Goal: Check status: Check status

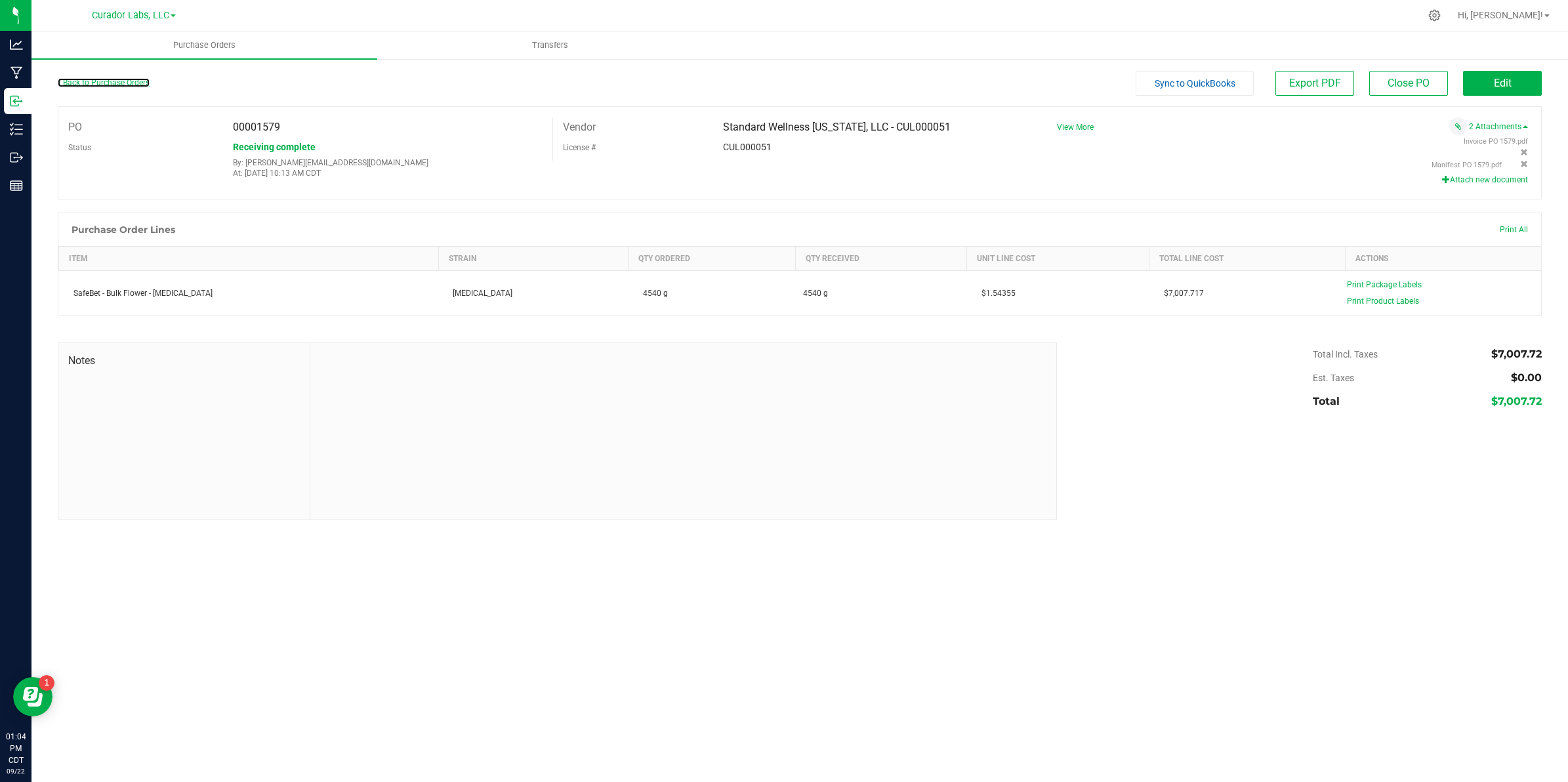
click at [115, 86] on div "Back to Purchase Orders" at bounding box center [244, 82] width 371 height 23
click at [117, 81] on link "Back to Purchase Orders" at bounding box center [104, 82] width 92 height 9
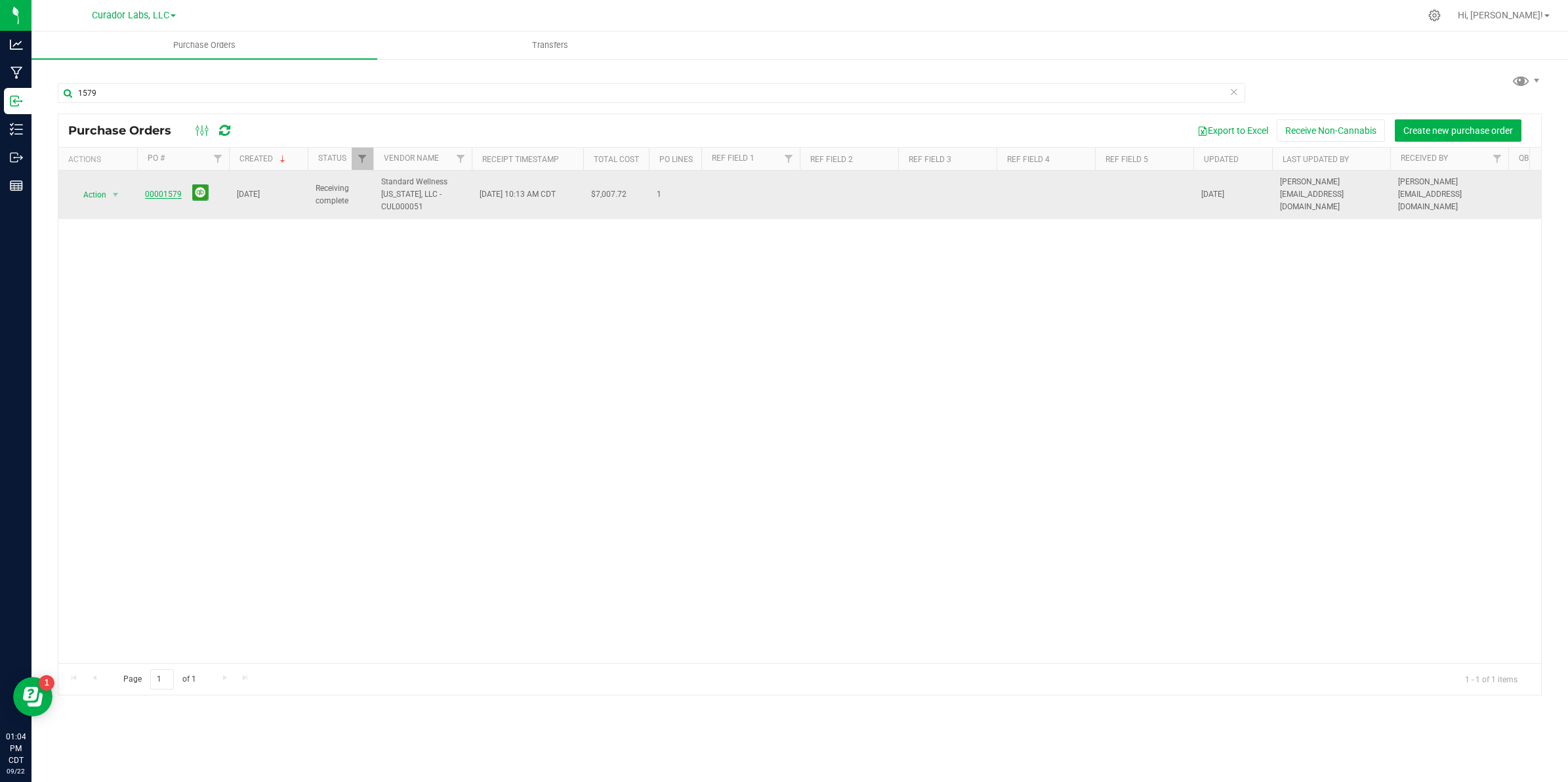
click at [163, 197] on link "00001579" at bounding box center [164, 194] width 37 height 9
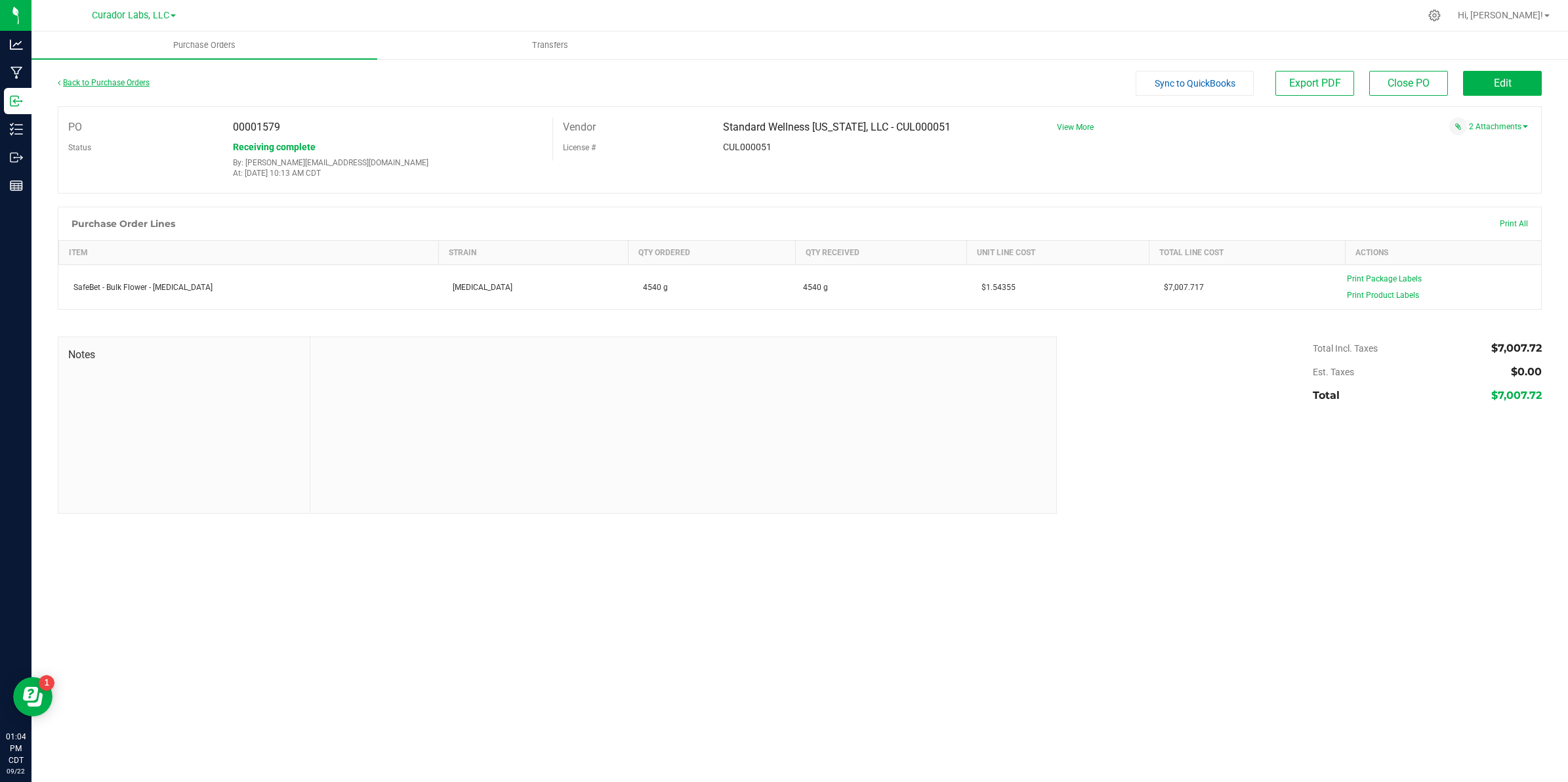
click at [118, 83] on link "Back to Purchase Orders" at bounding box center [104, 82] width 92 height 9
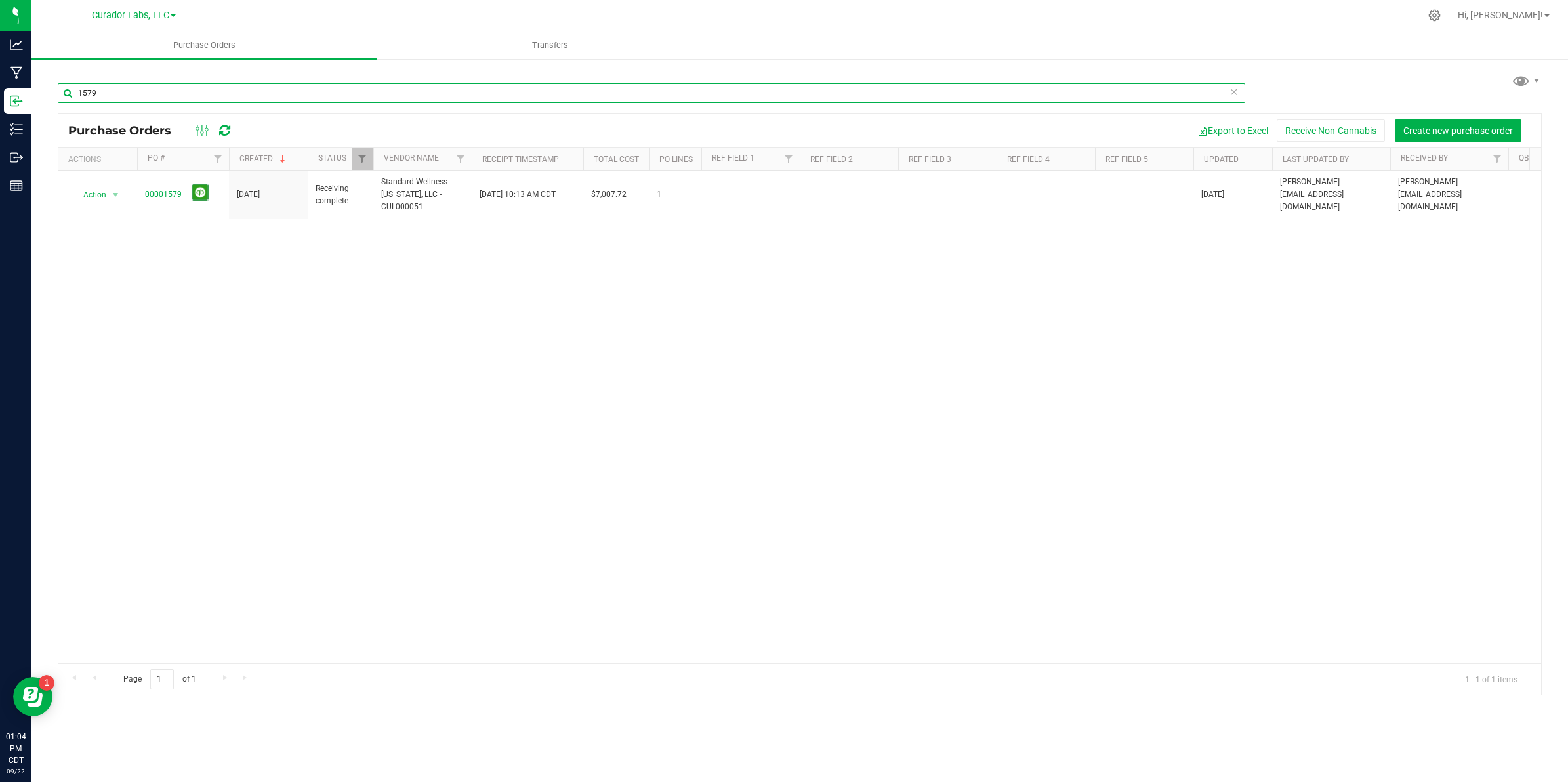
drag, startPoint x: 116, startPoint y: 92, endPoint x: 56, endPoint y: 86, distance: 60.3
click at [34, 103] on div "1579 Purchase Orders Export to Excel Receive Non-Cannabis Create new purchase o…" at bounding box center [800, 383] width 1537 height 650
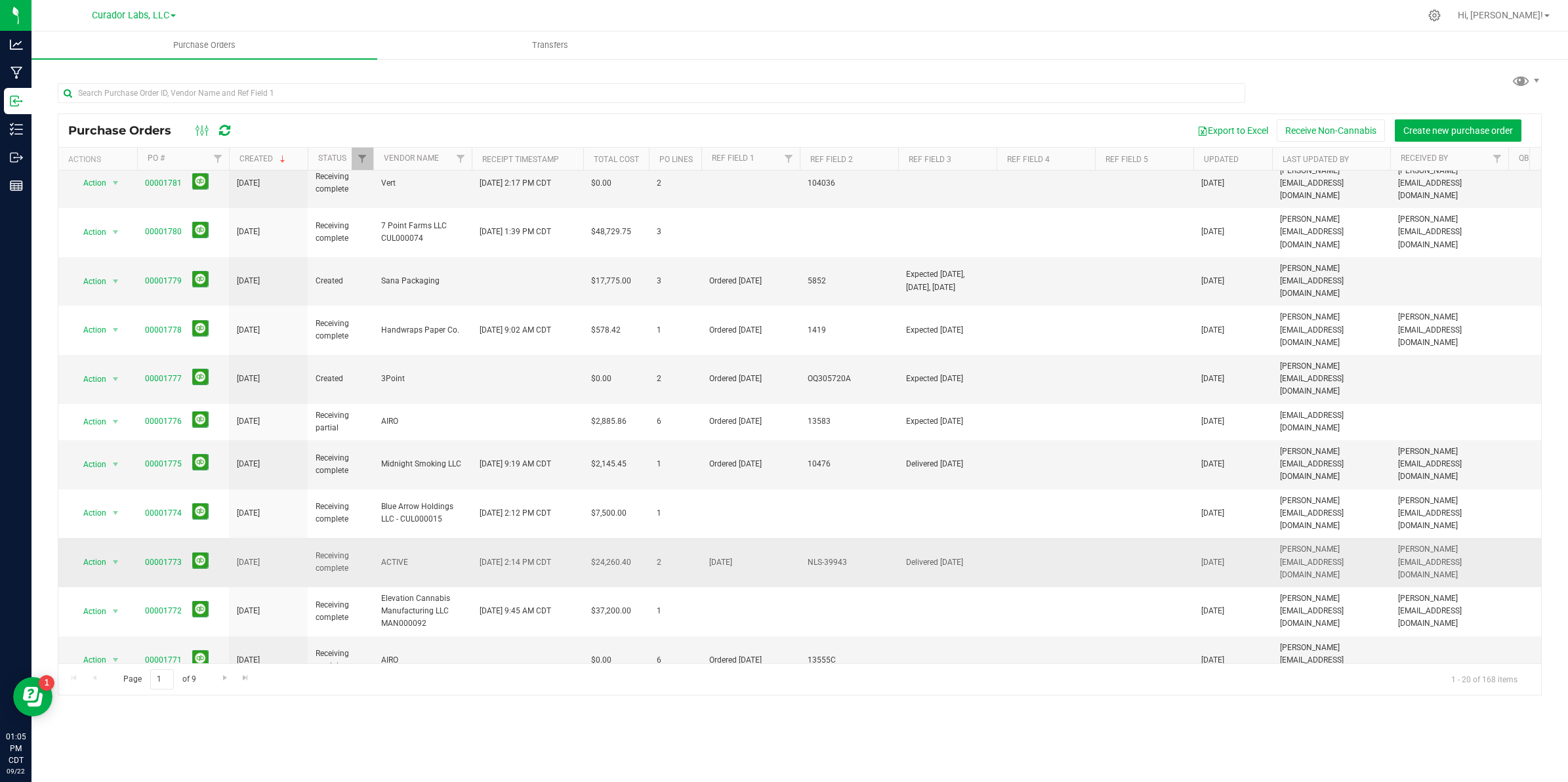
scroll to position [82, 0]
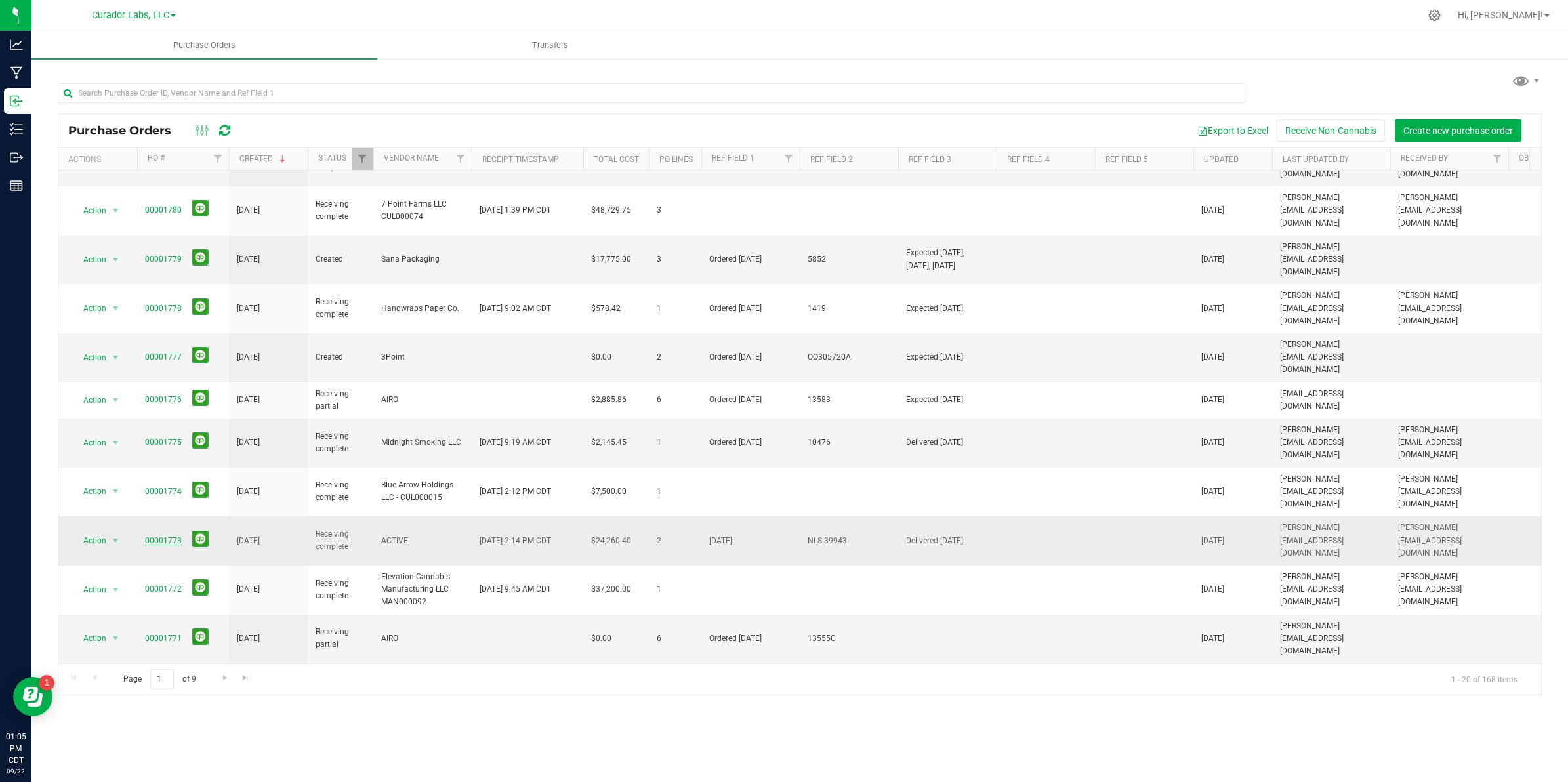
click at [169, 536] on link "00001773" at bounding box center [164, 540] width 37 height 9
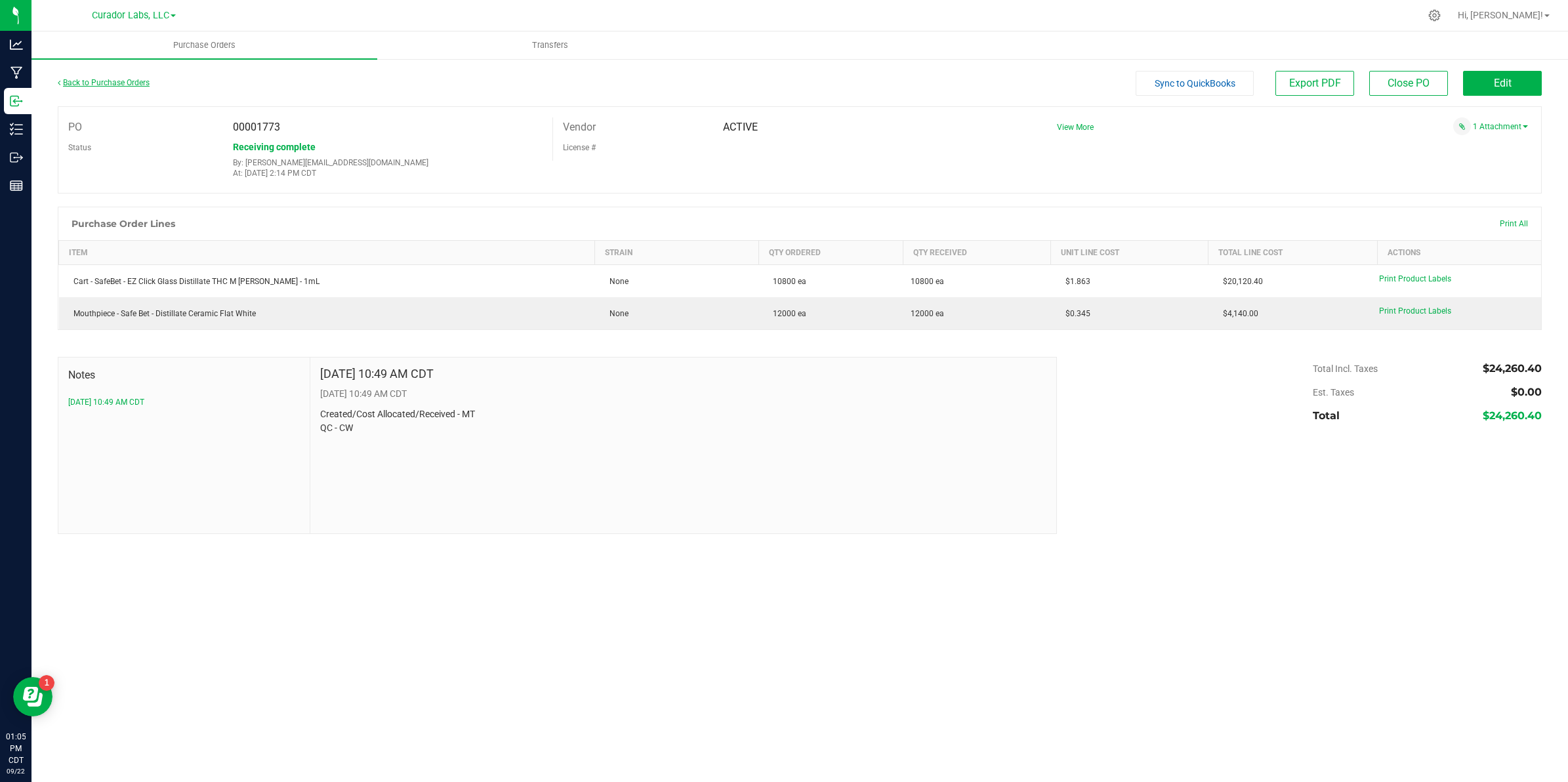
click at [133, 79] on link "Back to Purchase Orders" at bounding box center [104, 82] width 92 height 9
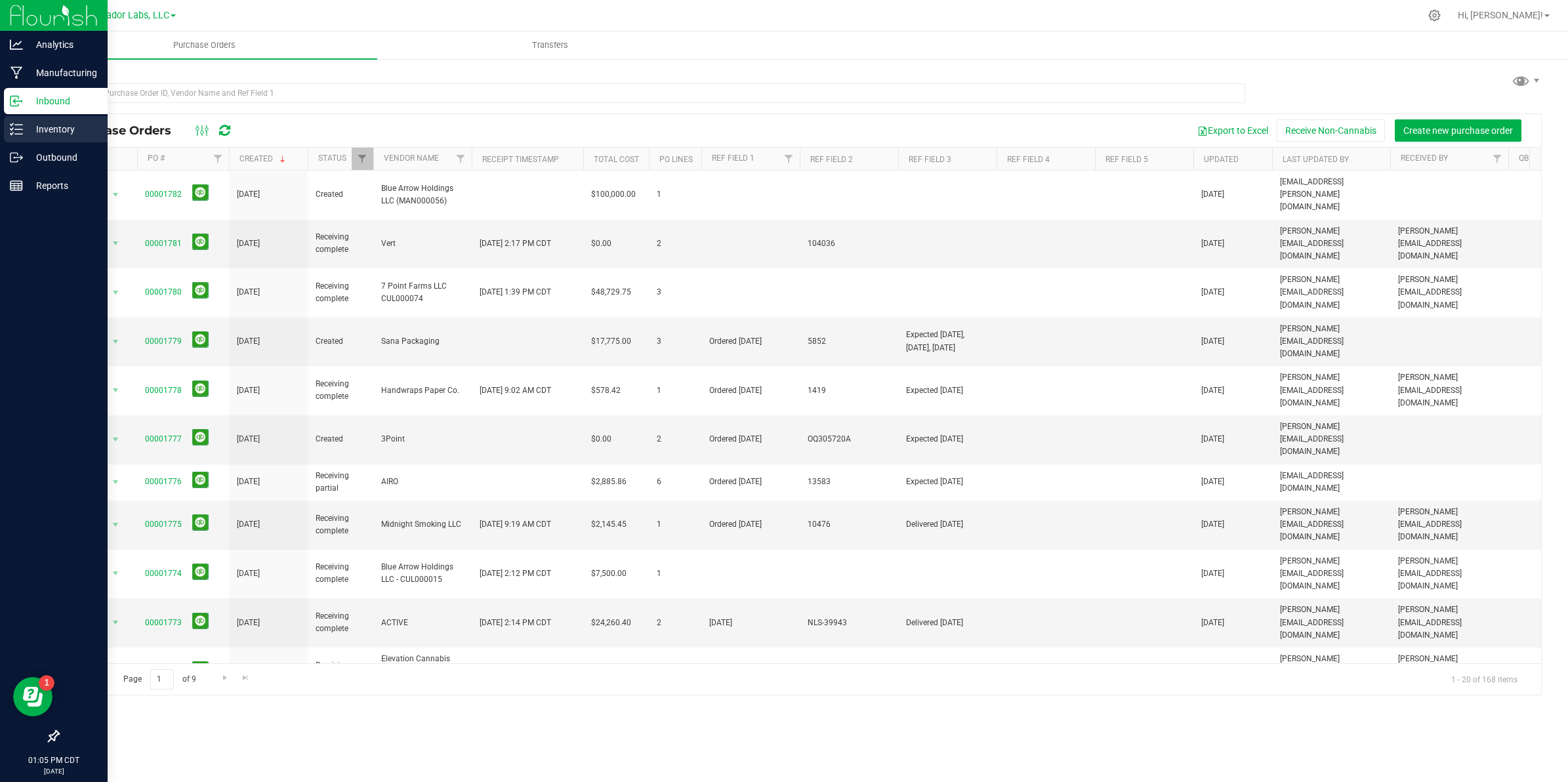
click at [16, 127] on icon at bounding box center [16, 129] width 13 height 13
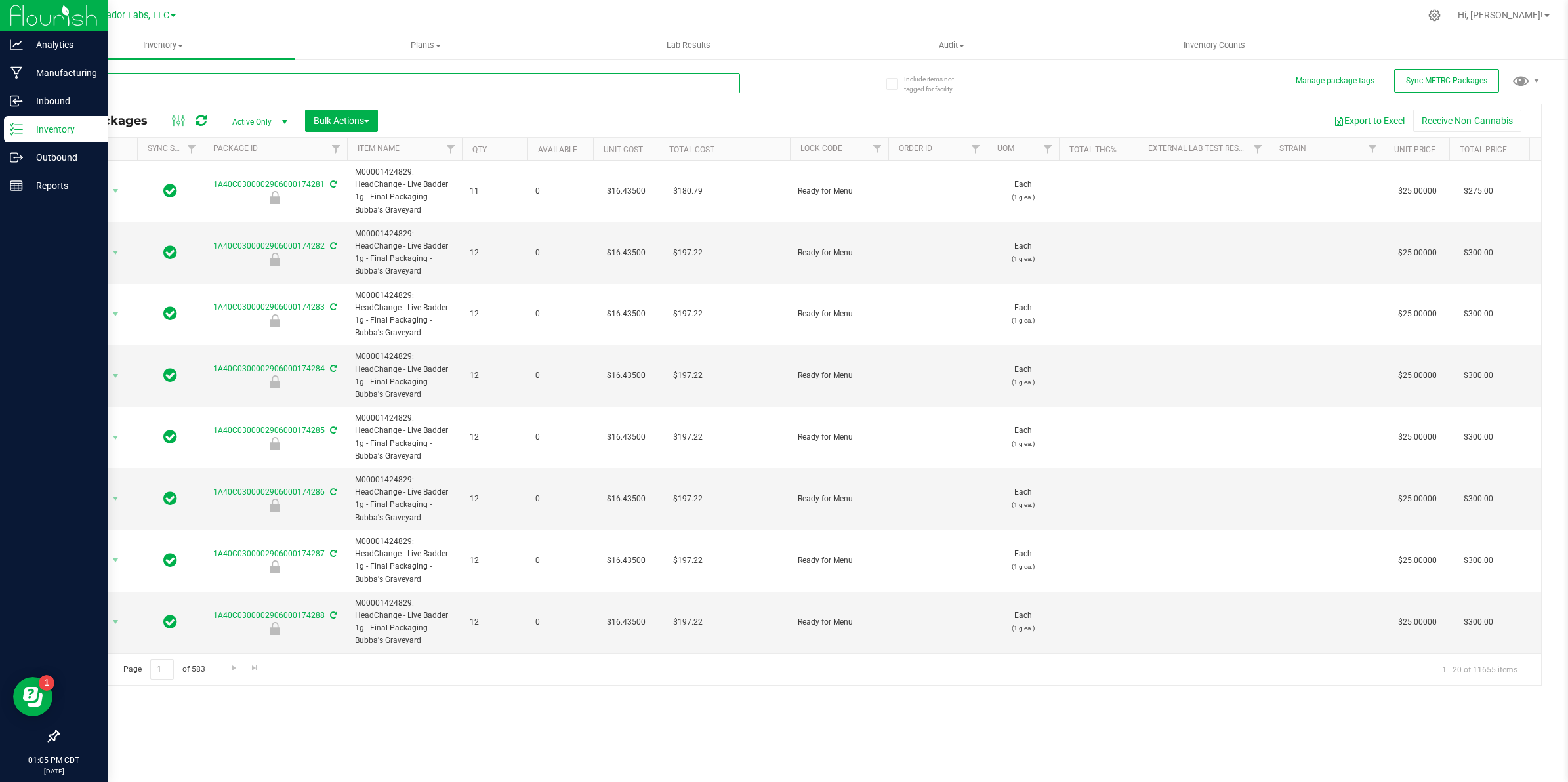
click at [253, 82] on input "text" at bounding box center [399, 83] width 682 height 19
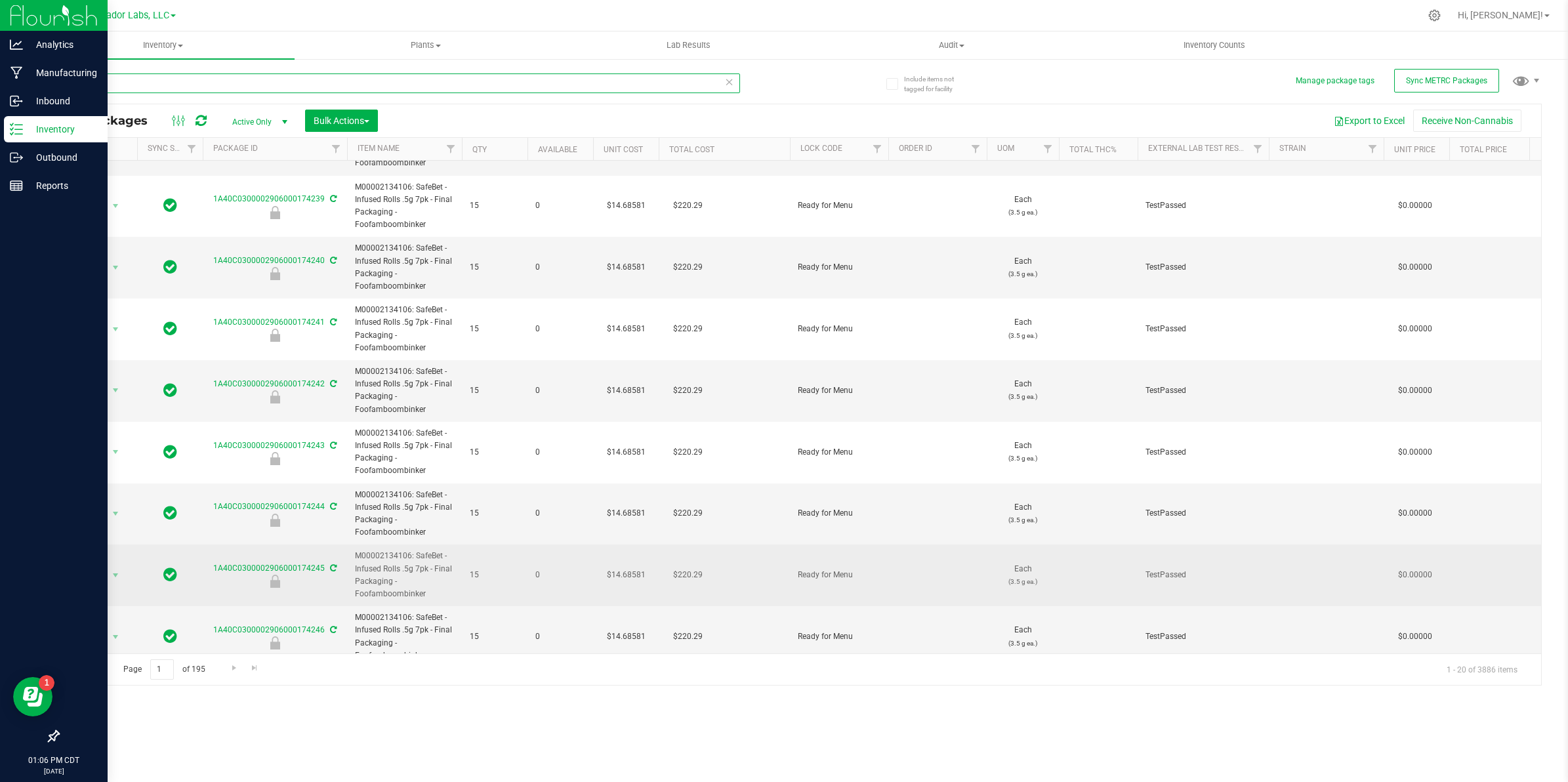
scroll to position [690, 0]
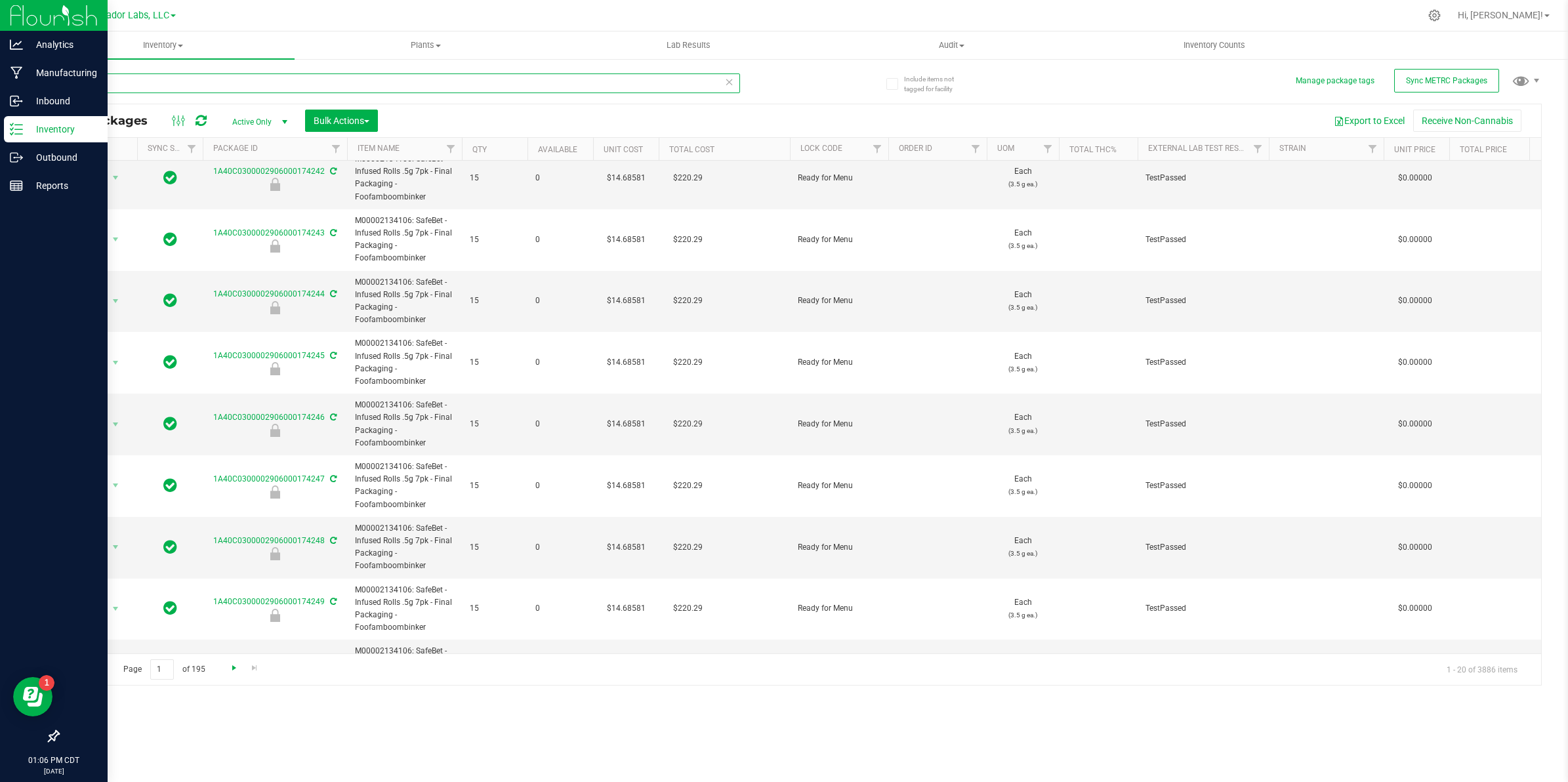
type input "SafeBet"
click at [233, 669] on span "Go to the next page" at bounding box center [234, 667] width 10 height 10
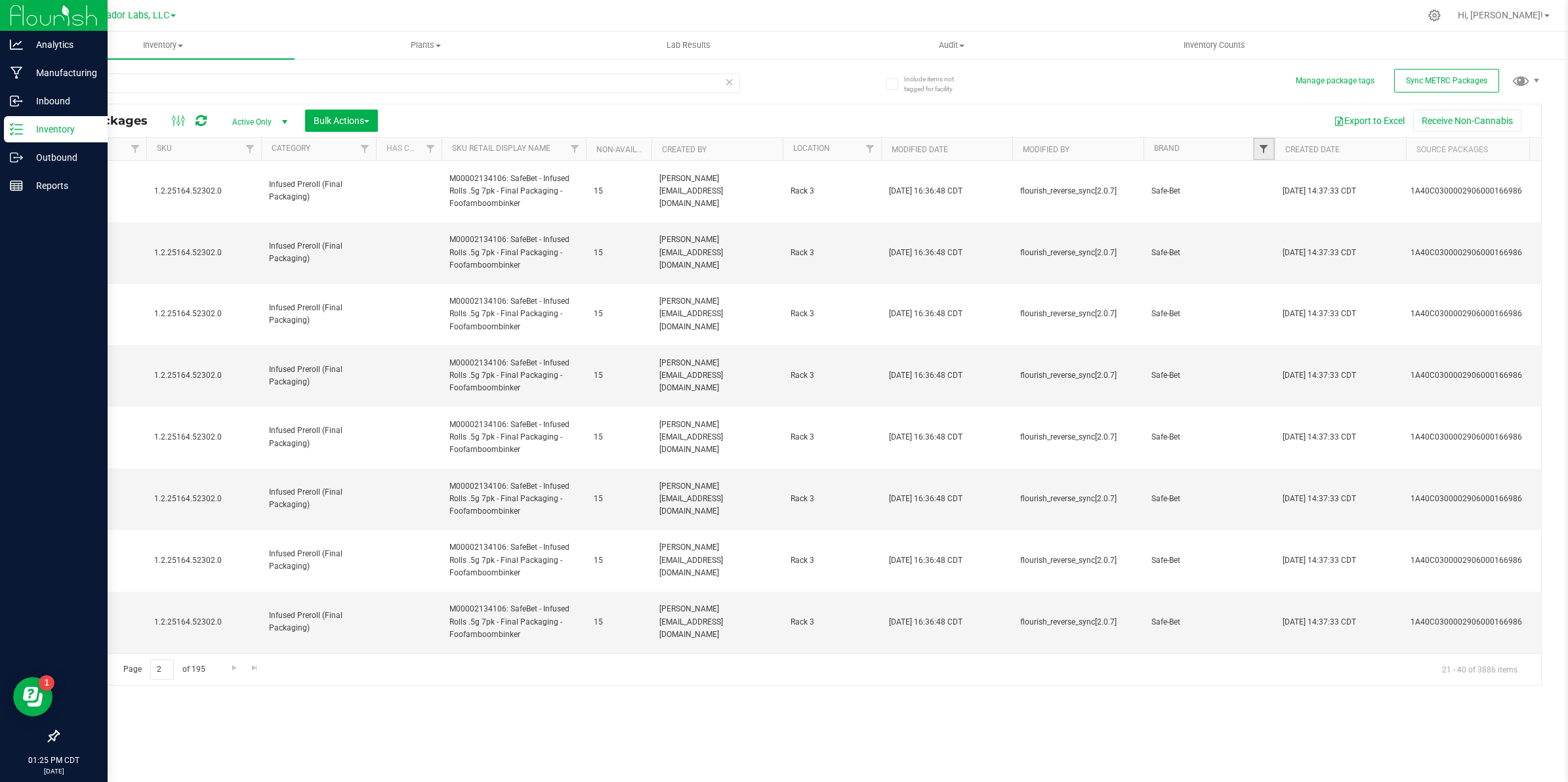
click at [1268, 146] on span "Filter" at bounding box center [1263, 148] width 10 height 10
click at [1268, 325] on input "Safe-Bet" at bounding box center [1270, 328] width 9 height 9
checkbox input "true"
click at [1289, 404] on button "Filter" at bounding box center [1292, 396] width 63 height 29
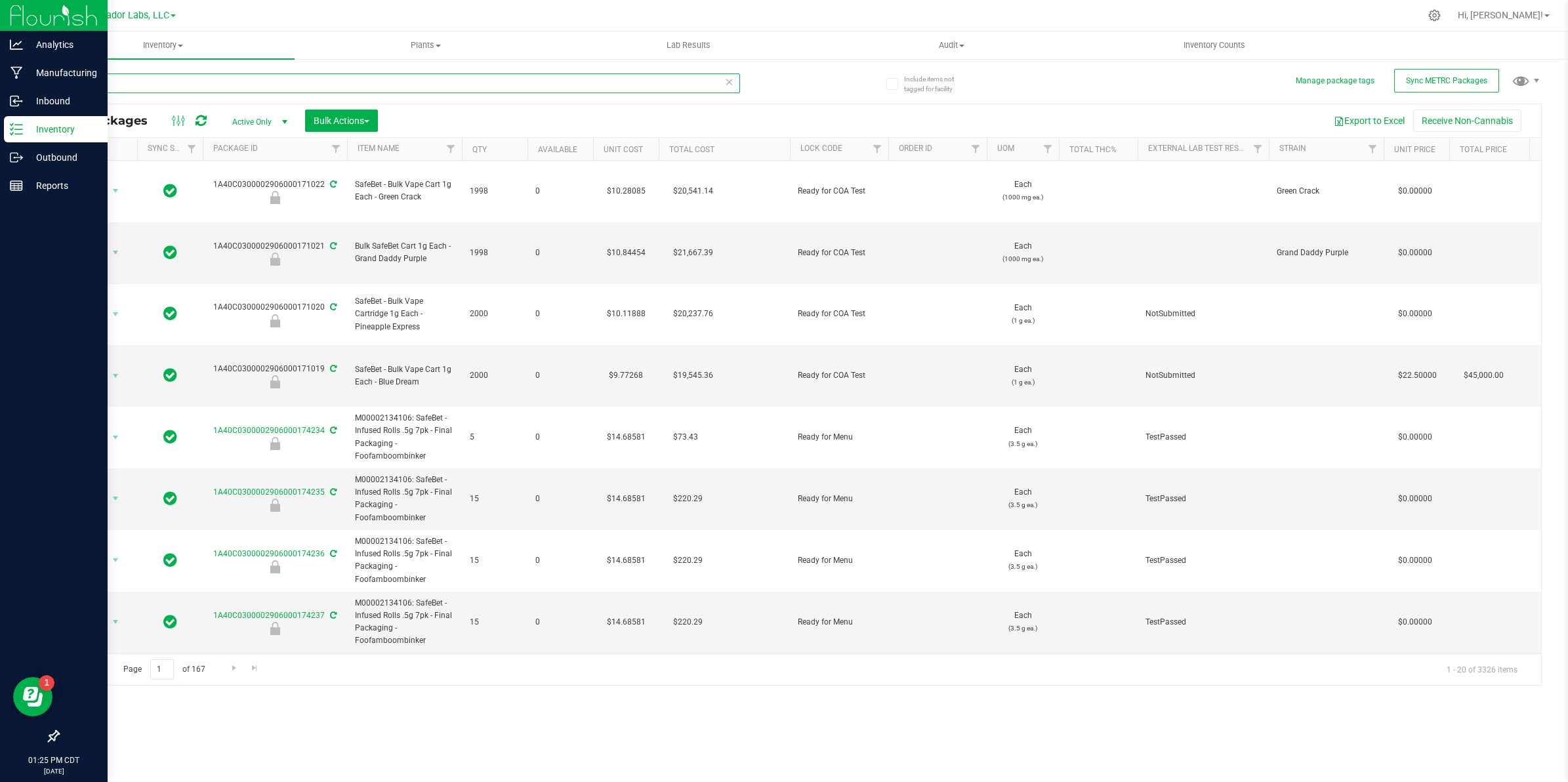
click at [169, 82] on input "SafeBet" at bounding box center [399, 83] width 682 height 19
type input "aio"
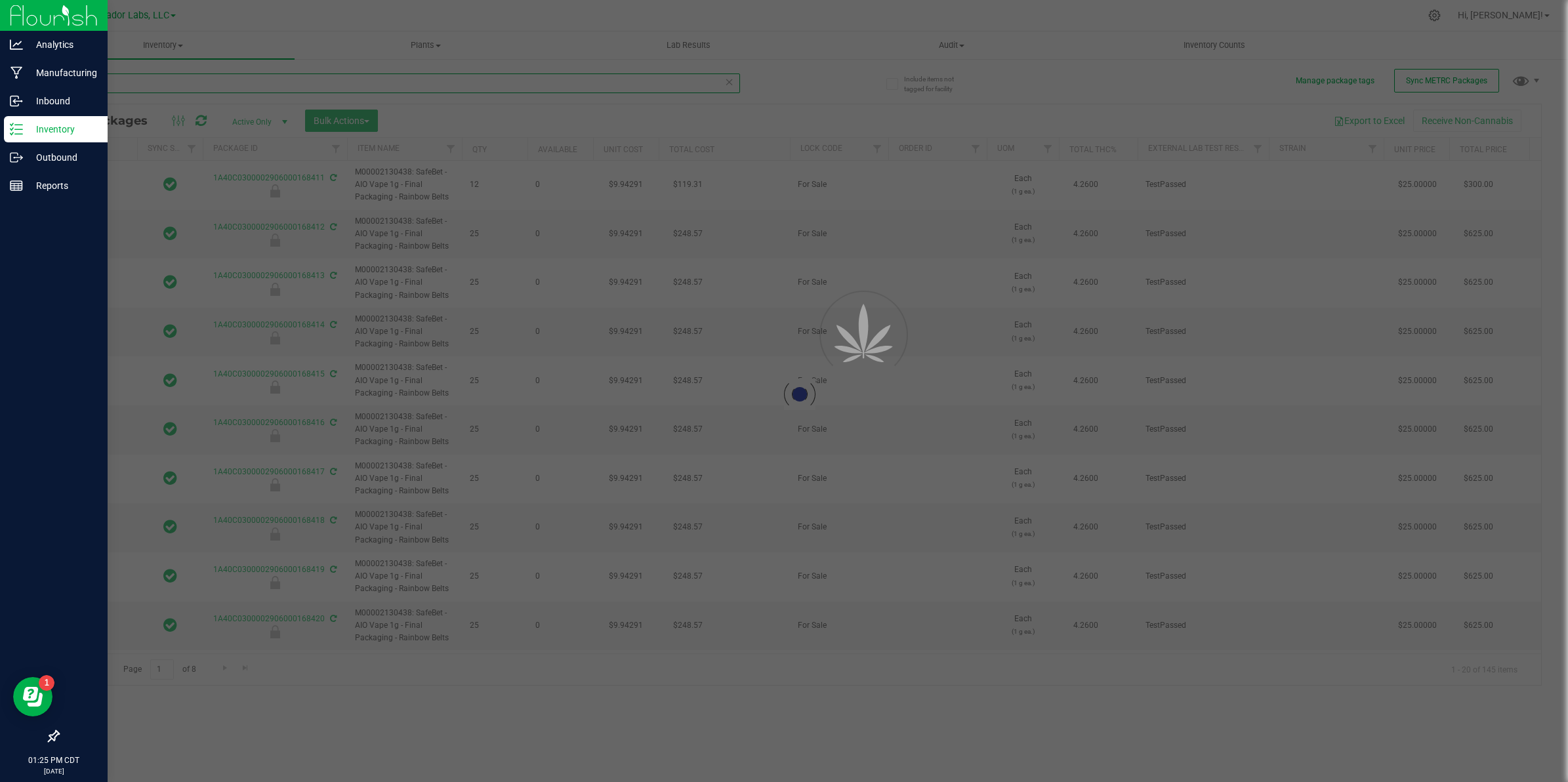
type input "[DATE]"
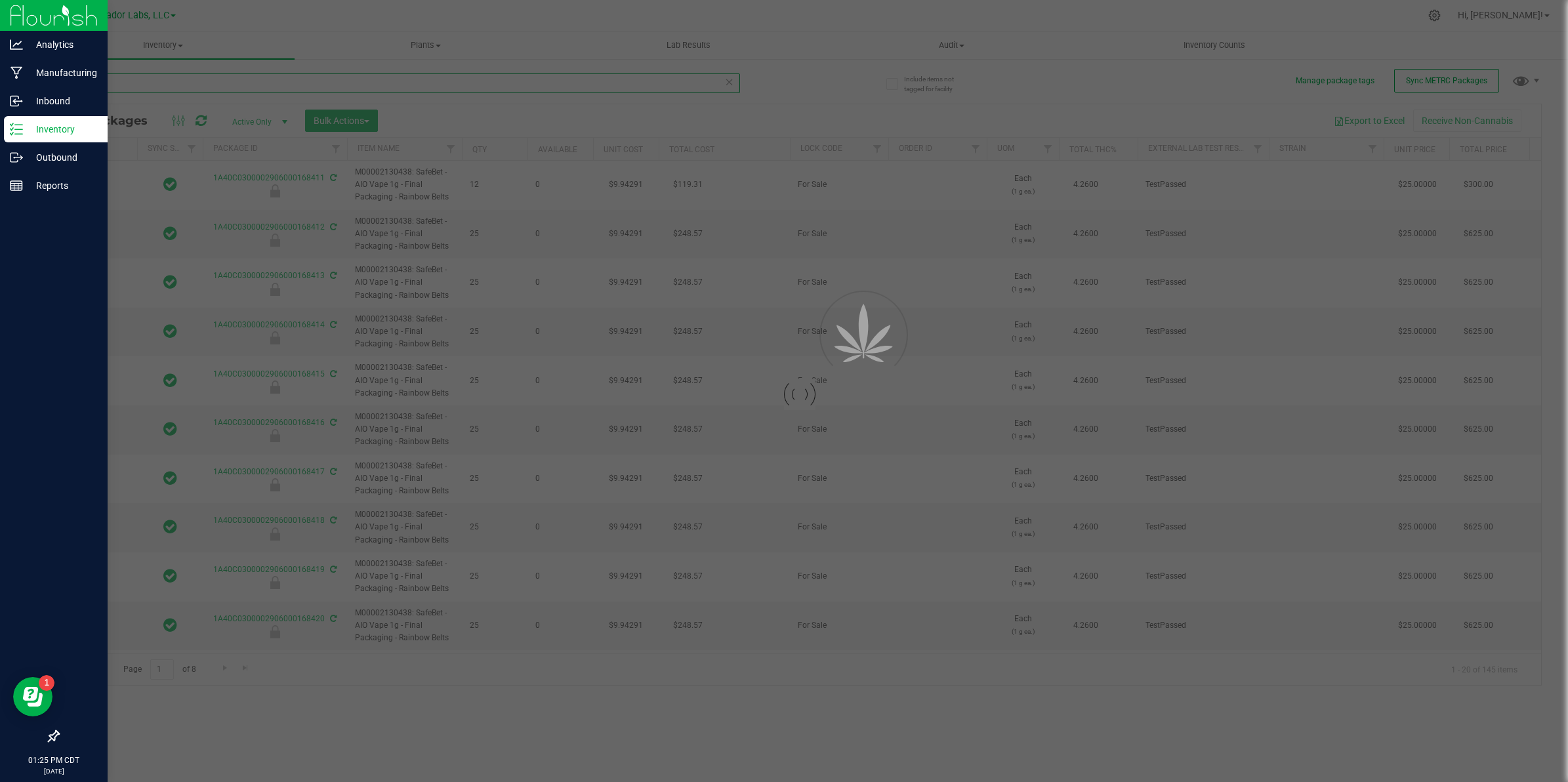
type input "[DATE]"
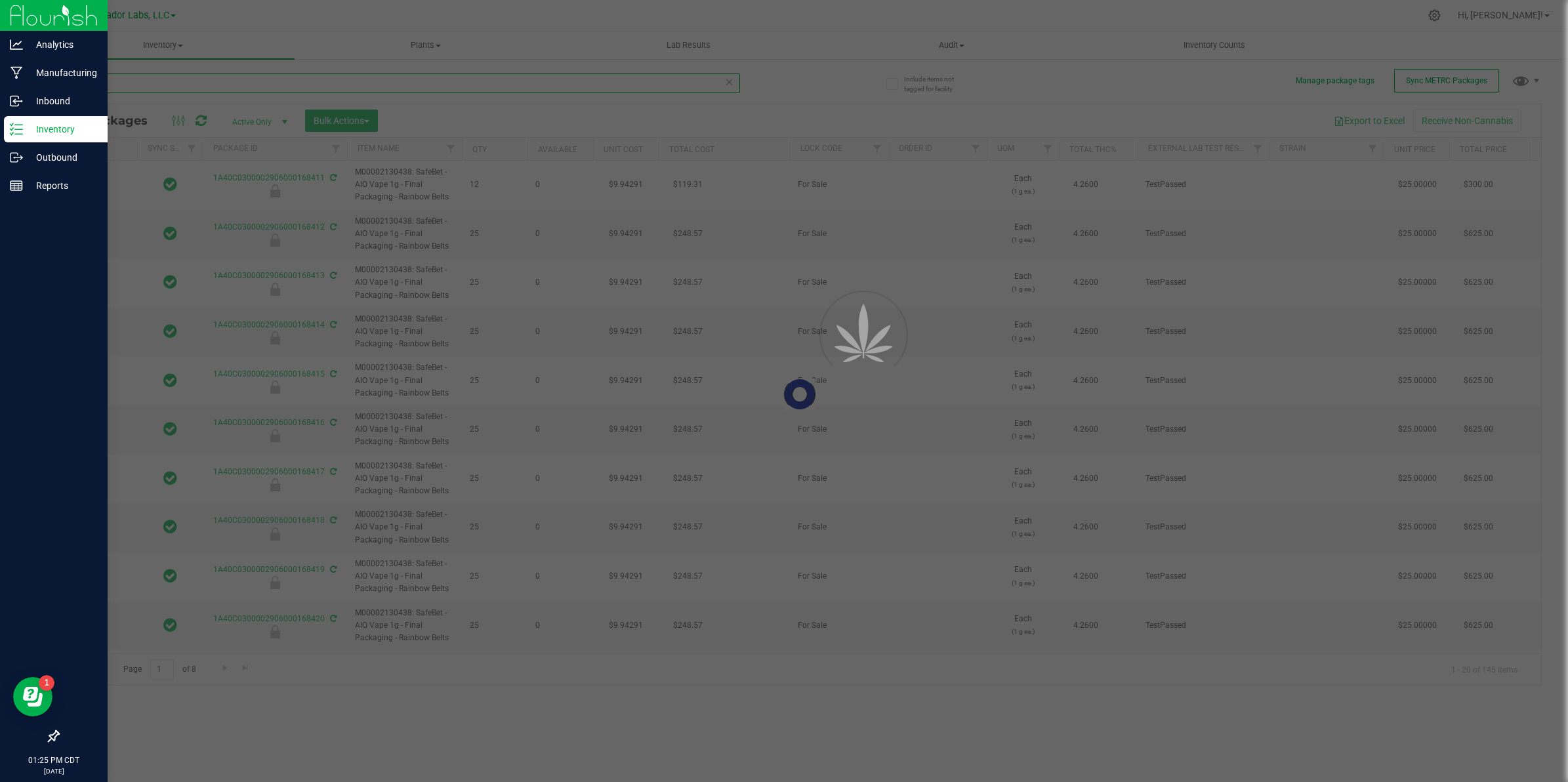
type input "[DATE]"
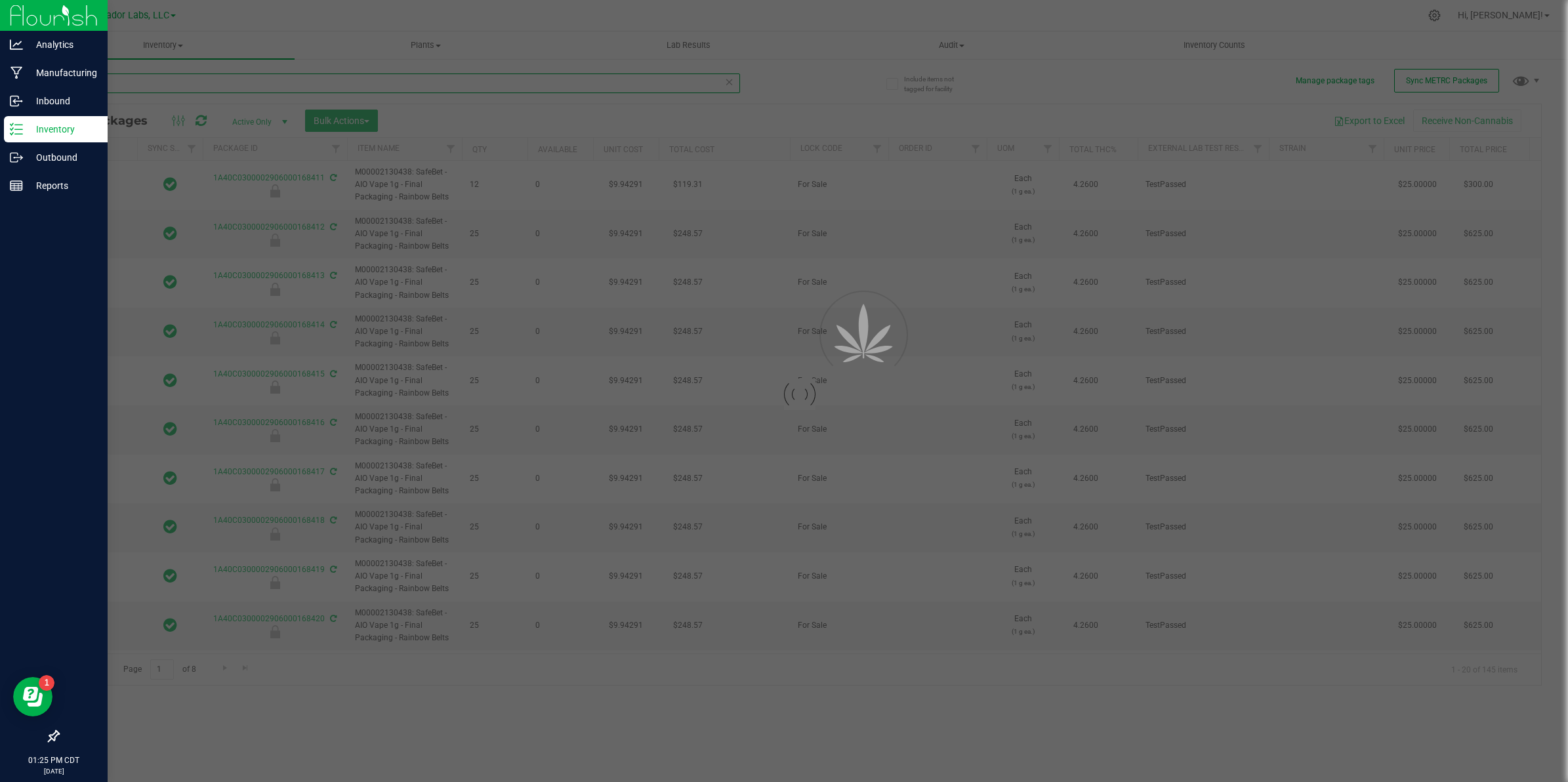
type input "[DATE]"
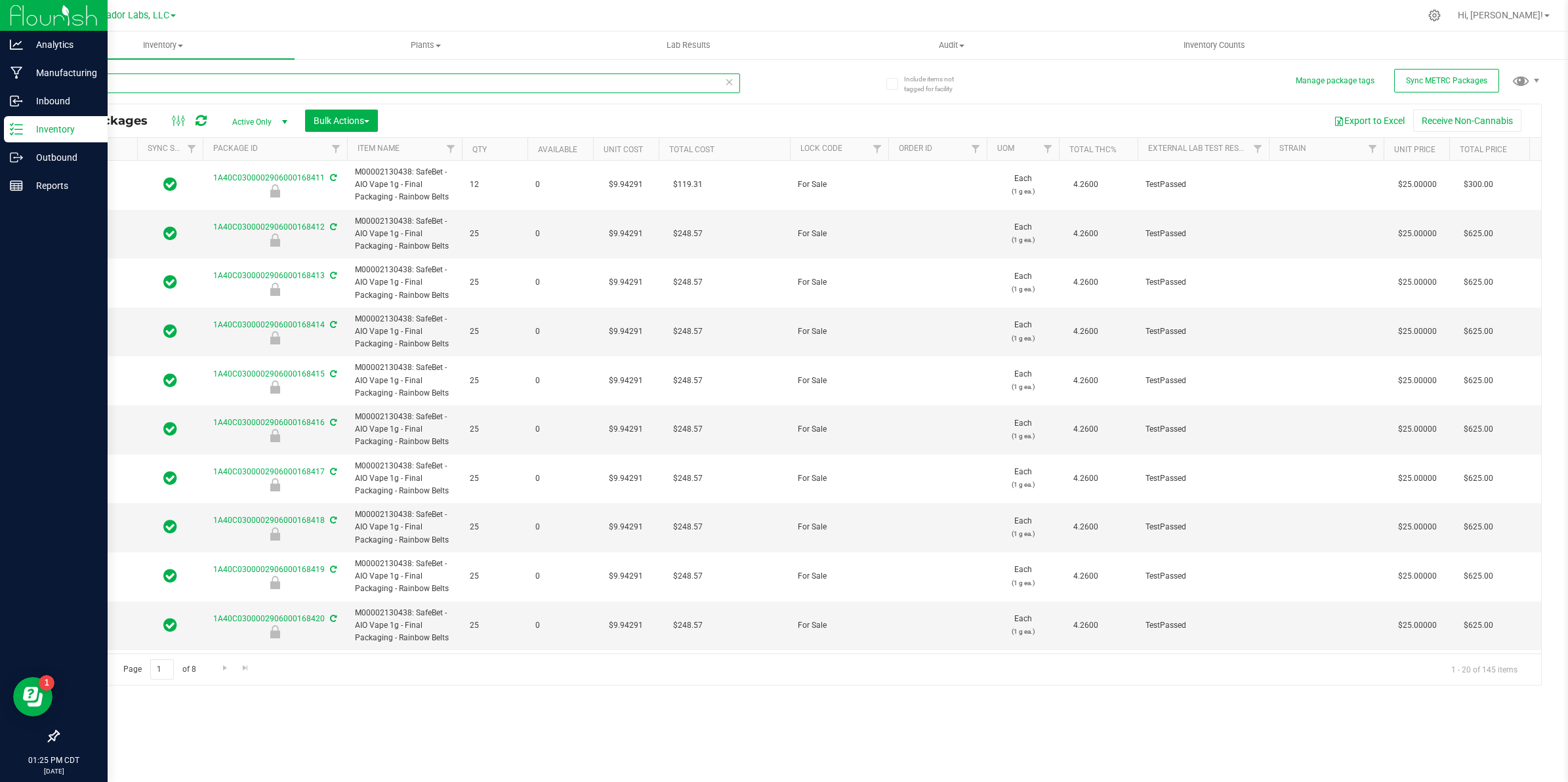
type input "[DATE]"
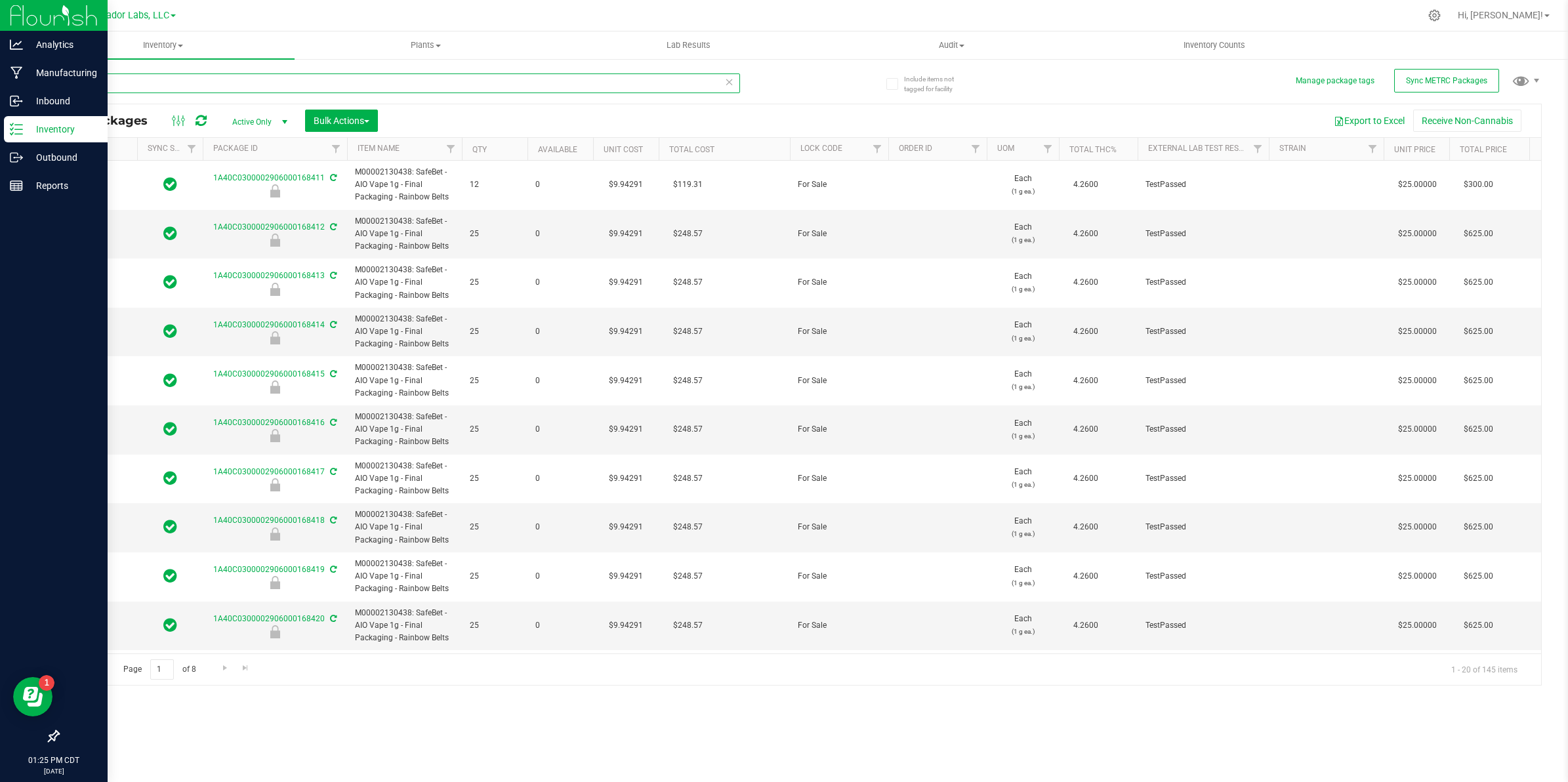
type input "[DATE]"
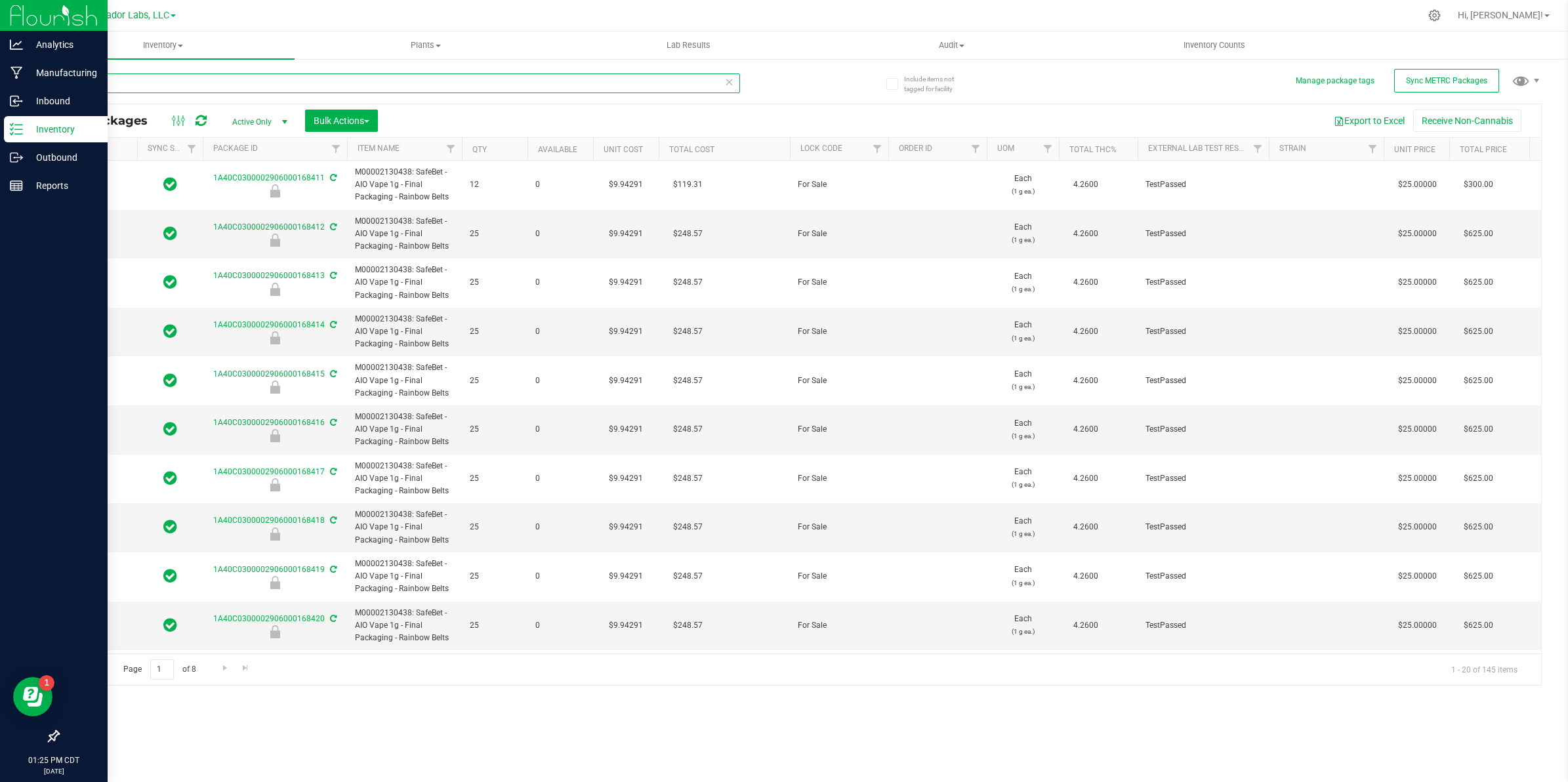
type input "[DATE]"
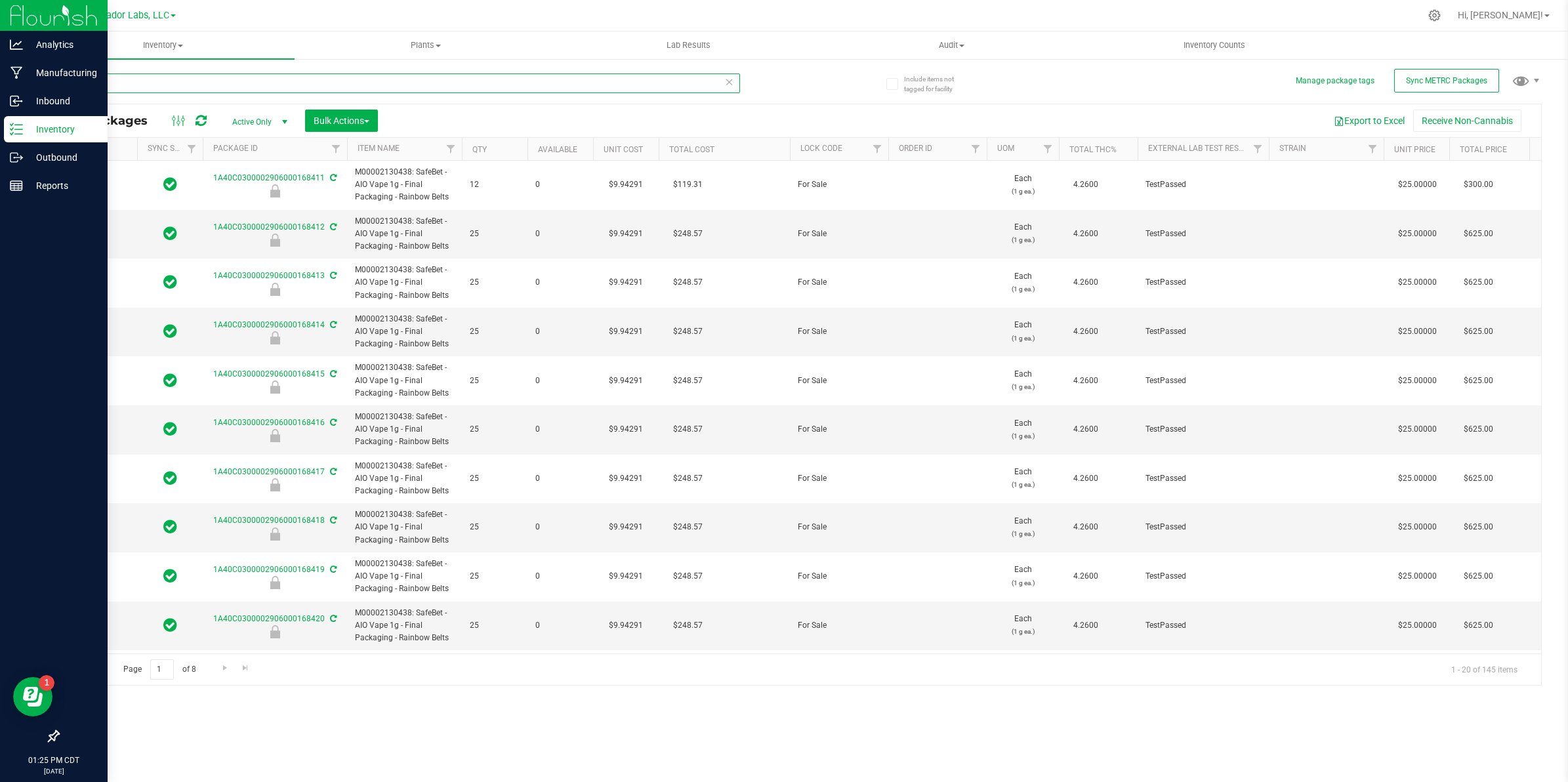
type input "[DATE]"
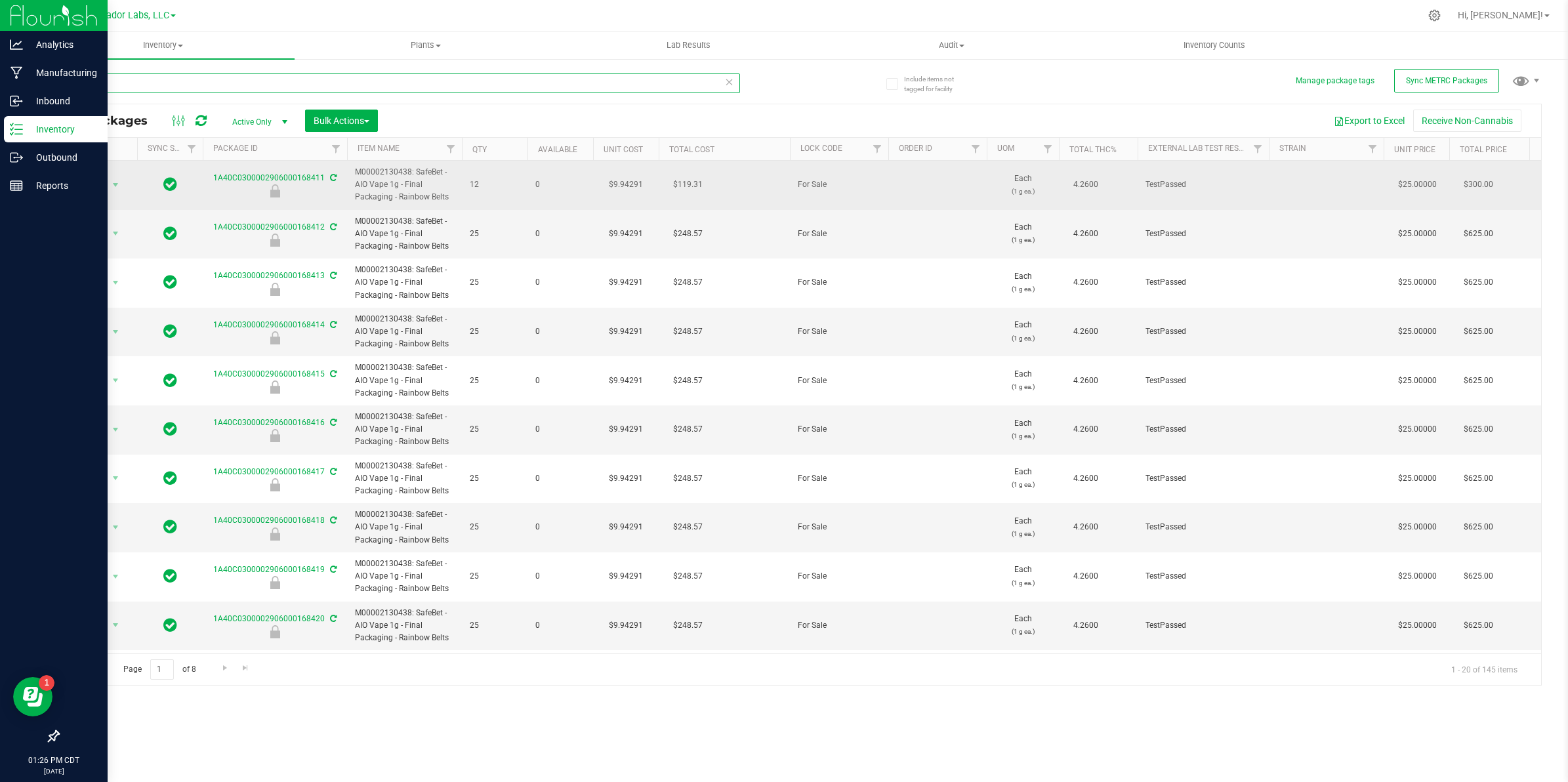
type input "aio"
drag, startPoint x: 449, startPoint y: 198, endPoint x: 367, endPoint y: 185, distance: 83.0
click at [367, 185] on span "M00002130438: SafeBet - AIO Vape 1g - Final Packaging - Rainbow Belts" at bounding box center [404, 185] width 99 height 38
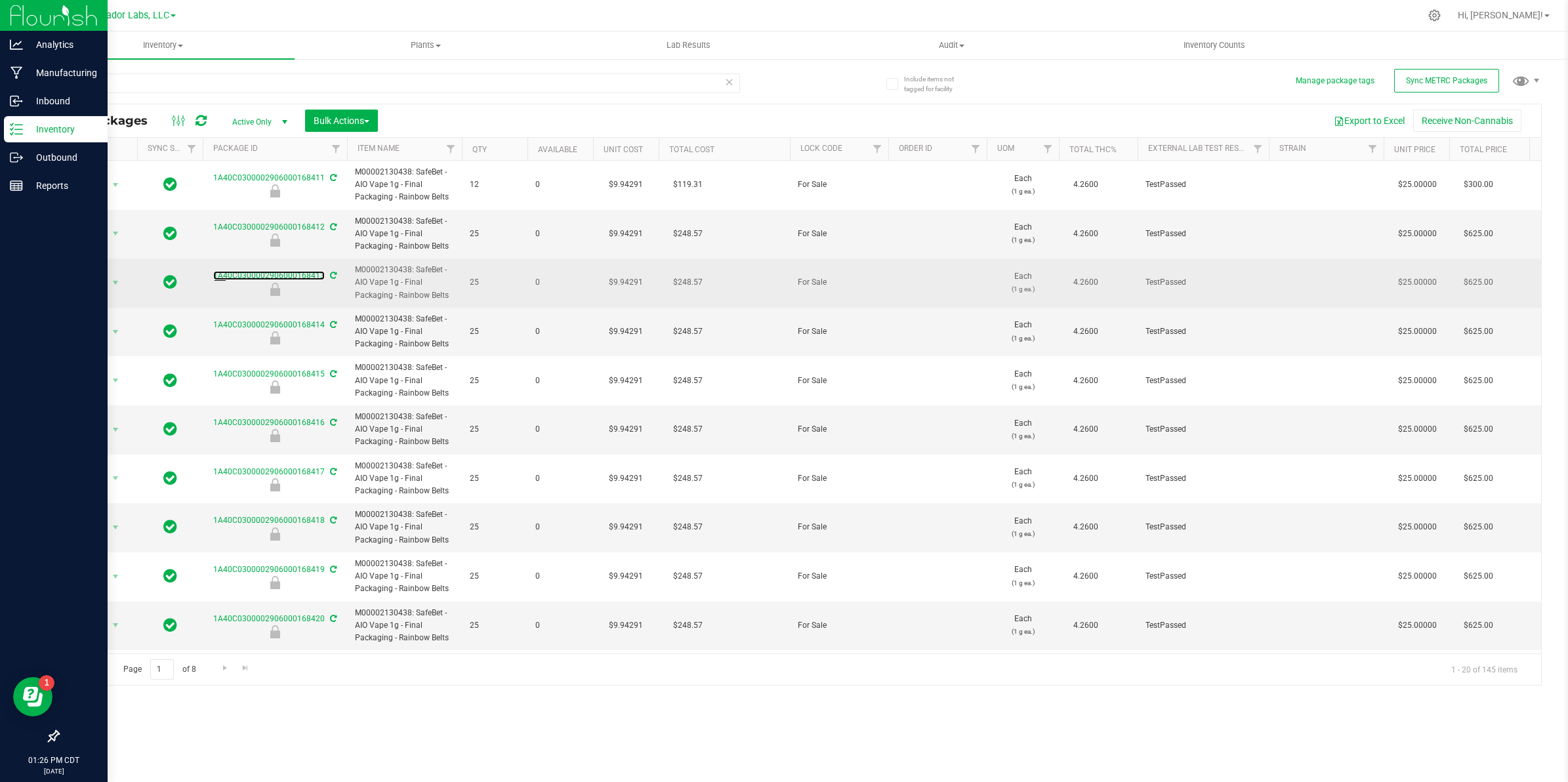
click at [286, 272] on link "1A40C0300002906000168413" at bounding box center [269, 275] width 111 height 9
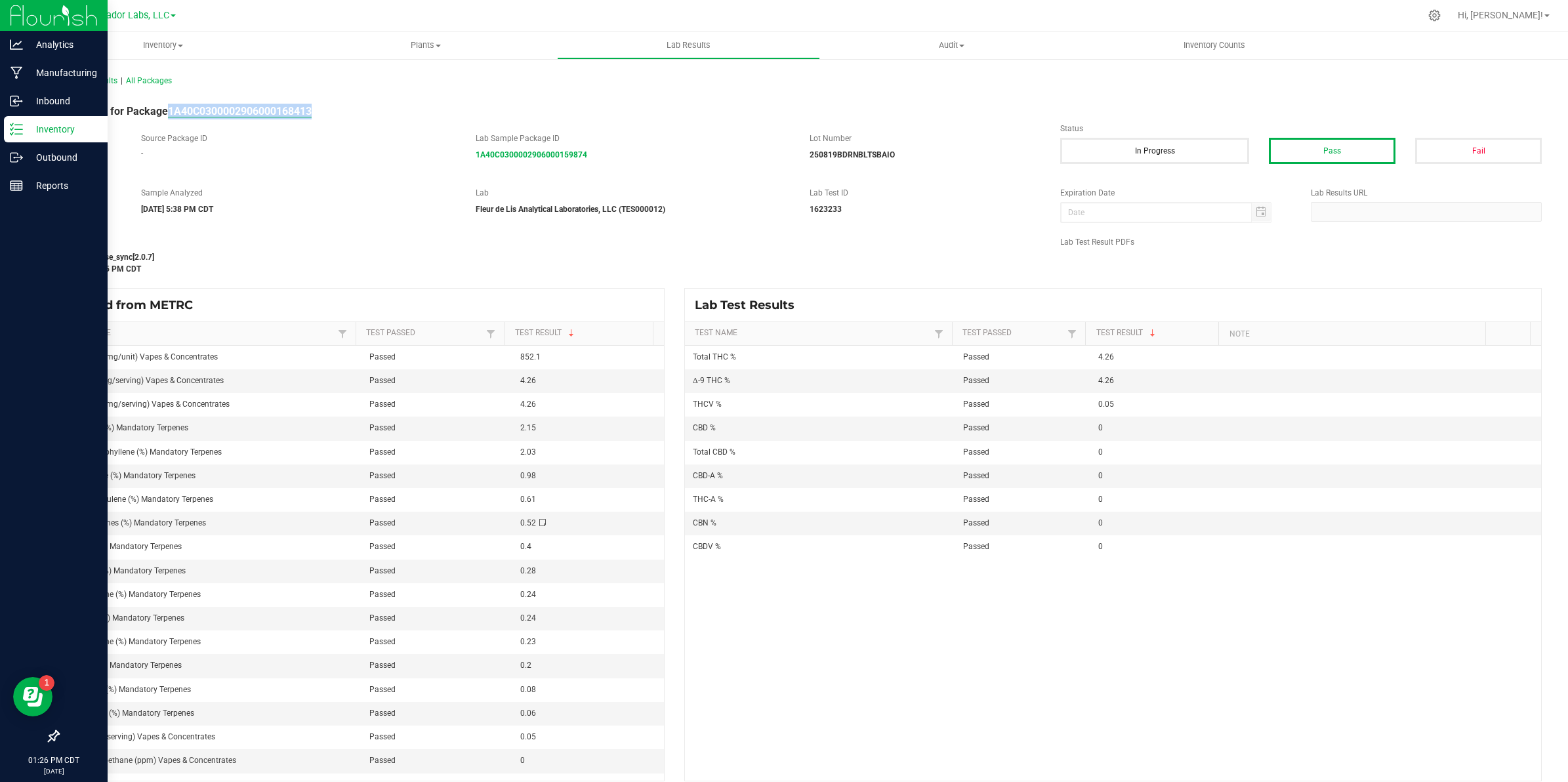
drag, startPoint x: 319, startPoint y: 114, endPoint x: 170, endPoint y: 112, distance: 149.0
click at [170, 112] on div "Lab Result for Package 1A40C0300002906000168413" at bounding box center [799, 111] width 1503 height 16
copy strong "1A40C0300002906000168413"
click at [148, 46] on span "Inventory" at bounding box center [163, 45] width 263 height 12
click at [132, 77] on li "All packages" at bounding box center [163, 80] width 263 height 16
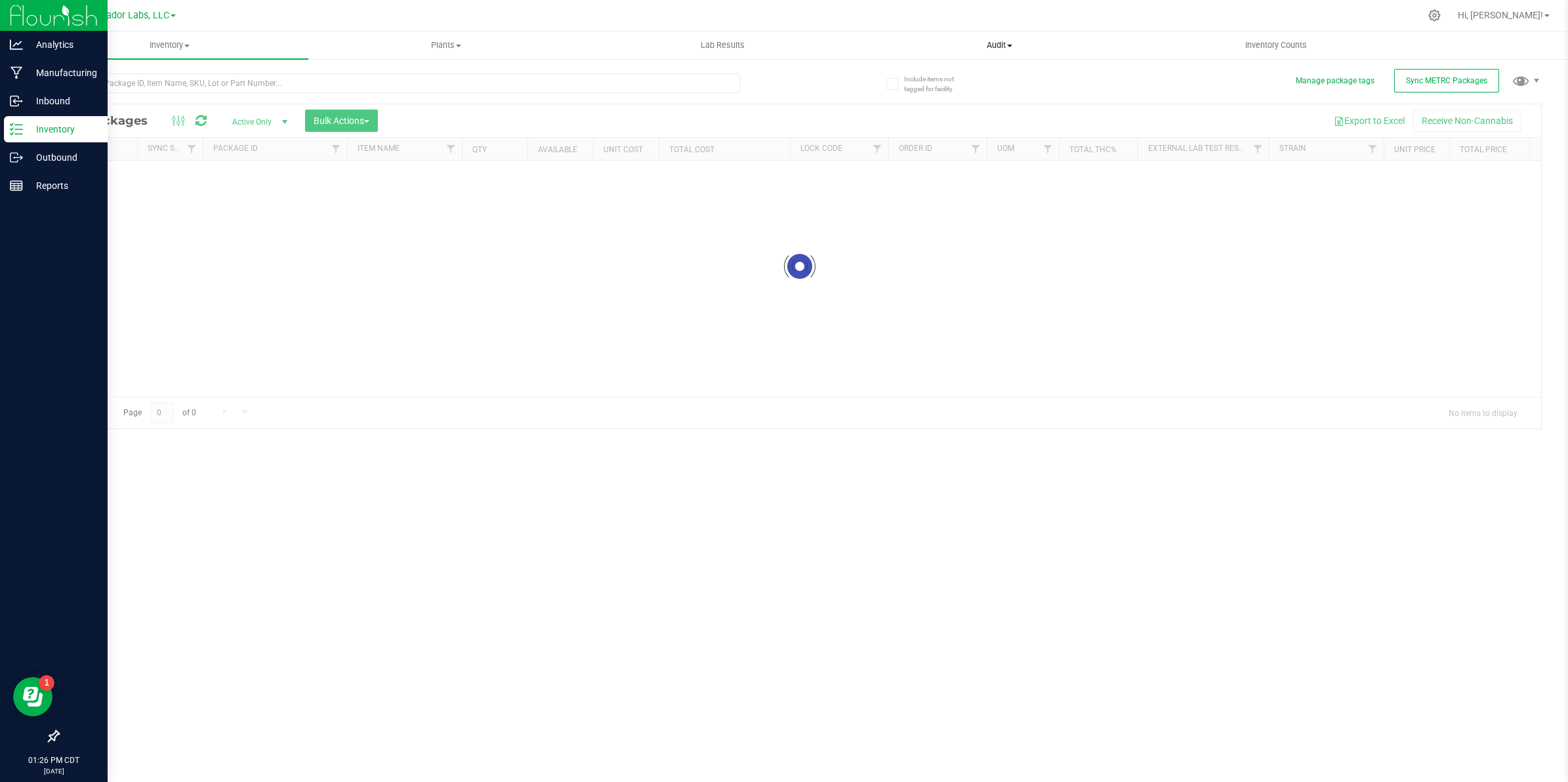
click at [1011, 44] on span at bounding box center [1010, 45] width 6 height 2
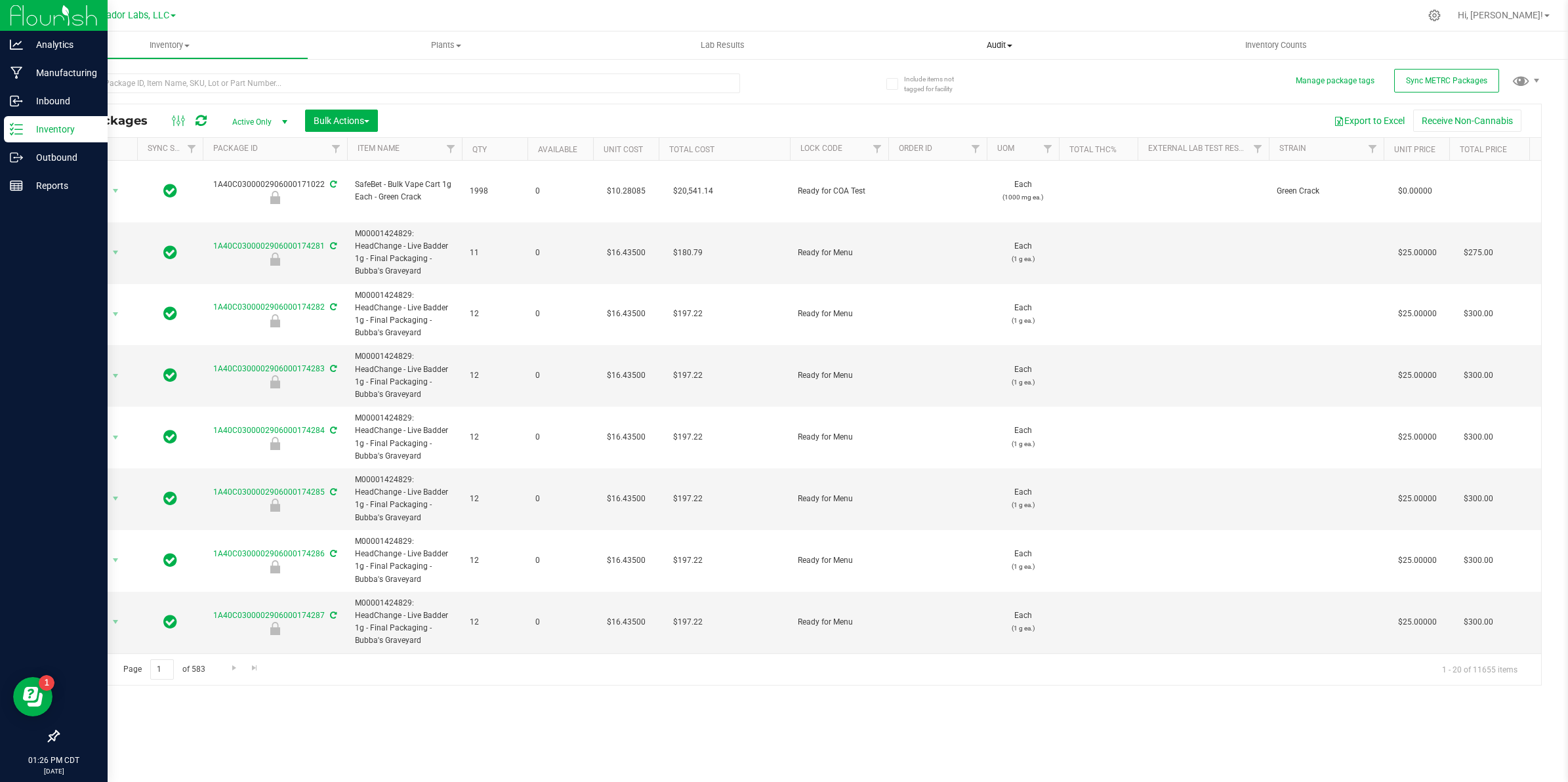
click at [995, 48] on span "Audit" at bounding box center [999, 45] width 277 height 12
click at [893, 97] on span "Package history" at bounding box center [913, 95] width 103 height 11
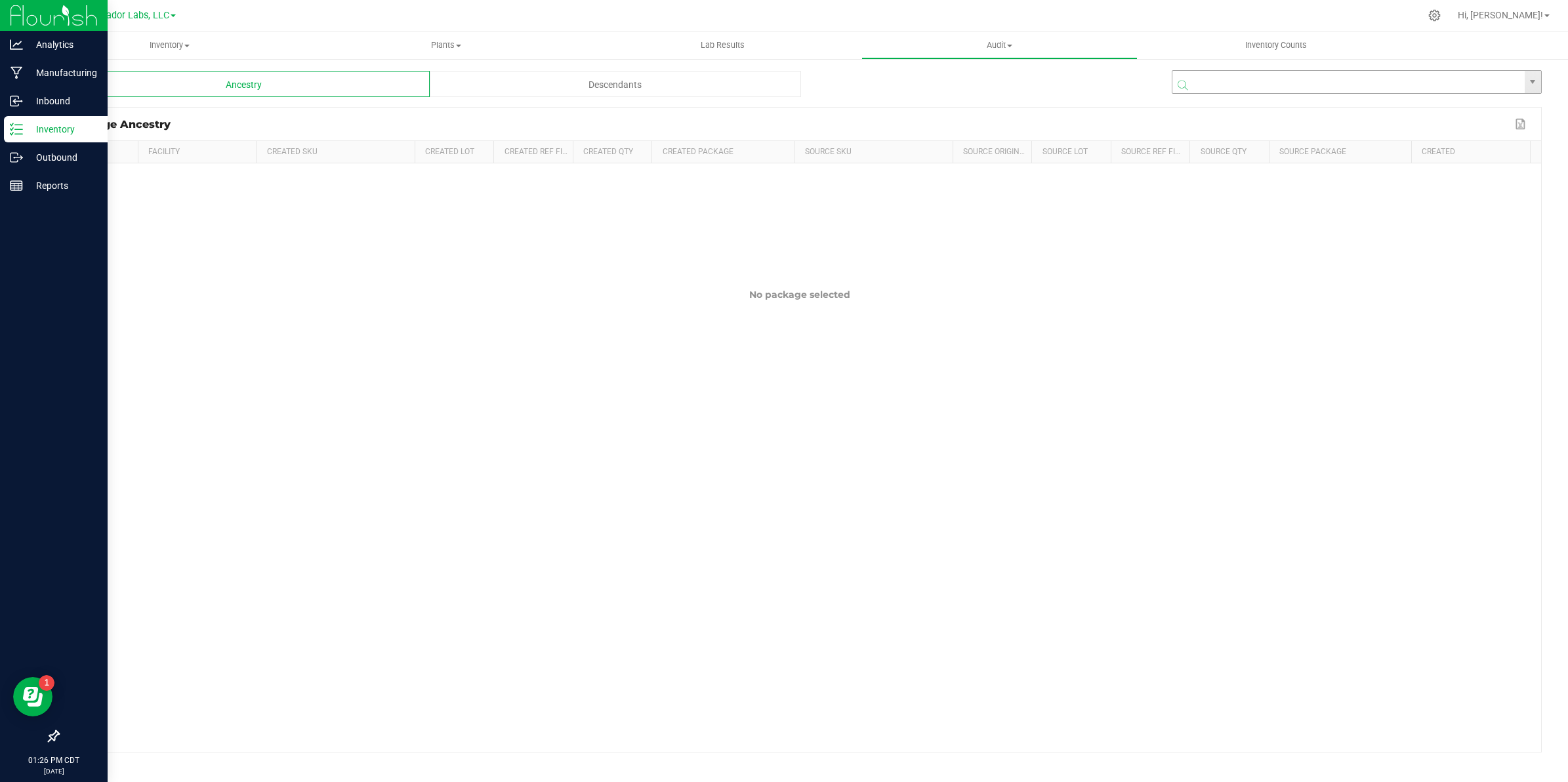
click at [1248, 76] on input "NO DATA FOUND" at bounding box center [1348, 82] width 353 height 23
paste input "1A40C0300002906000168413"
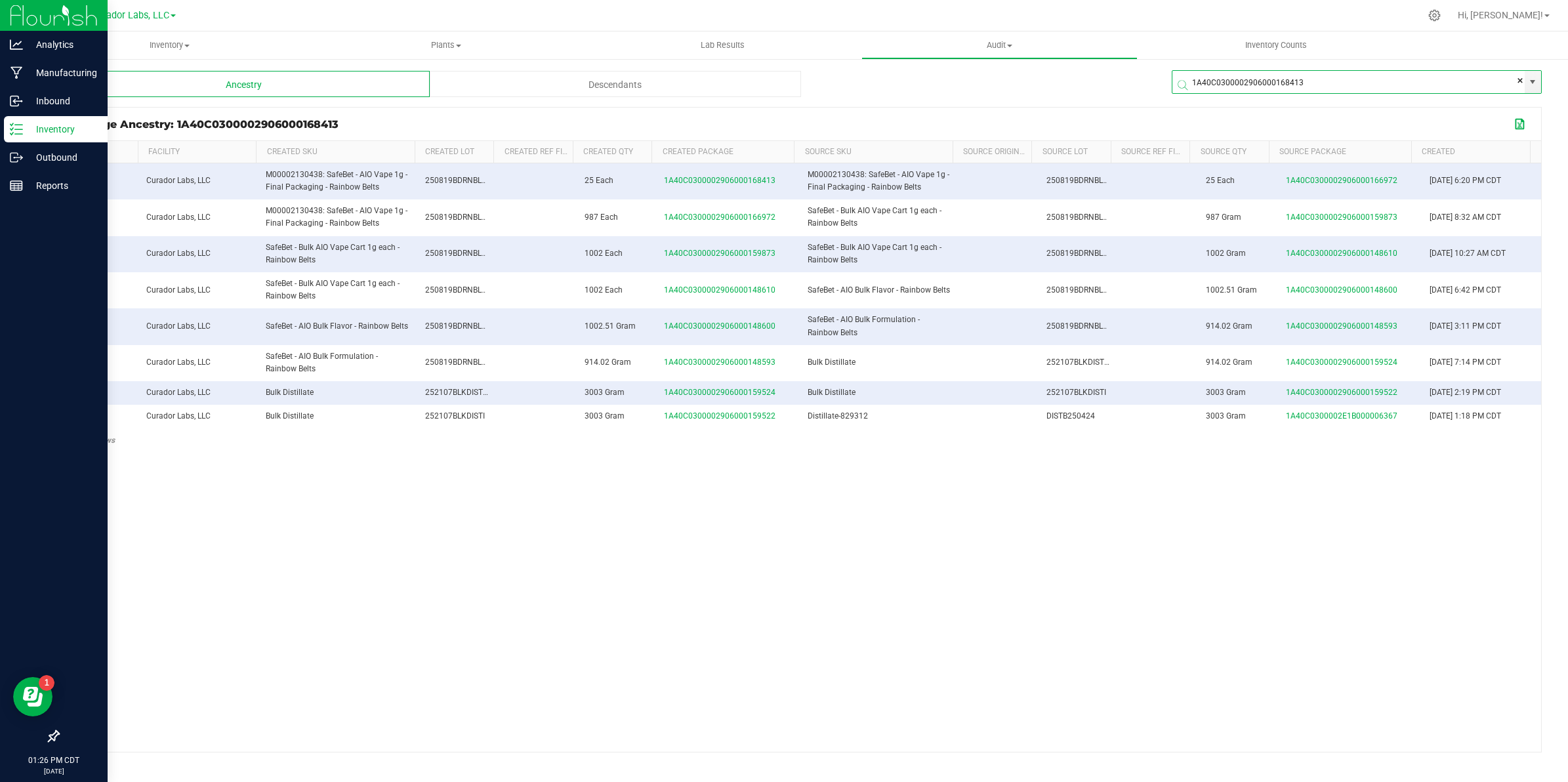
type input "1A40C0300002906000168413"
drag, startPoint x: 1520, startPoint y: 123, endPoint x: 1109, endPoint y: 83, distance: 412.9
click at [1109, 83] on div at bounding box center [986, 84] width 370 height 27
click at [1520, 125] on button "Export to Excel" at bounding box center [1520, 123] width 21 height 17
click at [43, 69] on p "Manufacturing" at bounding box center [62, 73] width 79 height 16
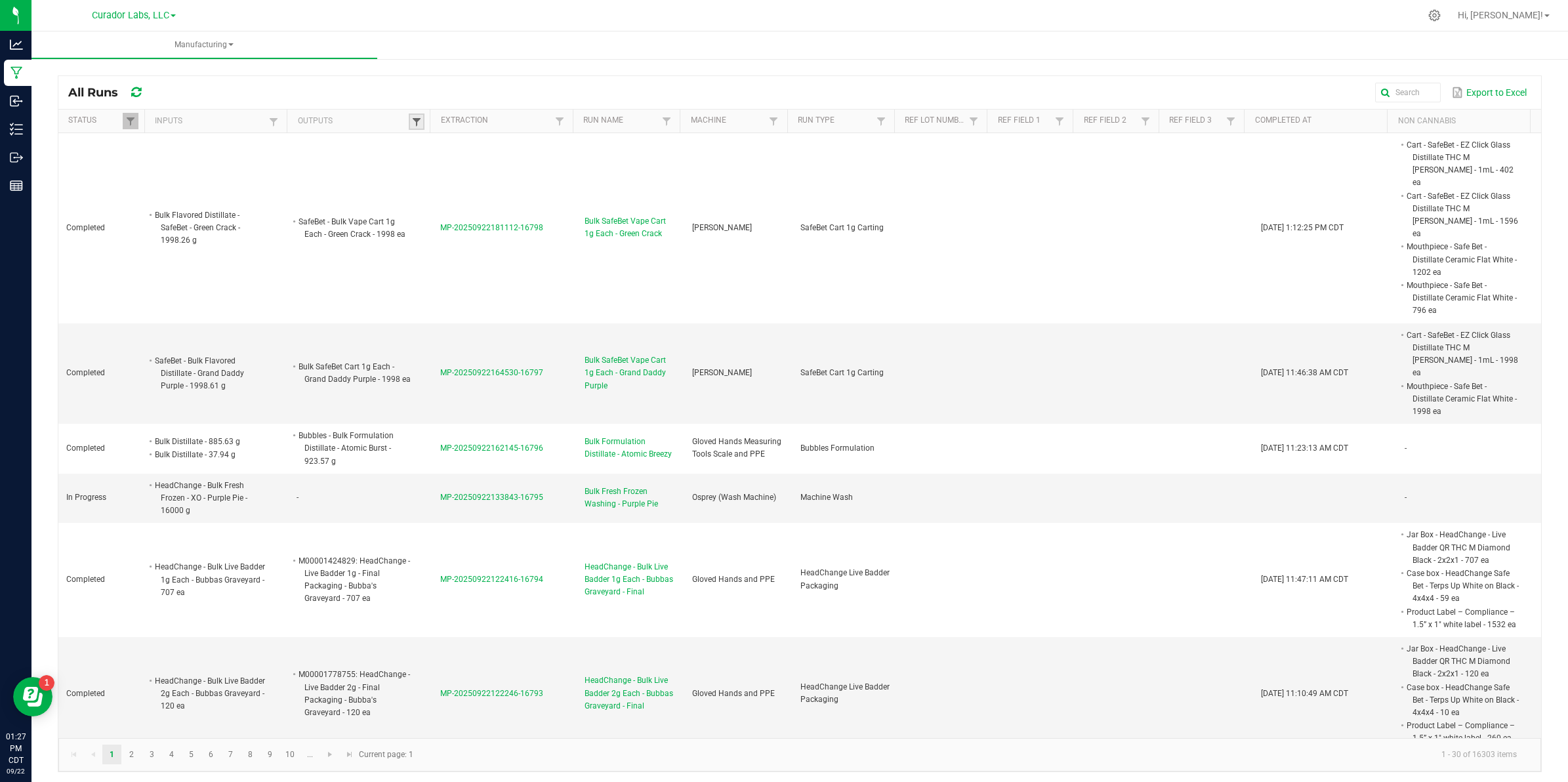
click at [412, 121] on span at bounding box center [416, 122] width 10 height 10
click at [429, 151] on input "text" at bounding box center [481, 148] width 135 height 19
paste input "M00002130438: SafeBet - AIO Vape 1g - Final Packaging - Rainbow Belts"
type input "M00002130438: SafeBet - AIO Vape 1g - Final Packaging - Rainbow Belts"
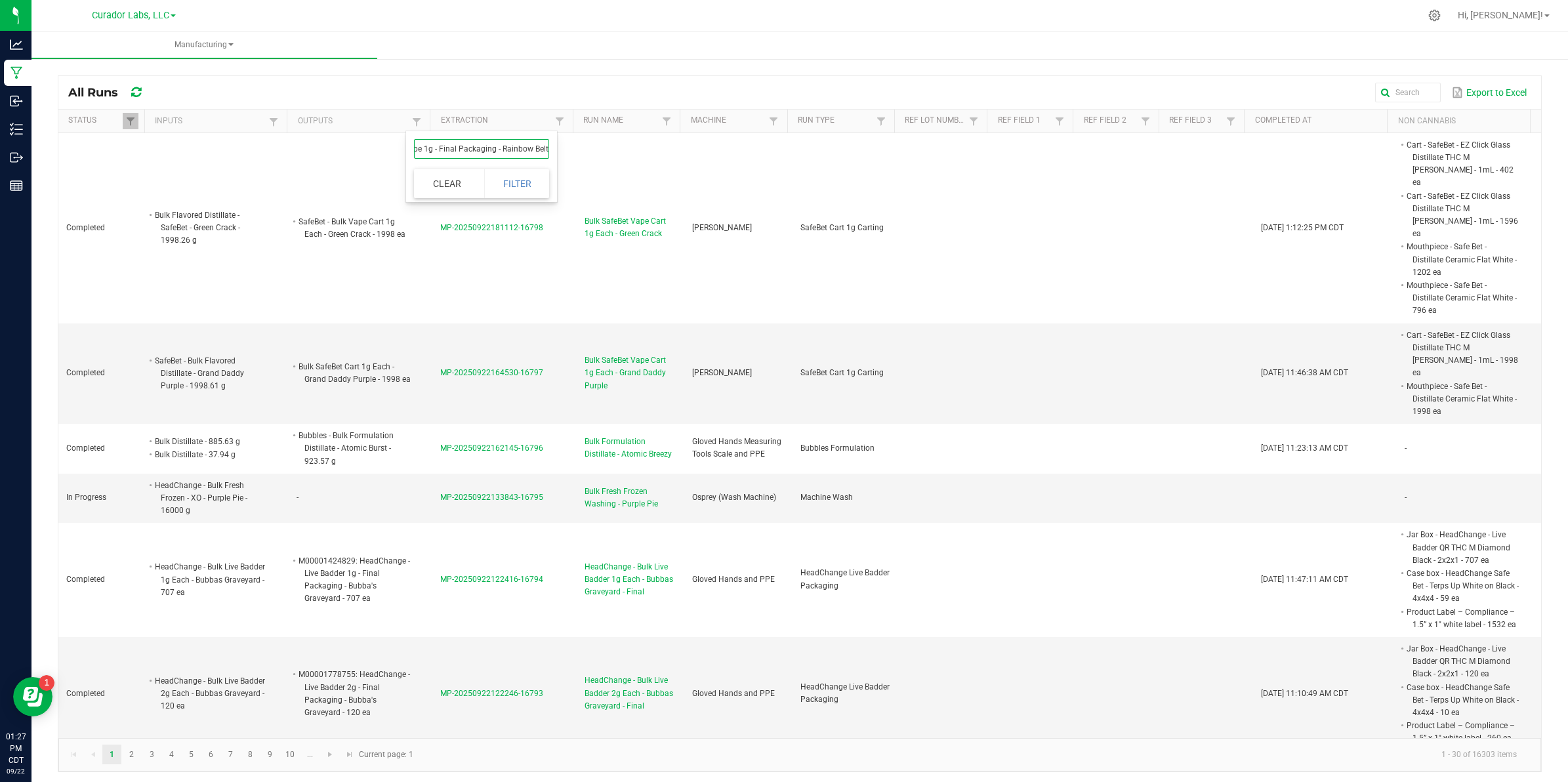
click button "Filter" at bounding box center [516, 184] width 65 height 29
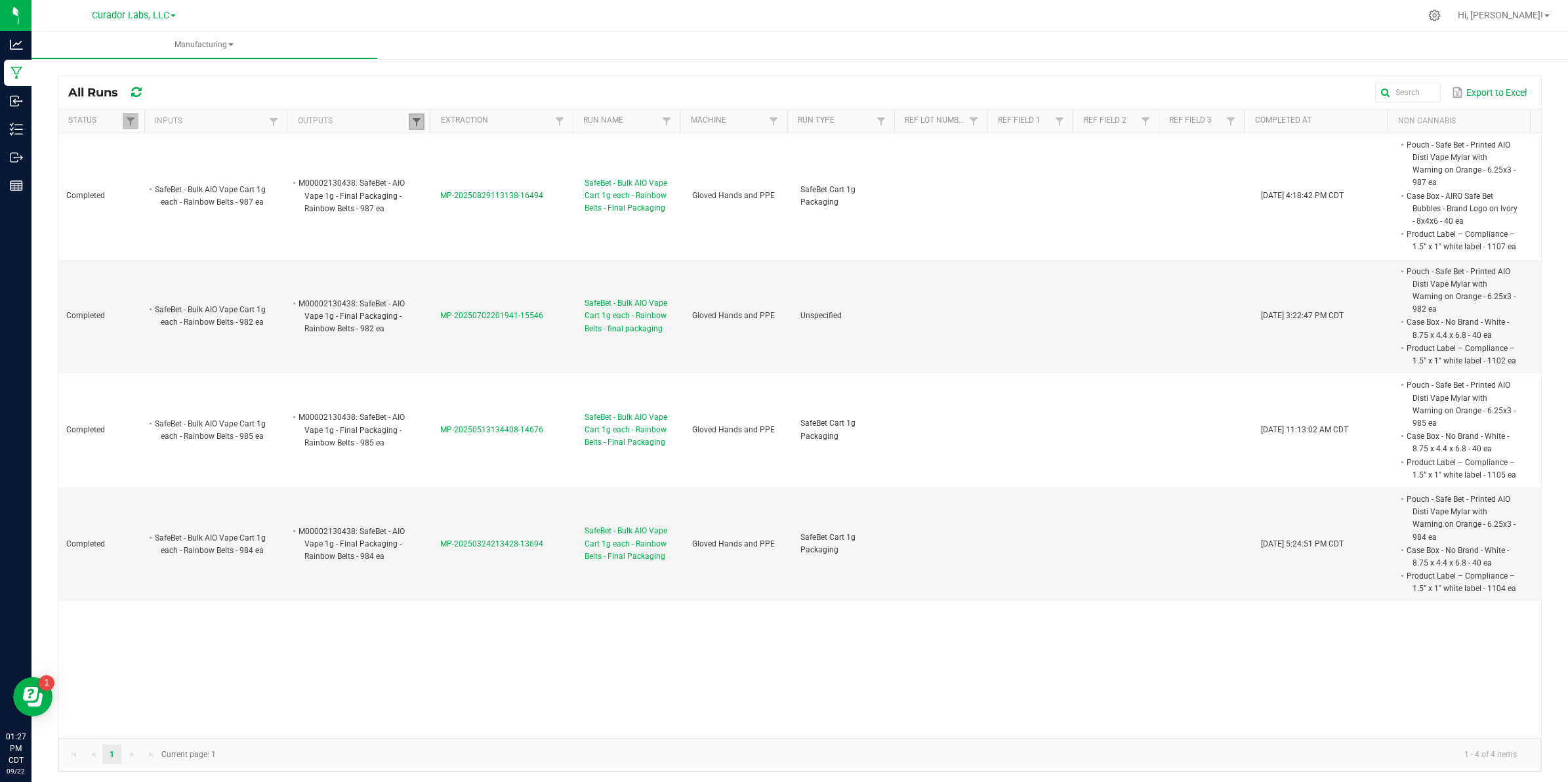
click at [416, 120] on span at bounding box center [416, 122] width 10 height 10
click at [435, 148] on input "M00002130438: SafeBet - AIO Vape 1g - Final Packaging - Rainbow Belts" at bounding box center [481, 148] width 135 height 19
paste input "SafeBet - Bulk AIO Vape Cart 1g each"
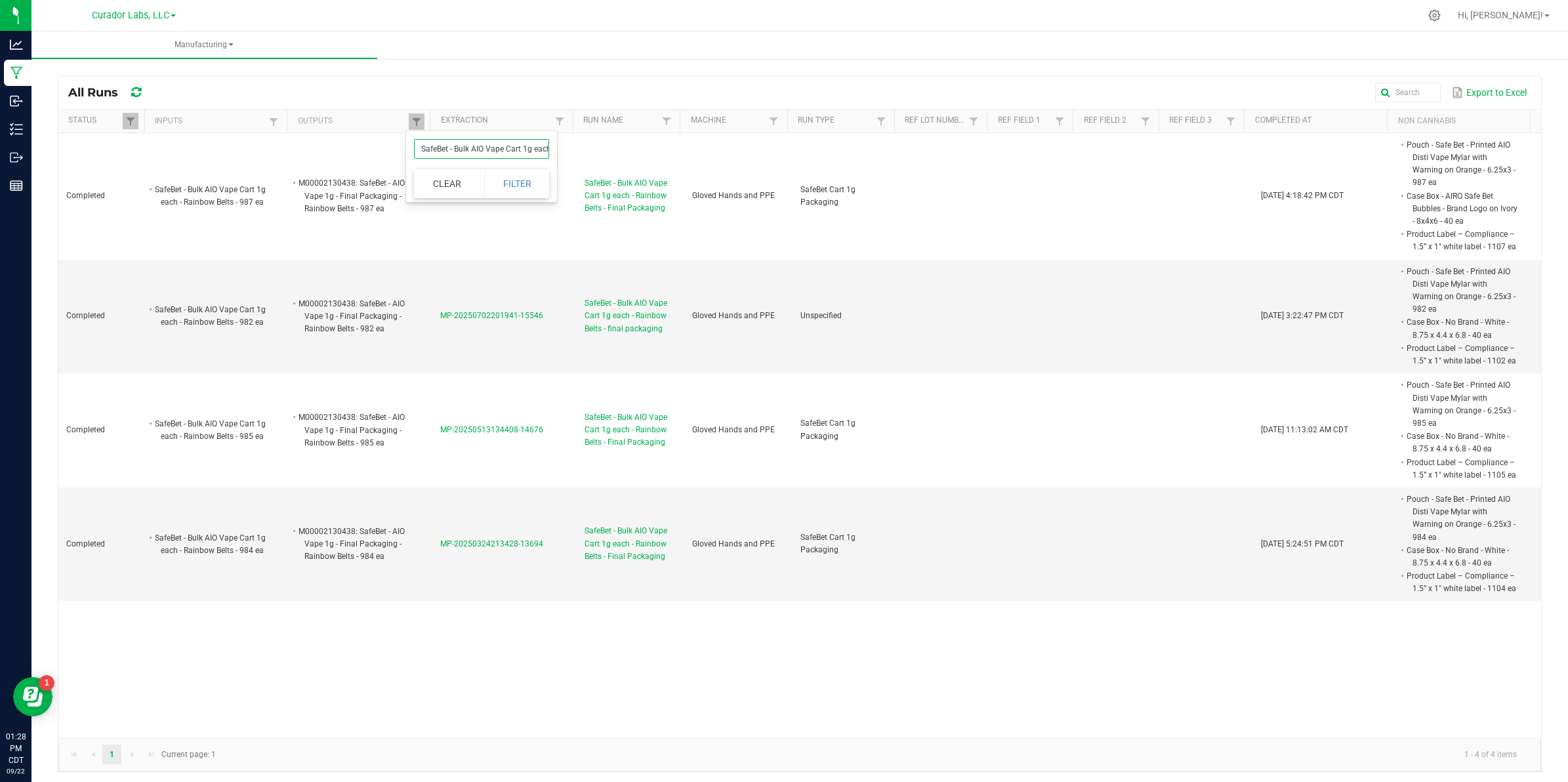
scroll to position [0, 58]
type input "SafeBet - Bulk AIO Vape Cart 1g each - Rainbow Belts"
click at [516, 174] on button "Filter" at bounding box center [516, 184] width 65 height 29
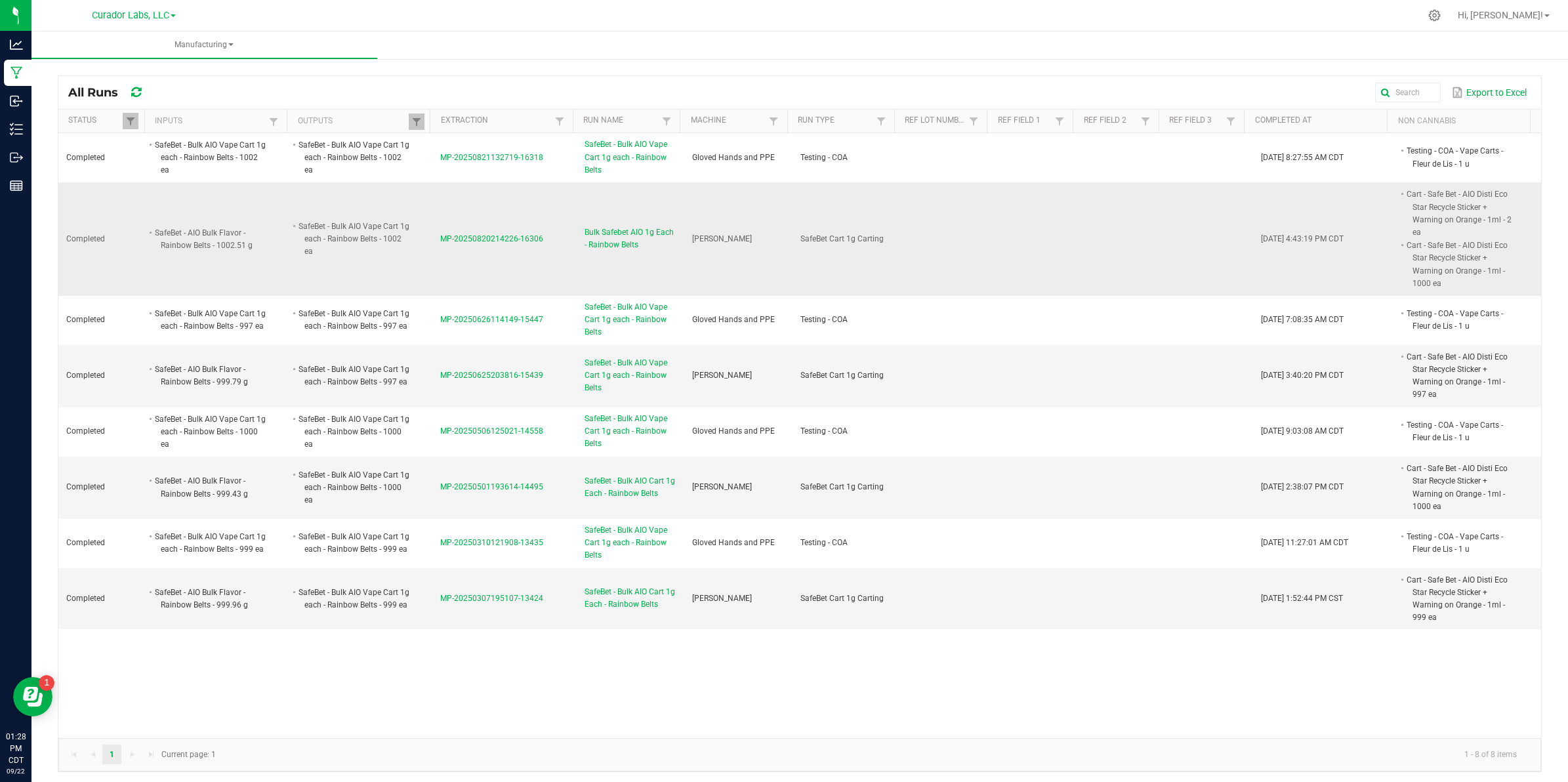
click at [509, 227] on td "MP-20250820214226-16306" at bounding box center [504, 239] width 144 height 114
click at [516, 238] on span "MP-20250820214226-16306" at bounding box center [491, 238] width 103 height 9
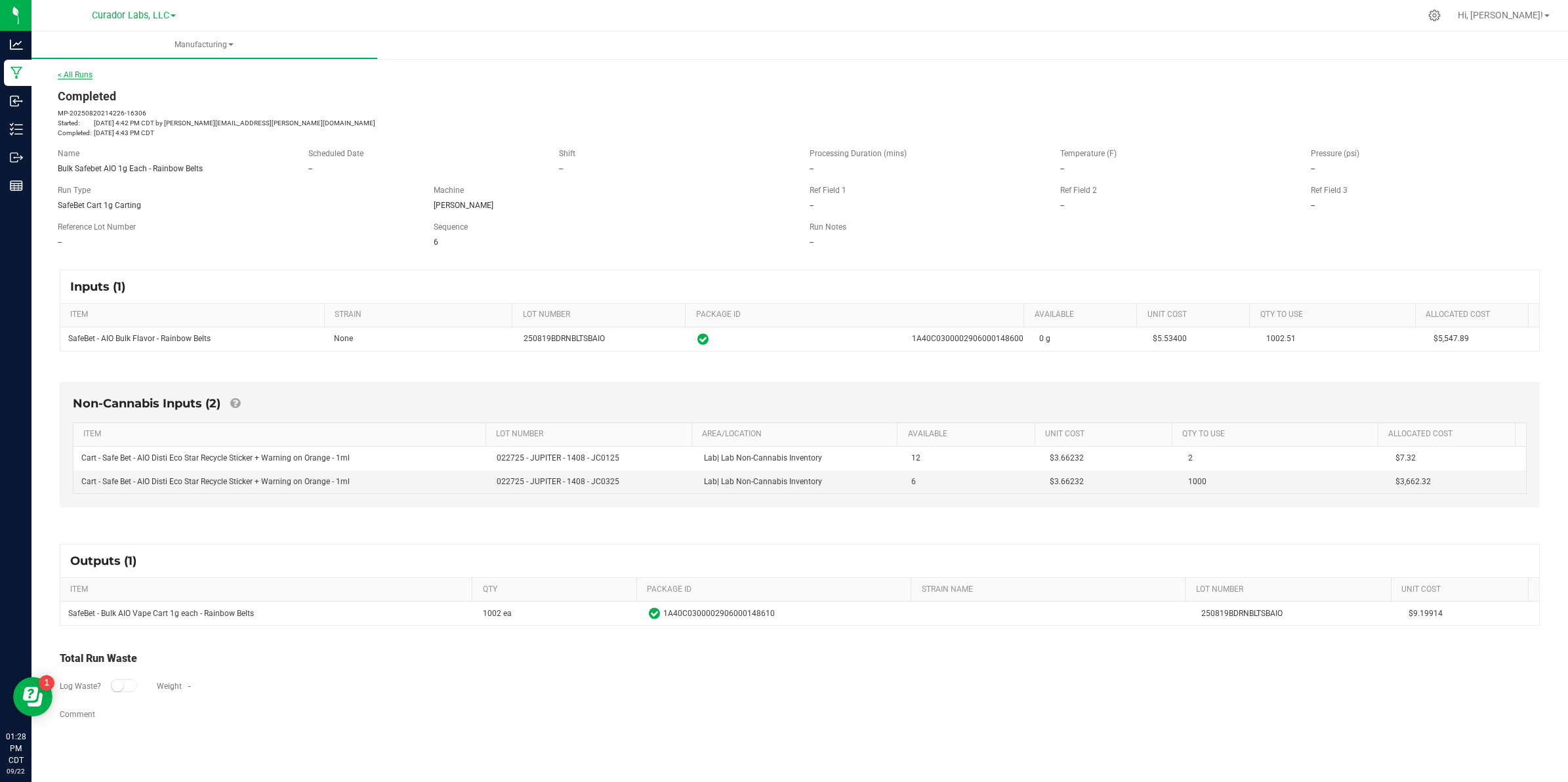
click at [76, 72] on link "< All Runs" at bounding box center [75, 74] width 35 height 9
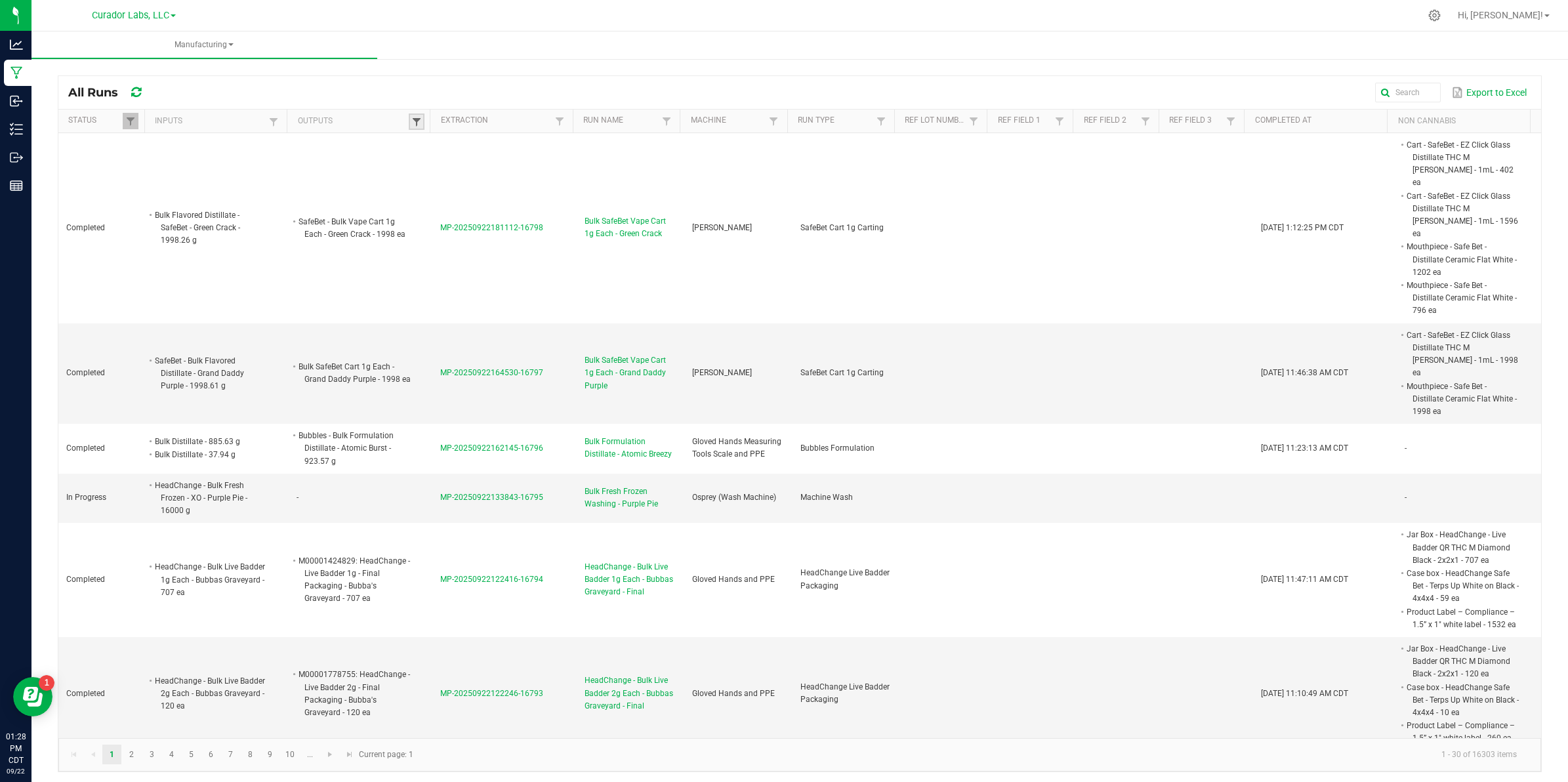
click at [416, 123] on span at bounding box center [416, 122] width 10 height 10
click at [434, 149] on input "text" at bounding box center [481, 148] width 135 height 19
paste input "SafeBet - Bulk AIO Vape Cart 1g each - Rainbow Belts"
type input "SafeBet - Bulk AIO Vape Cart 1g each - Rainbow Belts"
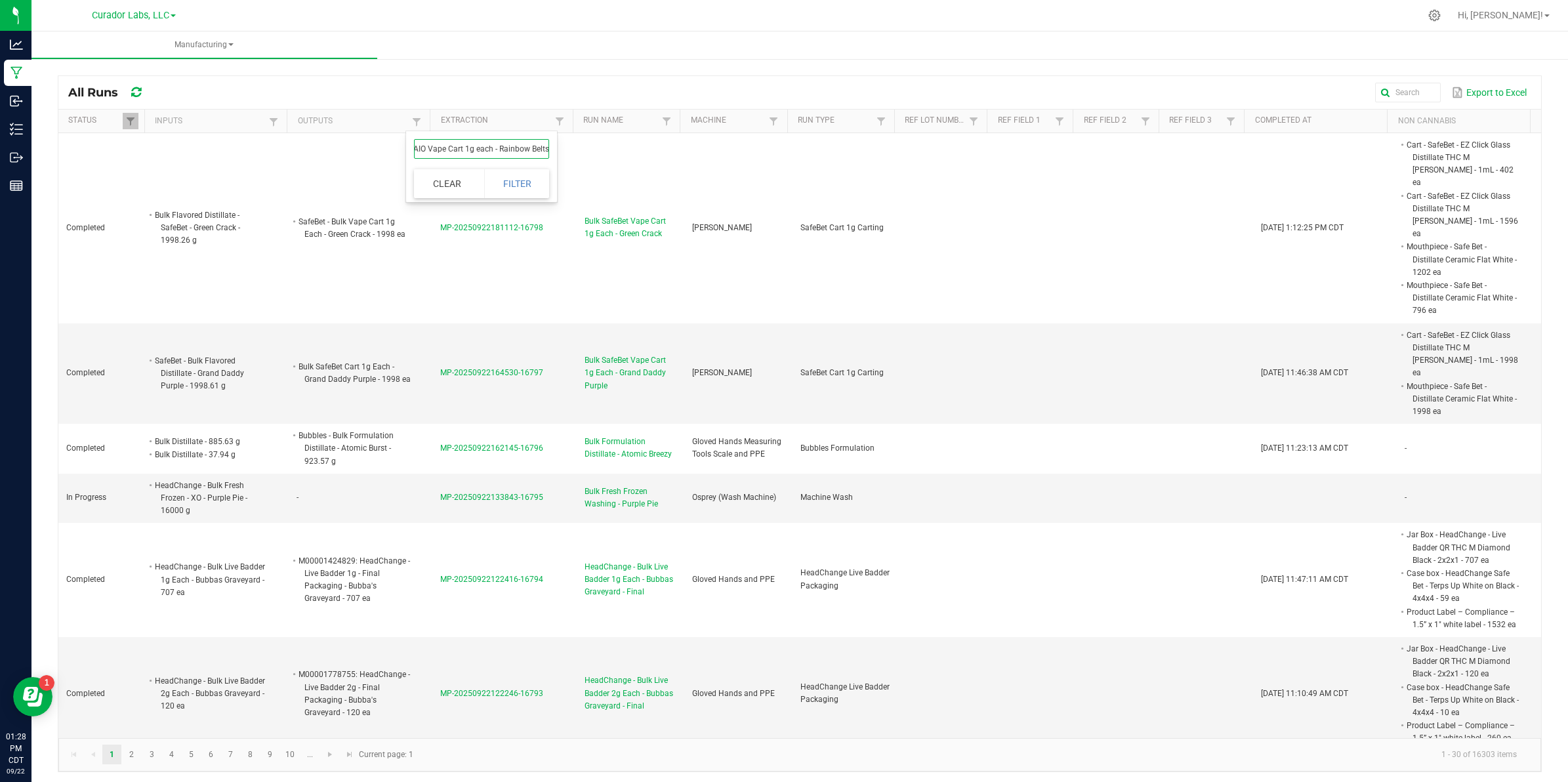
click button "Filter" at bounding box center [516, 184] width 65 height 29
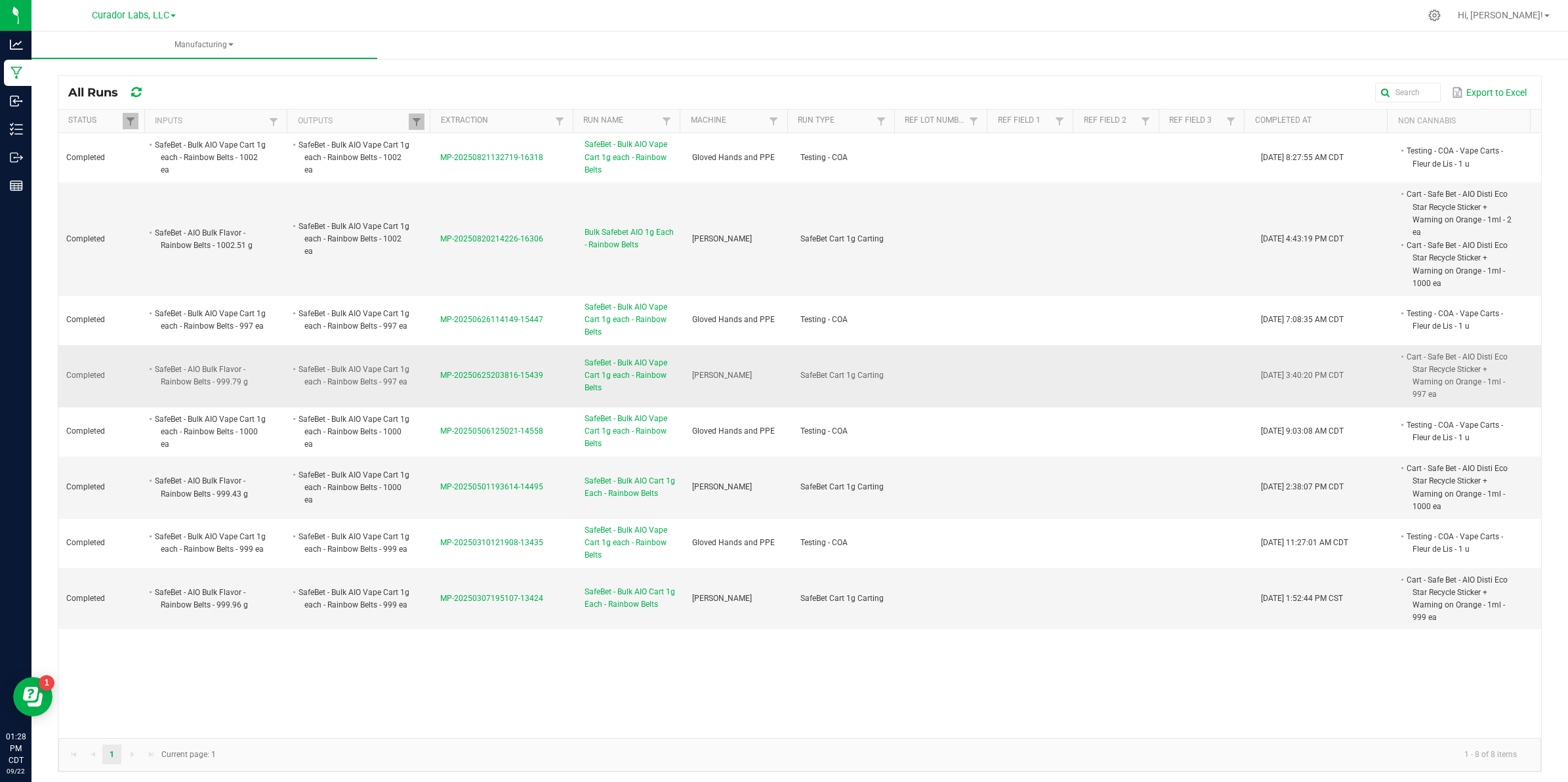
scroll to position [3, 0]
click at [503, 373] on span "MP-20250625203816-15439" at bounding box center [491, 371] width 103 height 9
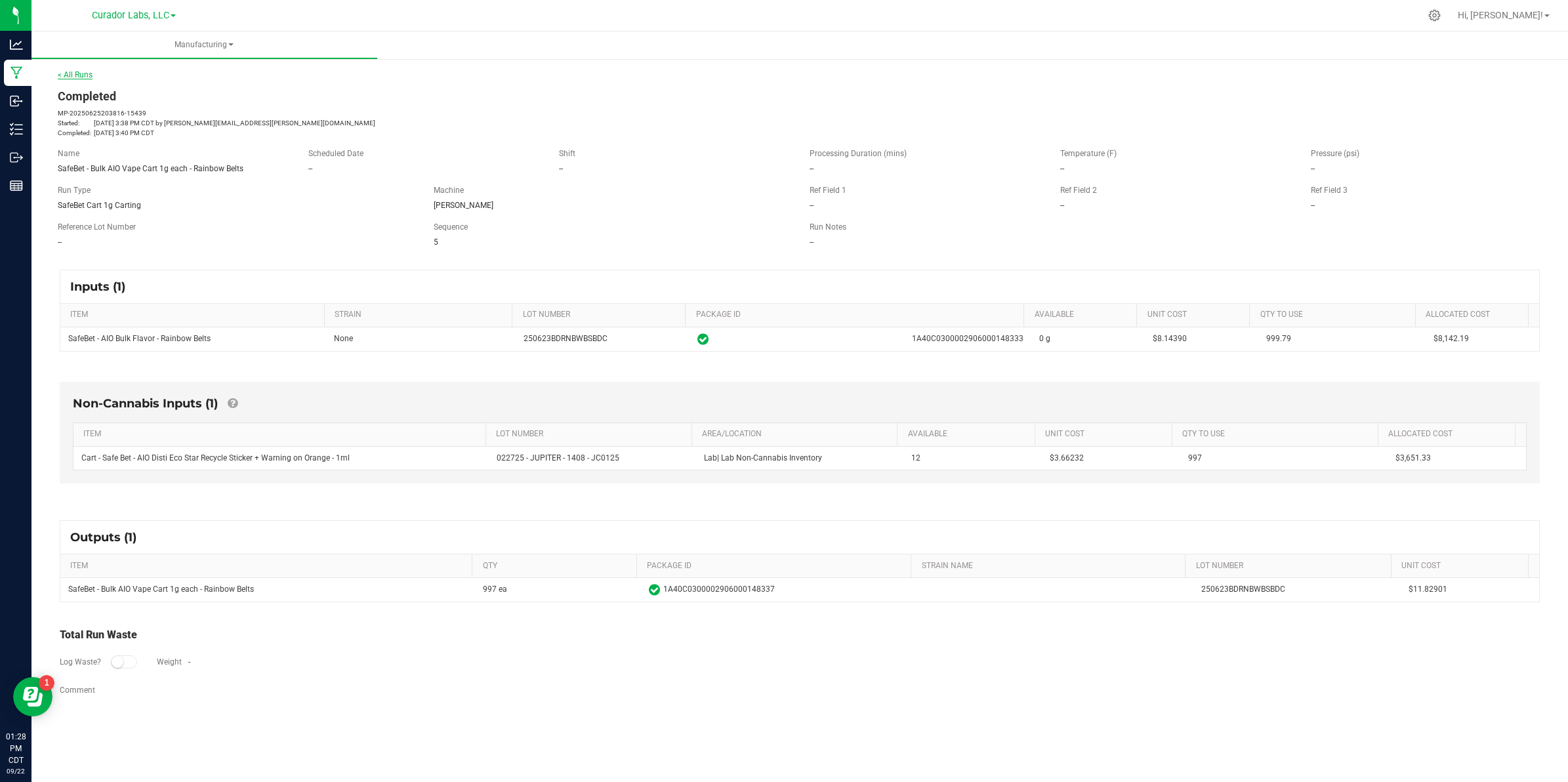
click at [73, 73] on link "< All Runs" at bounding box center [75, 74] width 35 height 9
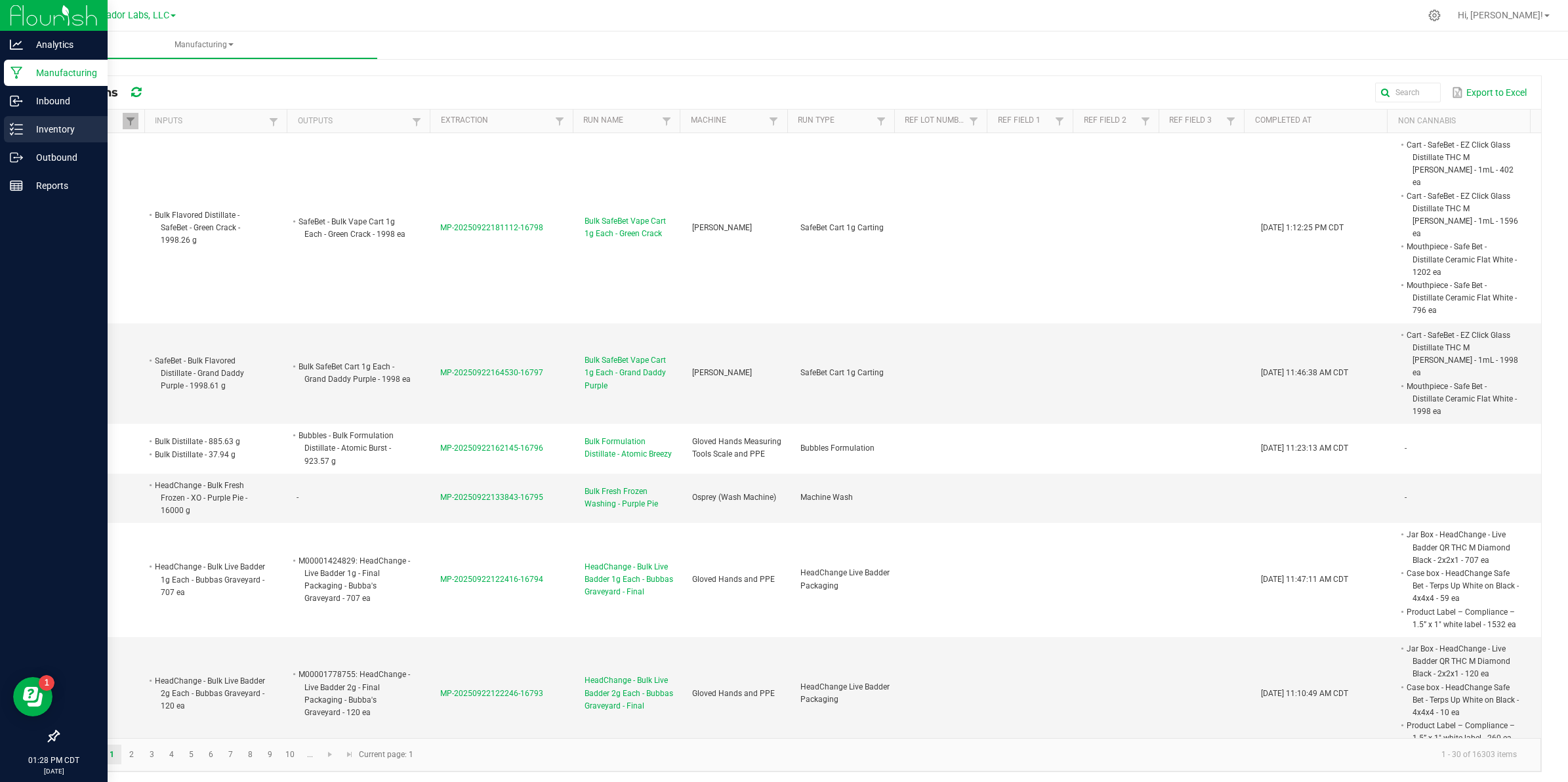
click at [33, 132] on p "Inventory" at bounding box center [62, 129] width 79 height 16
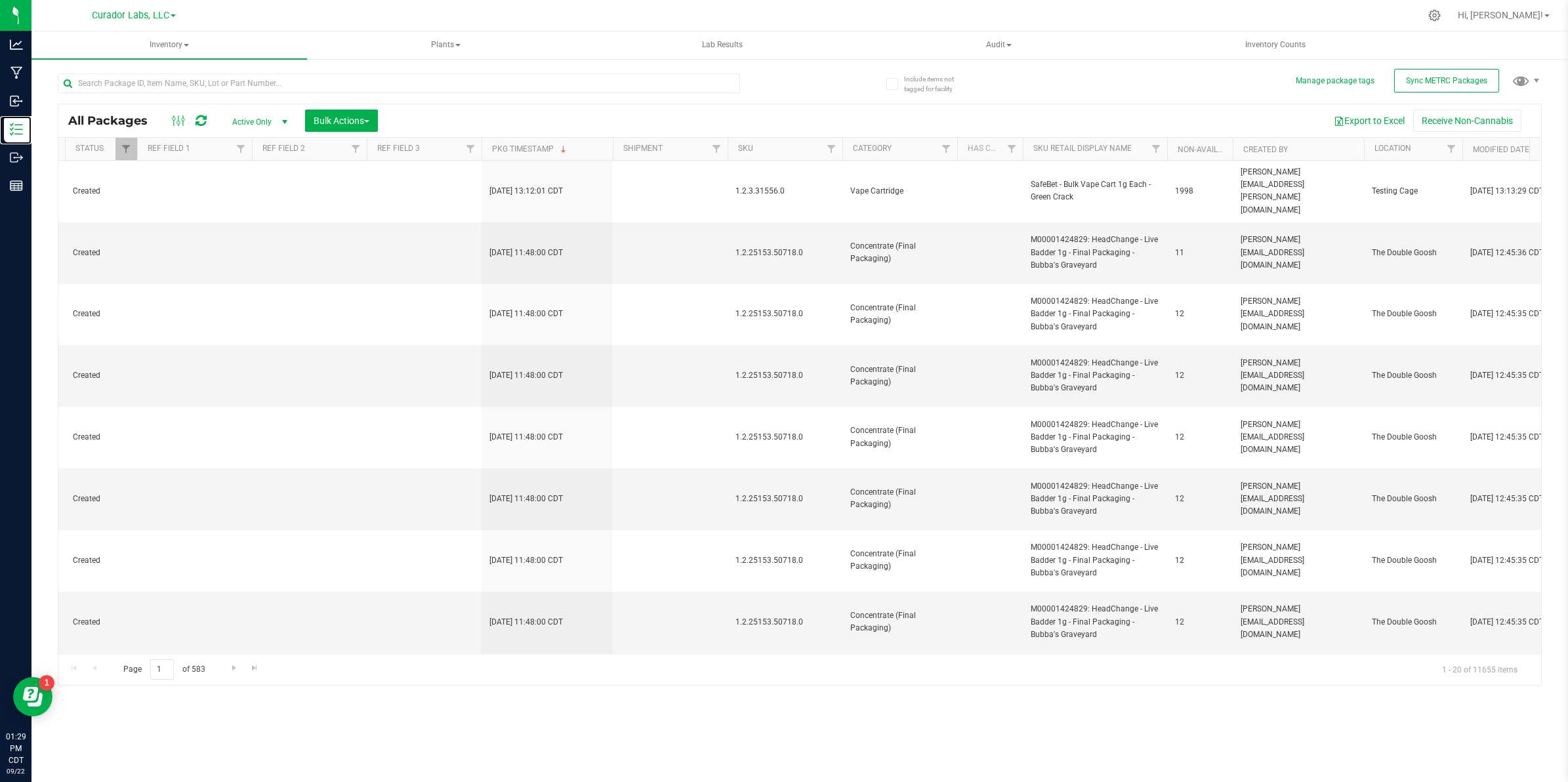
scroll to position [0, 1906]
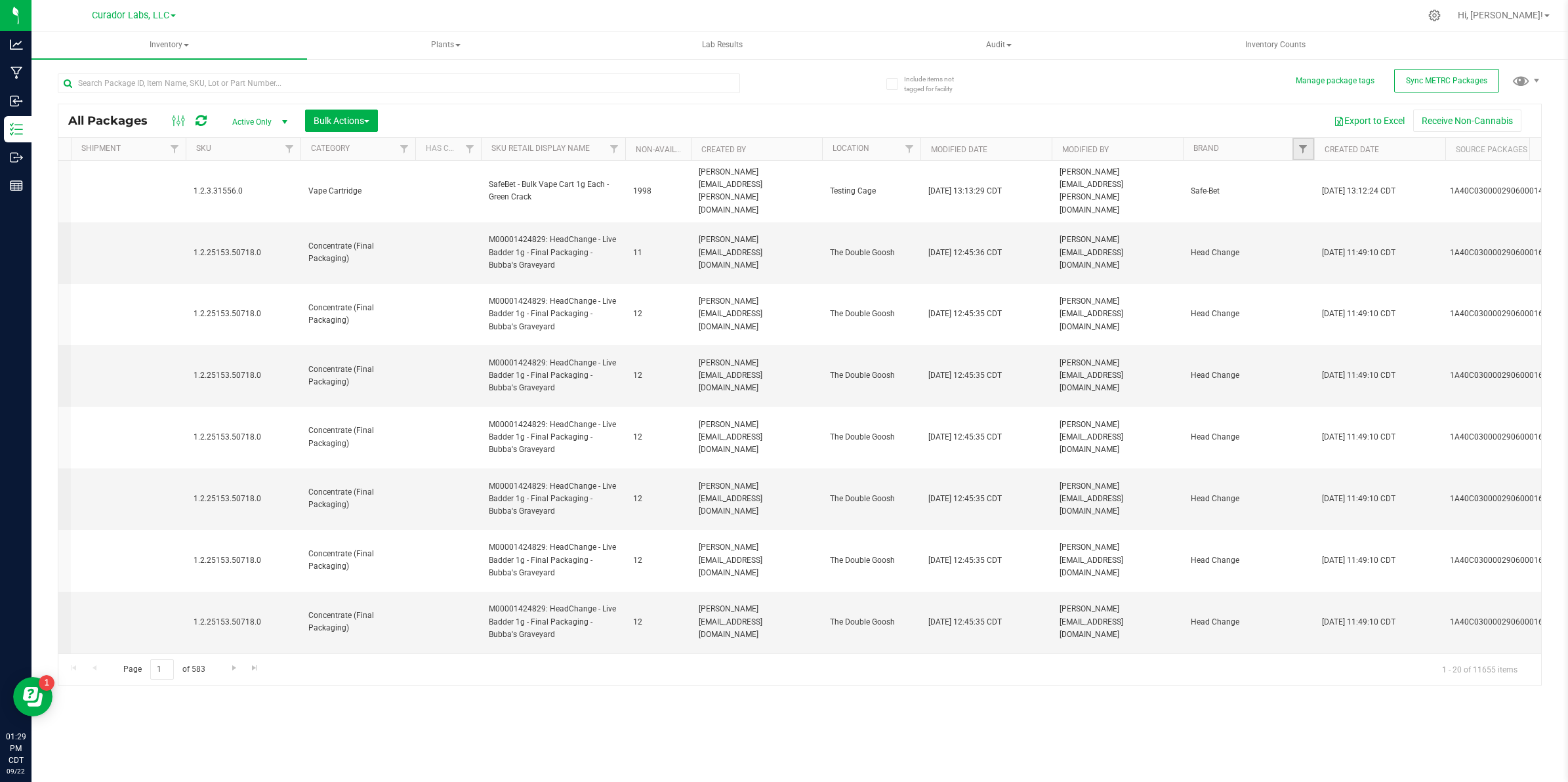
click at [1309, 151] on link "Filter" at bounding box center [1302, 149] width 22 height 23
click at [1313, 296] on input "Head Change" at bounding box center [1310, 293] width 9 height 9
checkbox input "true"
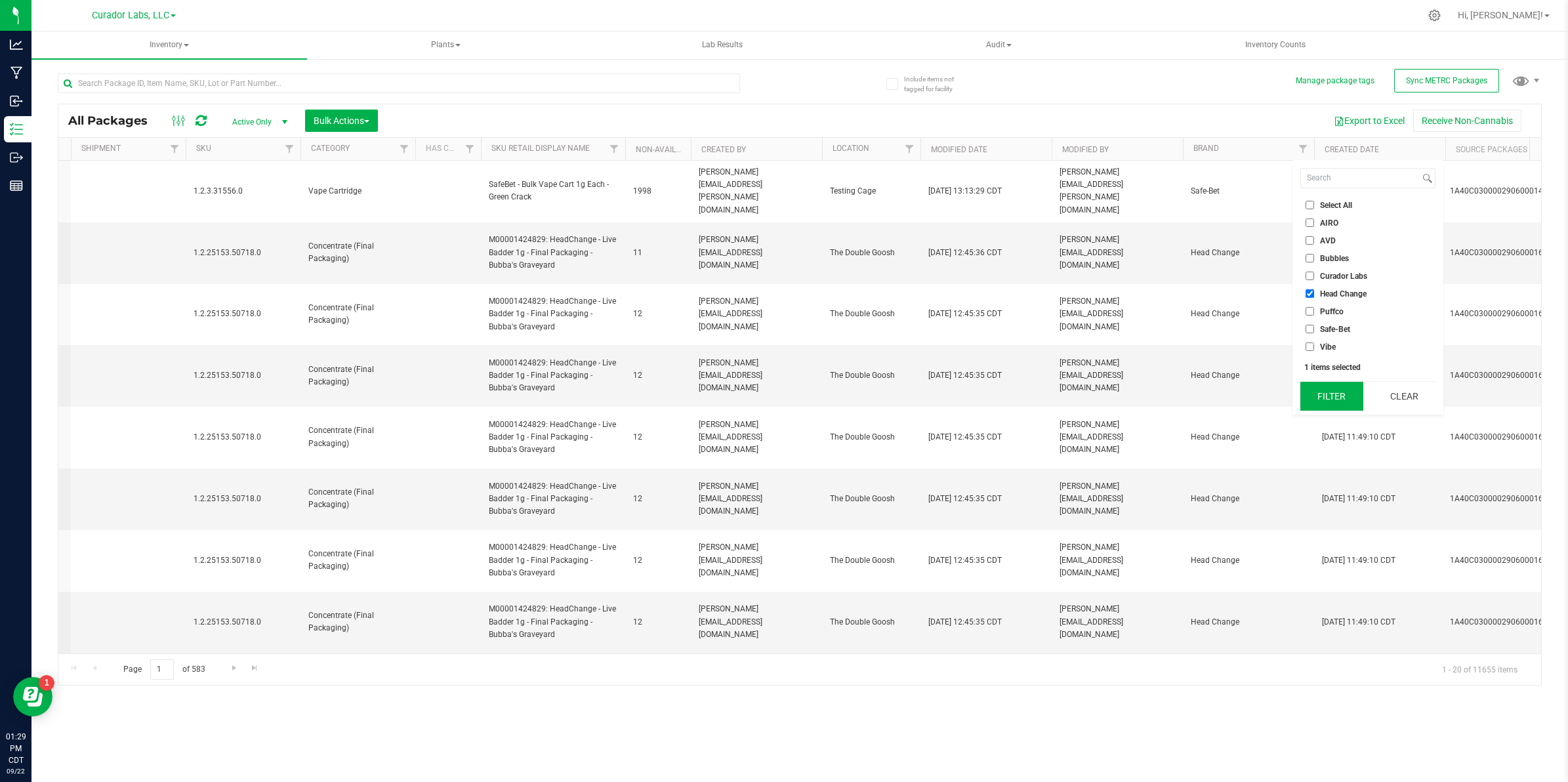
click at [1332, 397] on button "Filter" at bounding box center [1332, 396] width 63 height 29
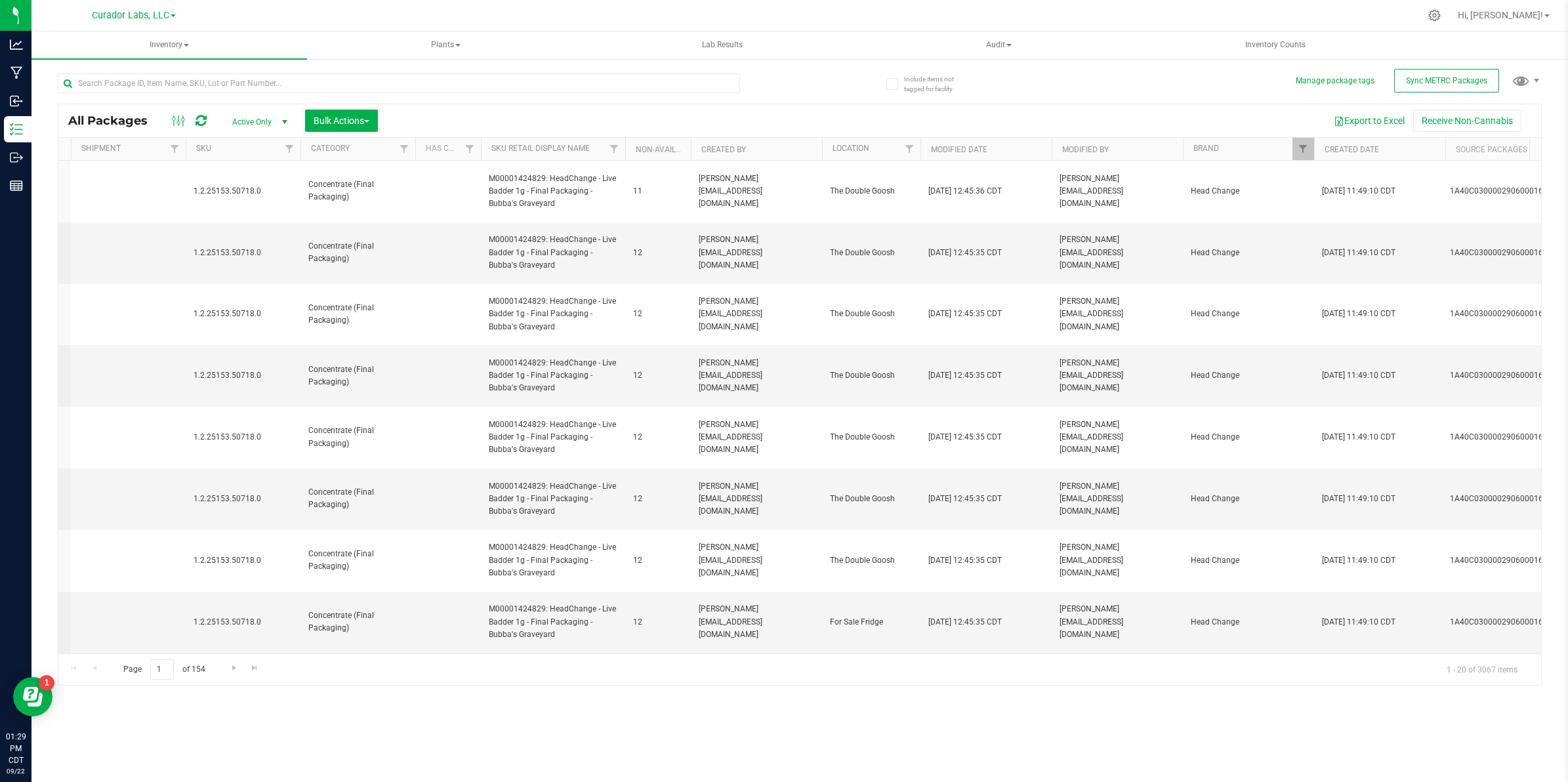
type input "[DATE]"
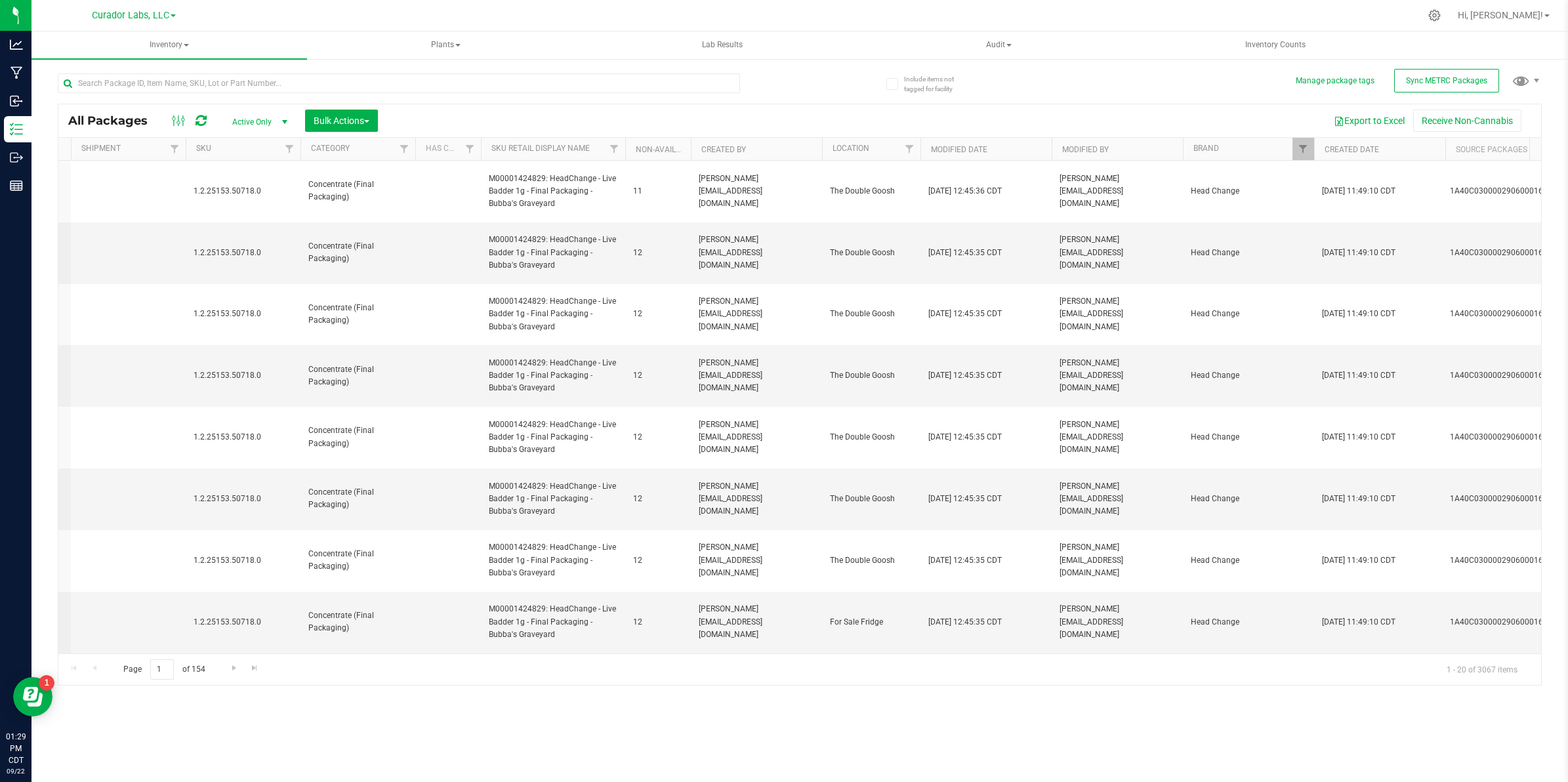
type input "[DATE]"
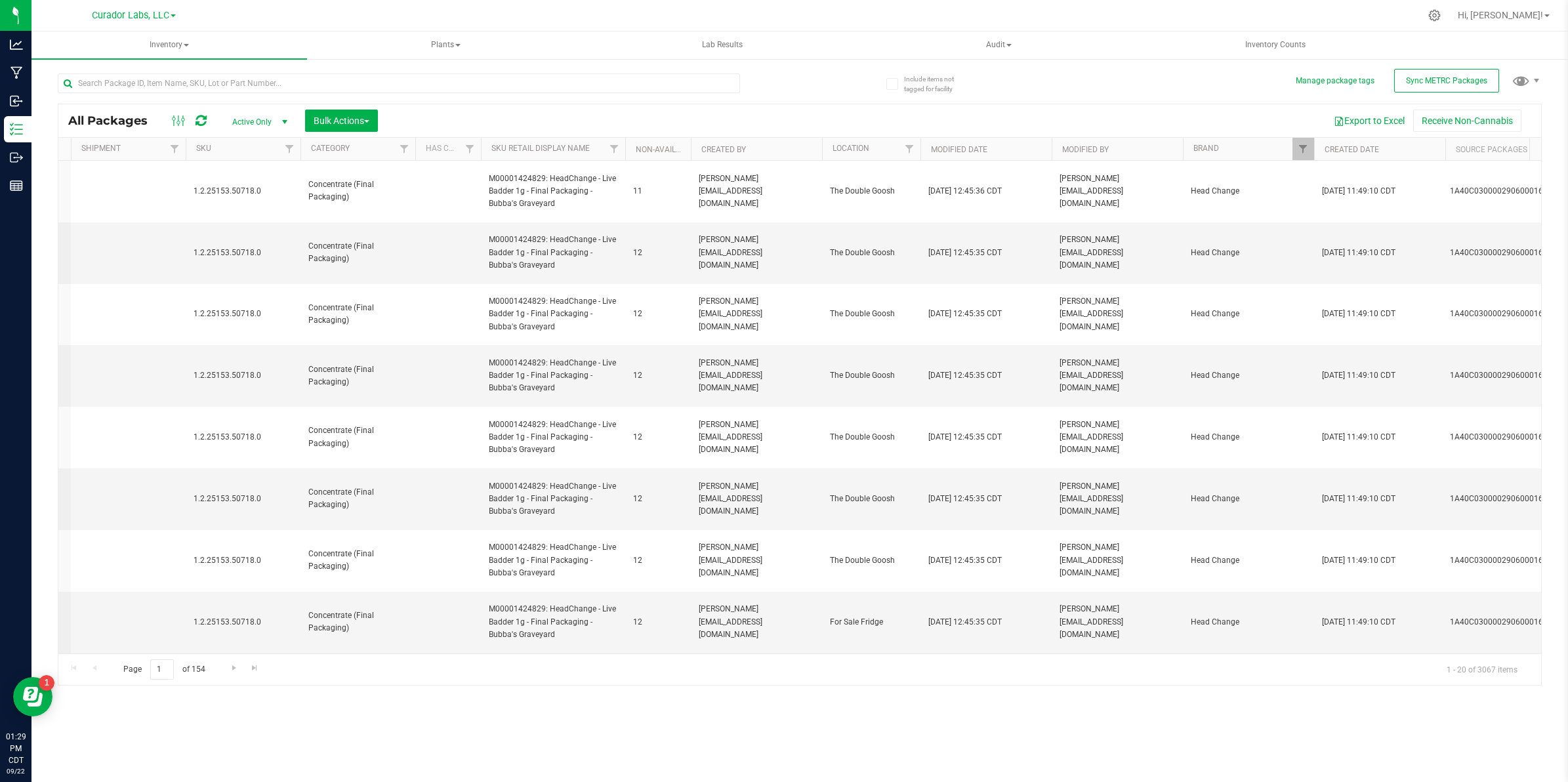
type input "[DATE]"
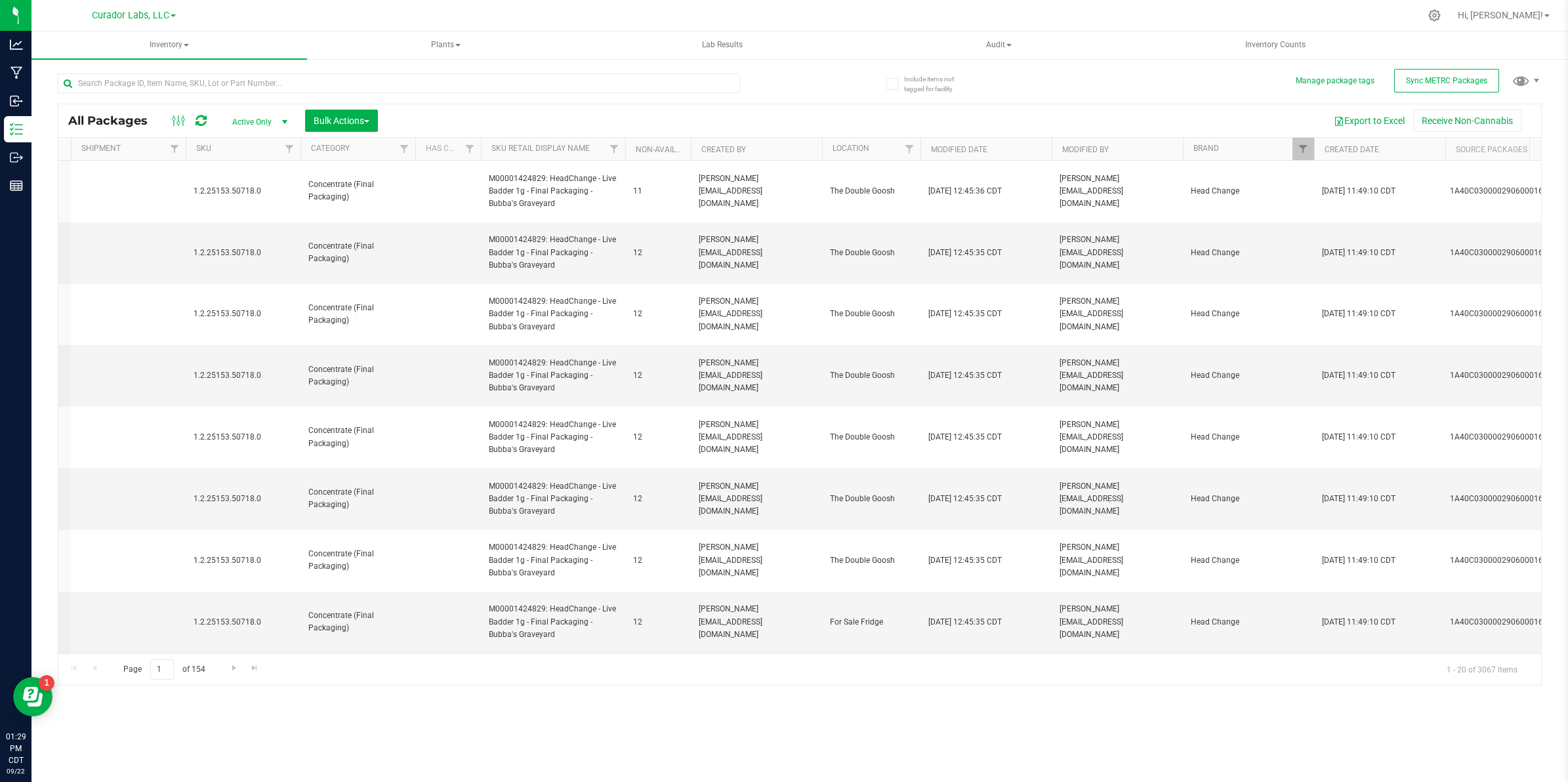
type input "[DATE]"
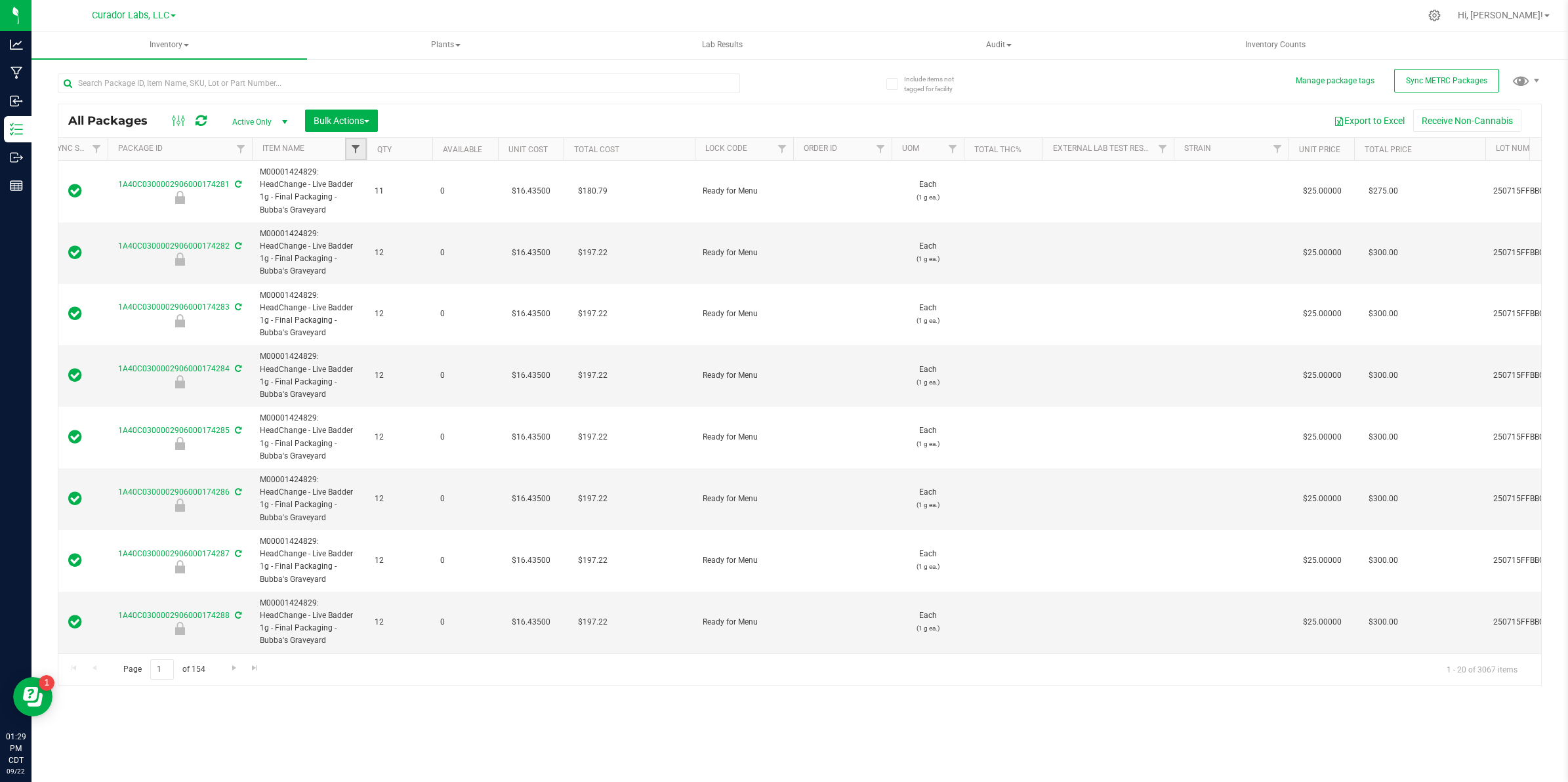
click at [353, 149] on span "Filter" at bounding box center [355, 148] width 10 height 10
click at [233, 82] on input "text" at bounding box center [399, 83] width 682 height 19
click at [233, 80] on input "text" at bounding box center [399, 83] width 682 height 19
type input "aio"
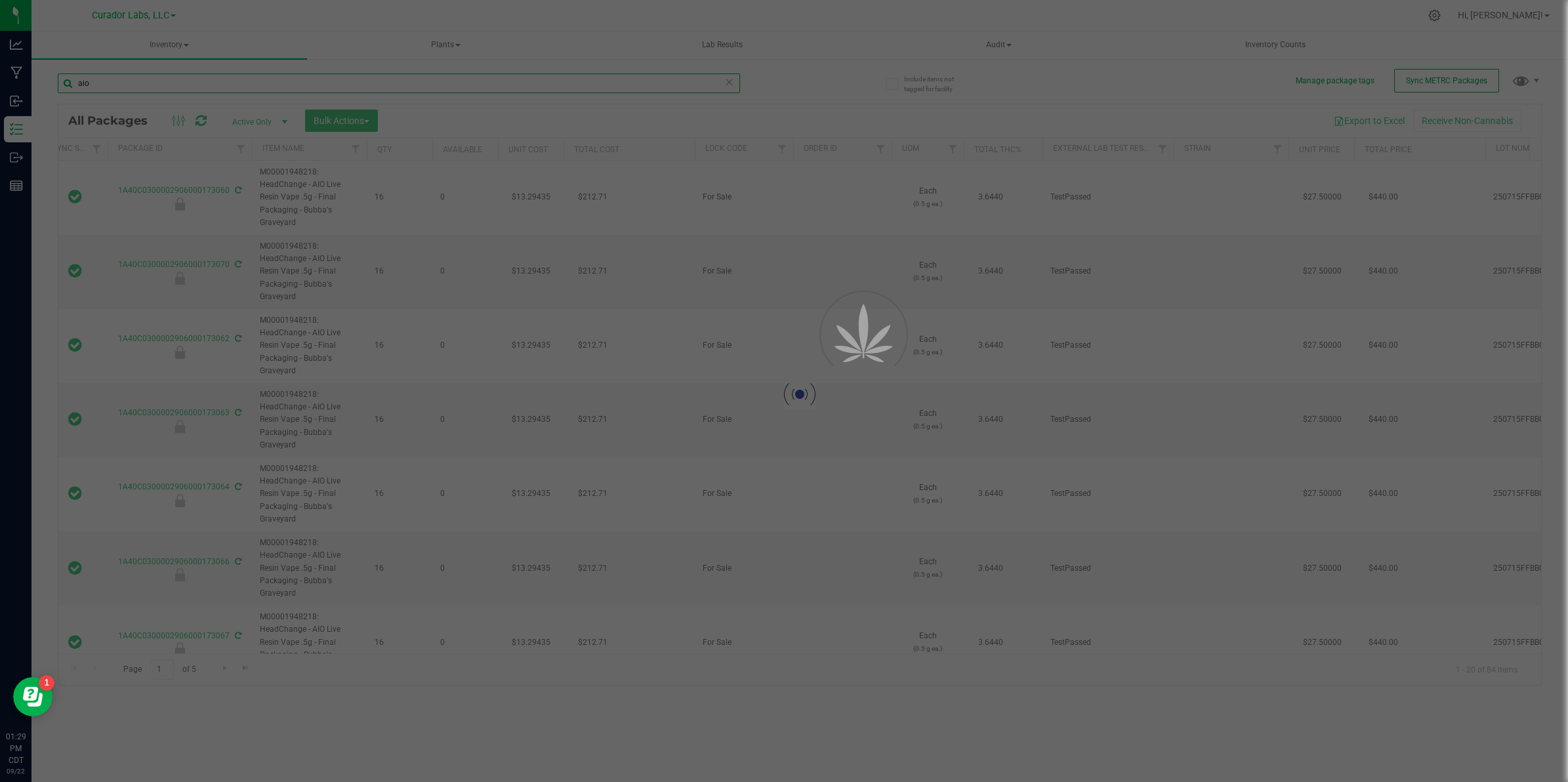
type input "[DATE]"
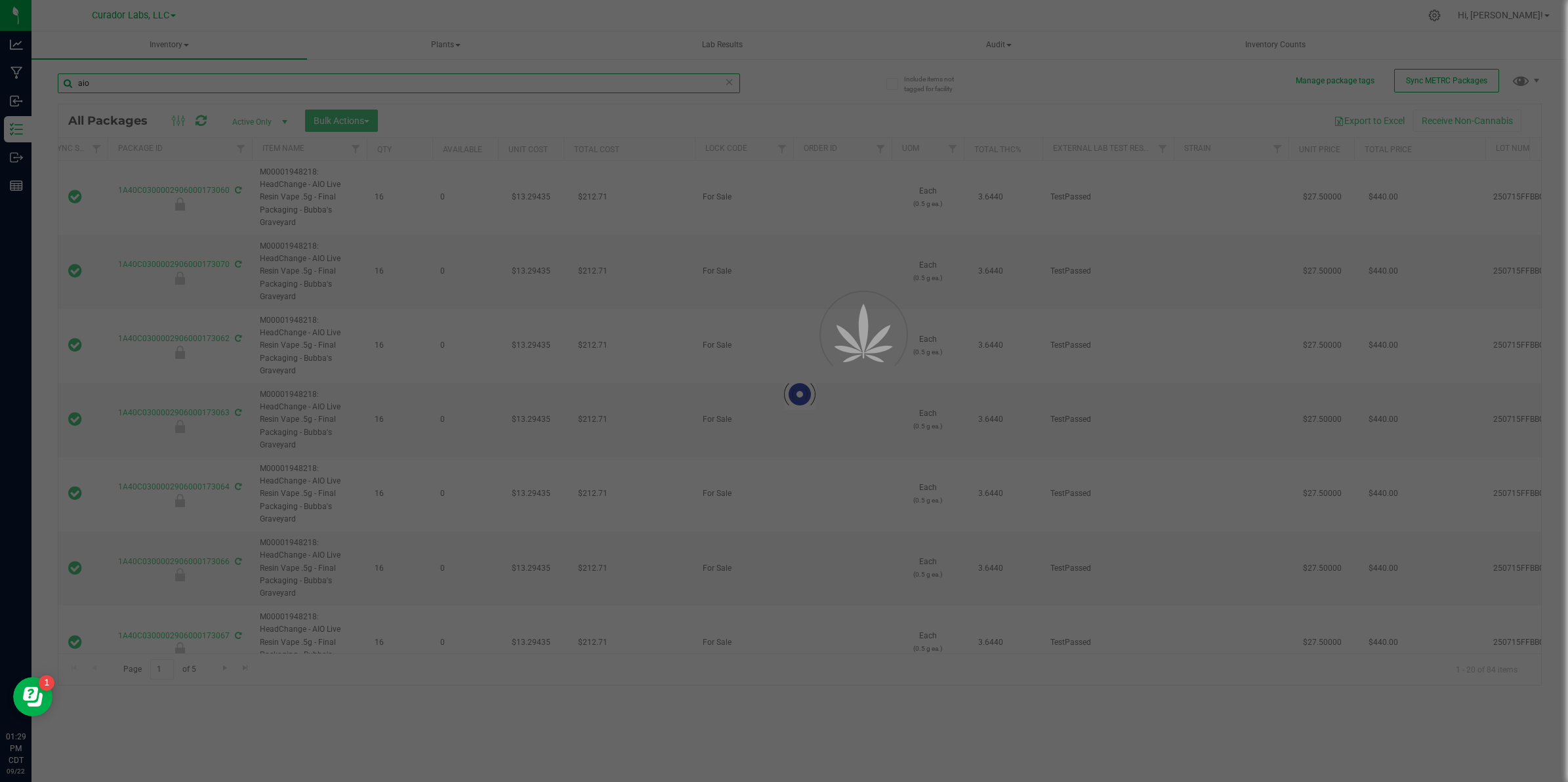
type input "[DATE]"
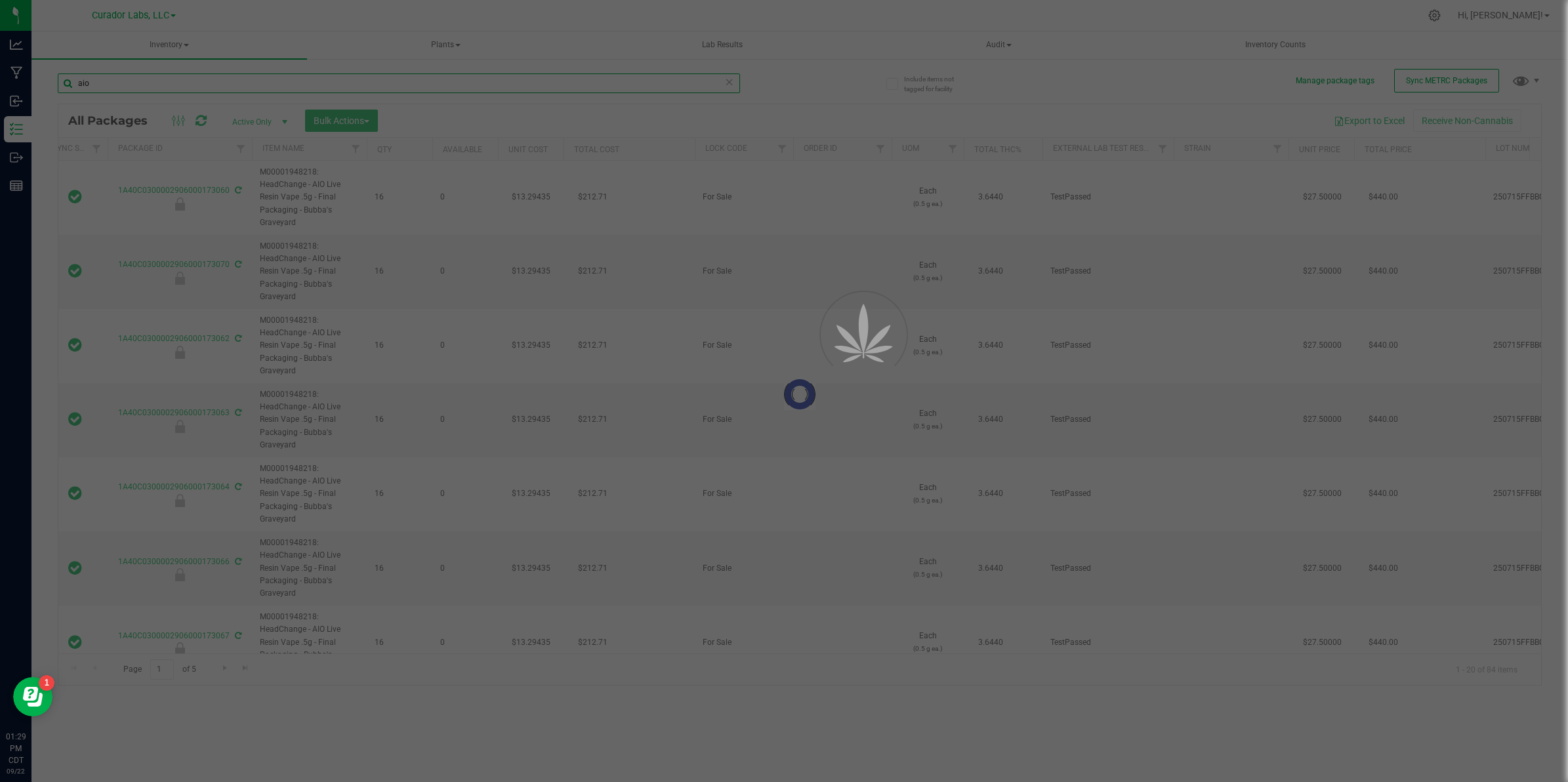
type input "[DATE]"
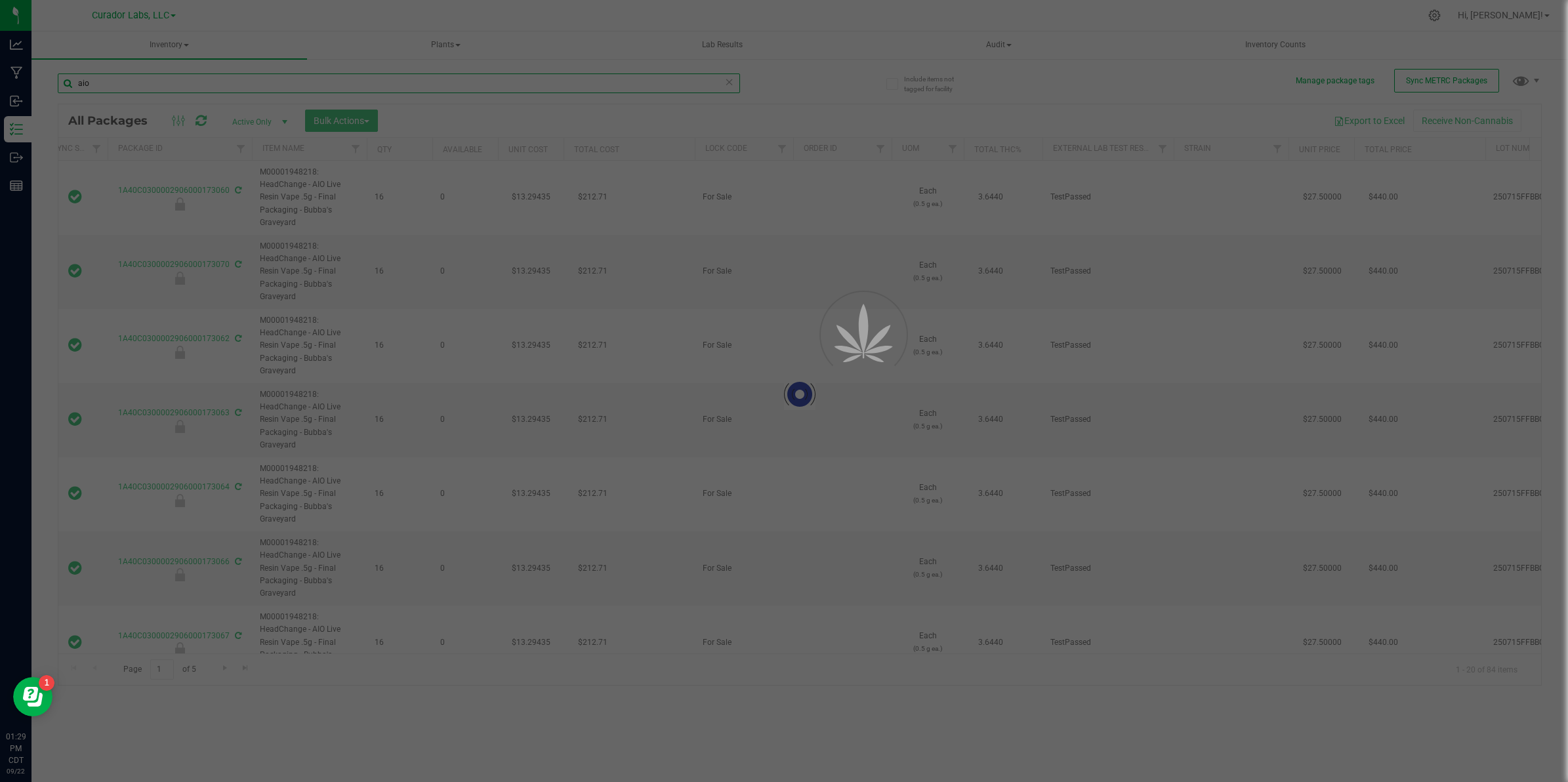
type input "[DATE]"
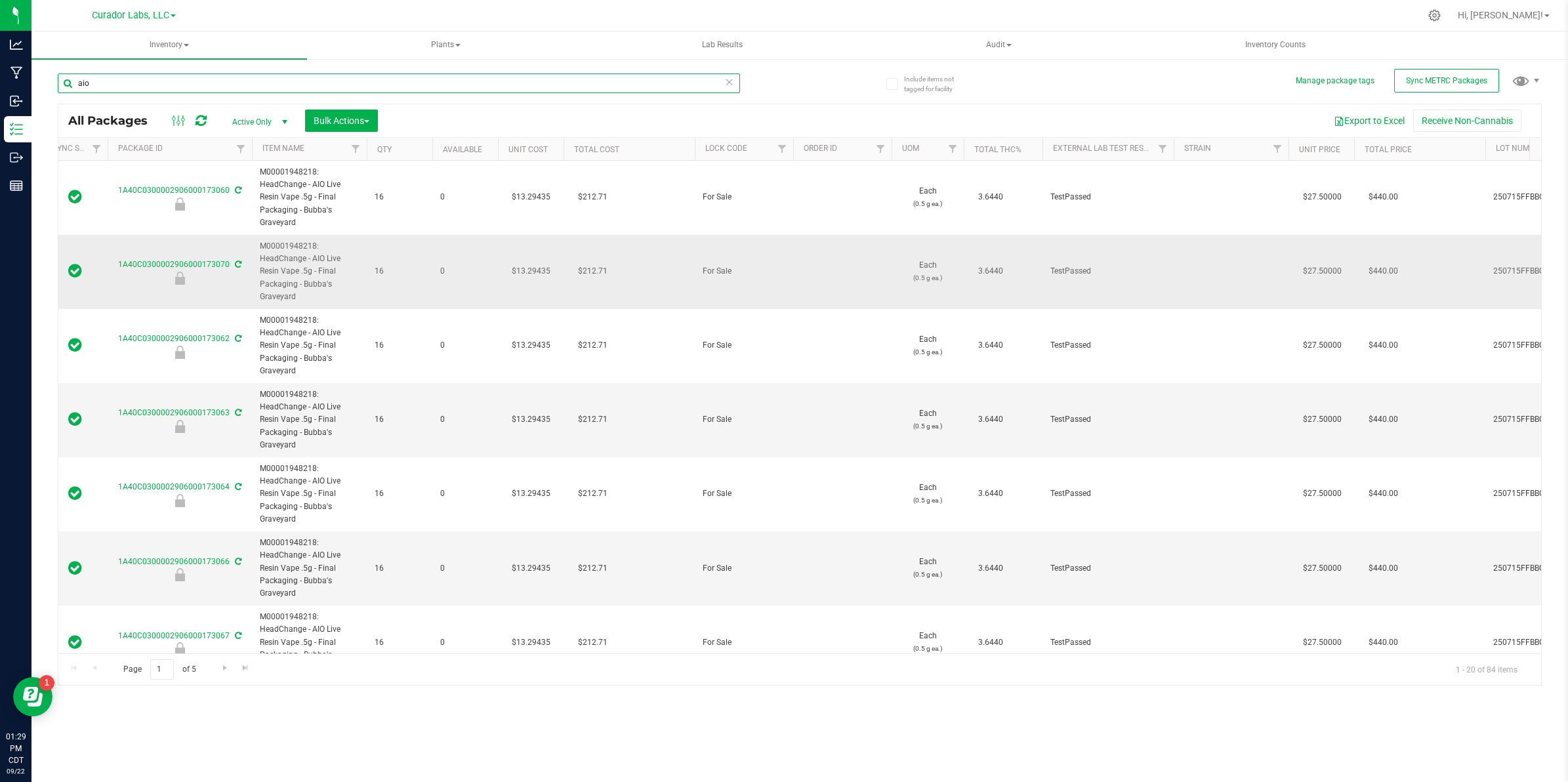
type input "aio"
drag, startPoint x: 230, startPoint y: 264, endPoint x: 118, endPoint y: 270, distance: 112.2
click at [118, 270] on div "1A40C0300002906000173070" at bounding box center [180, 271] width 148 height 26
copy link "1A40C0300002906000173070"
click at [996, 41] on span "Audit" at bounding box center [999, 45] width 274 height 27
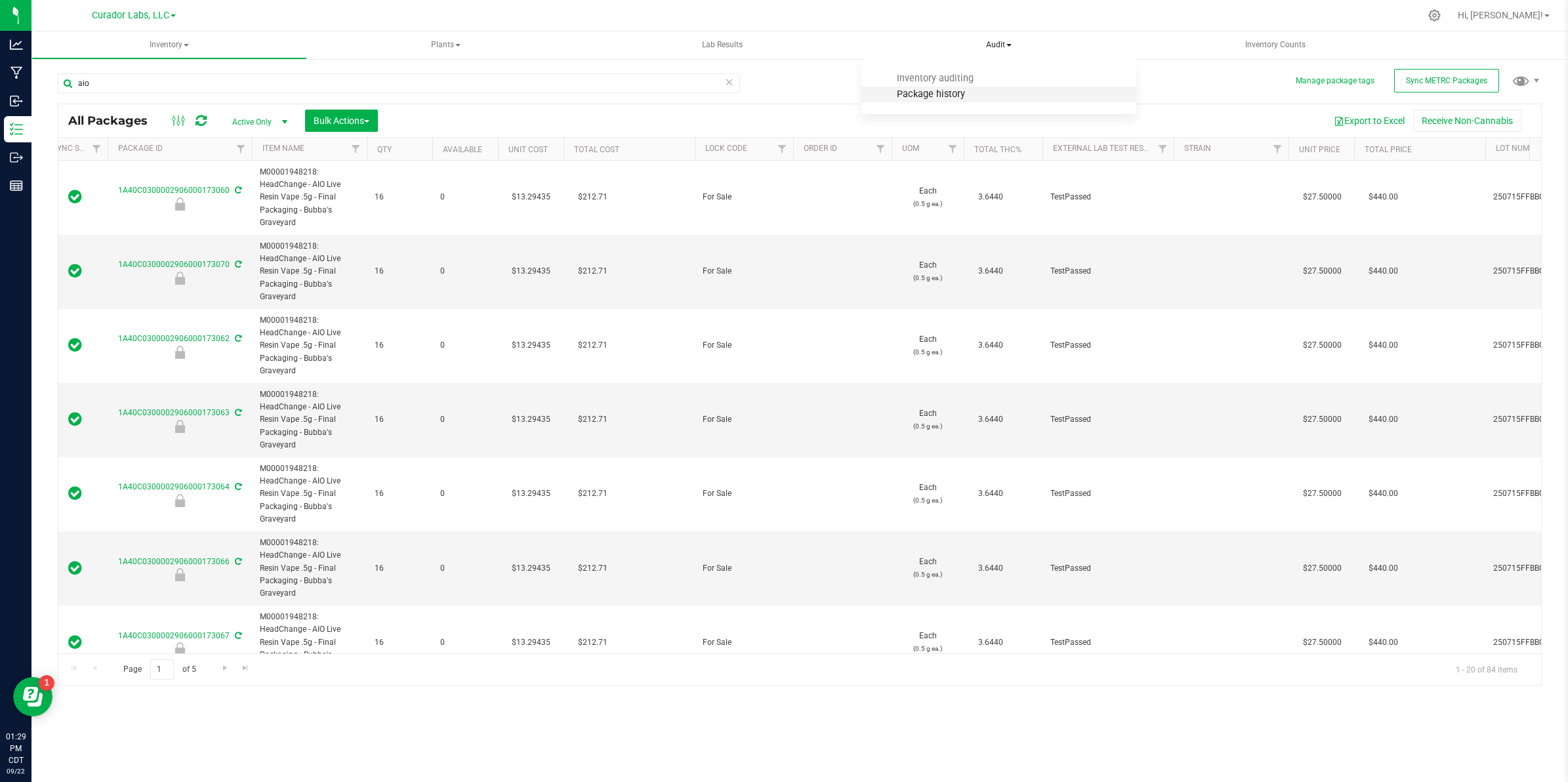
click at [939, 93] on span "Package history" at bounding box center [930, 94] width 103 height 11
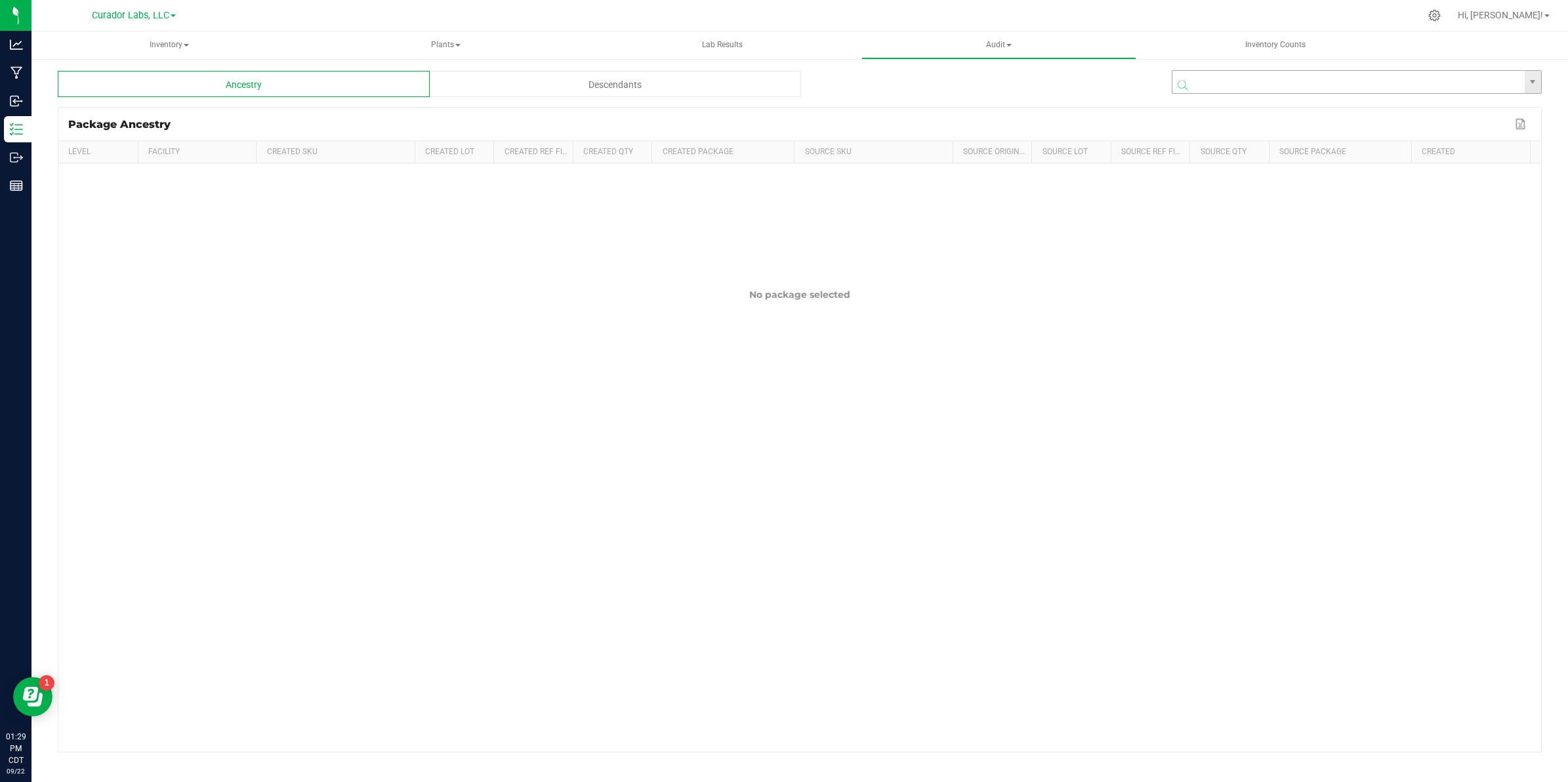
click at [1227, 76] on input "NO DATA FOUND" at bounding box center [1348, 82] width 353 height 23
paste input "1A40C0300002906000173070"
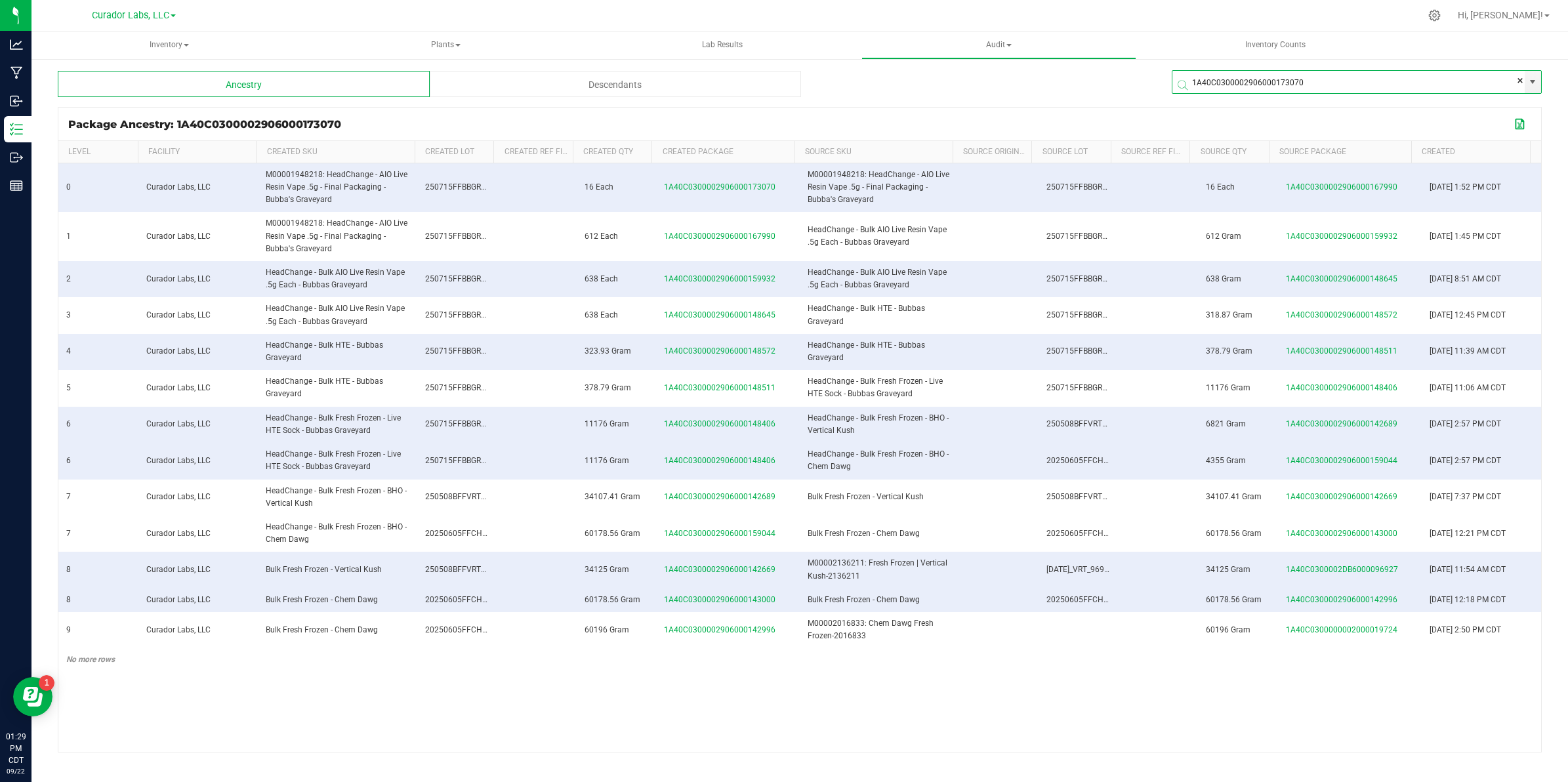
type input "1A40C0300002906000173070"
click at [1520, 129] on button "Export to Excel" at bounding box center [1520, 123] width 21 height 17
click at [1261, 71] on input "1A40C0300002906000173070" at bounding box center [1348, 82] width 353 height 23
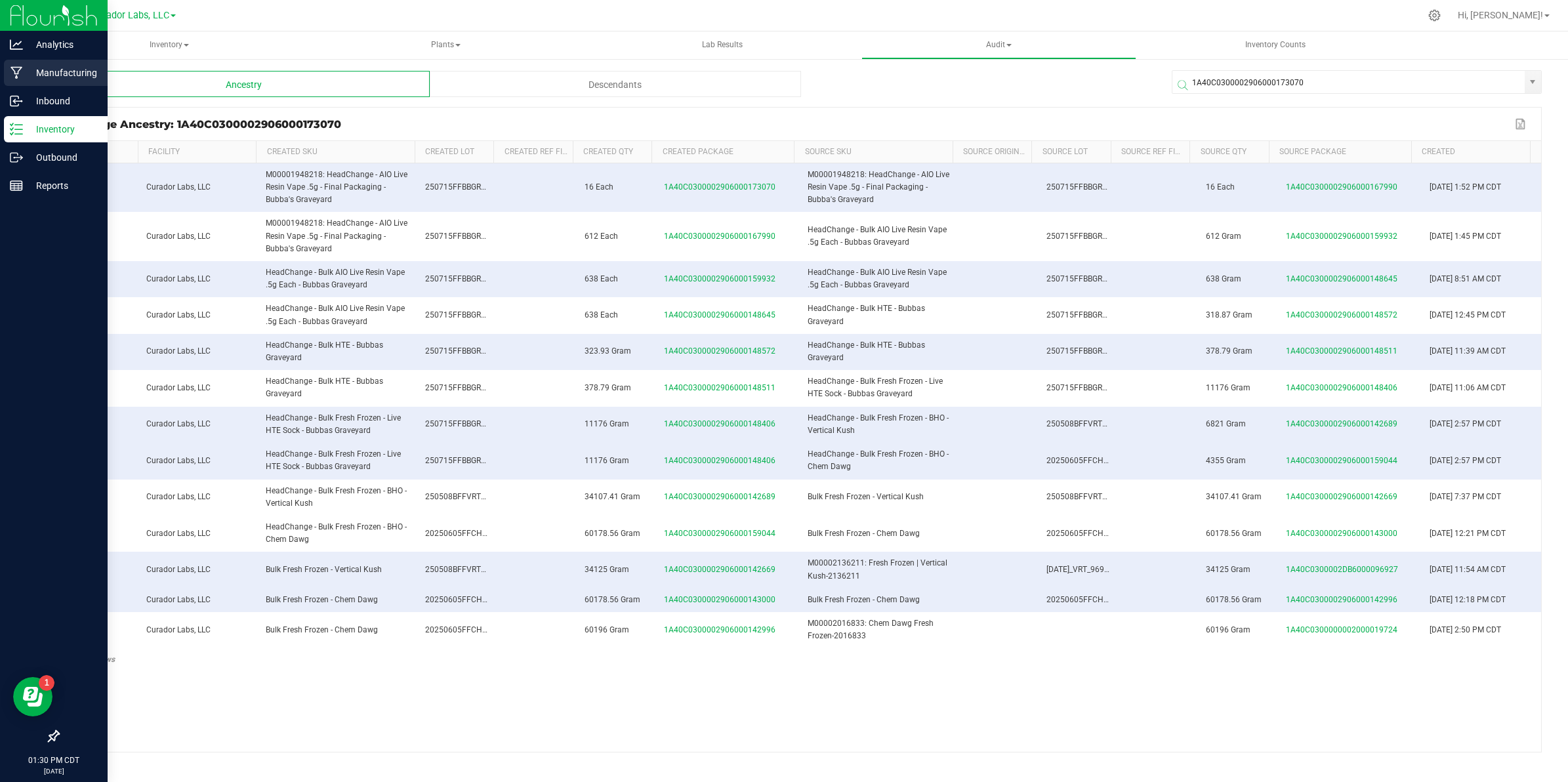
click at [11, 66] on icon at bounding box center [16, 73] width 12 height 13
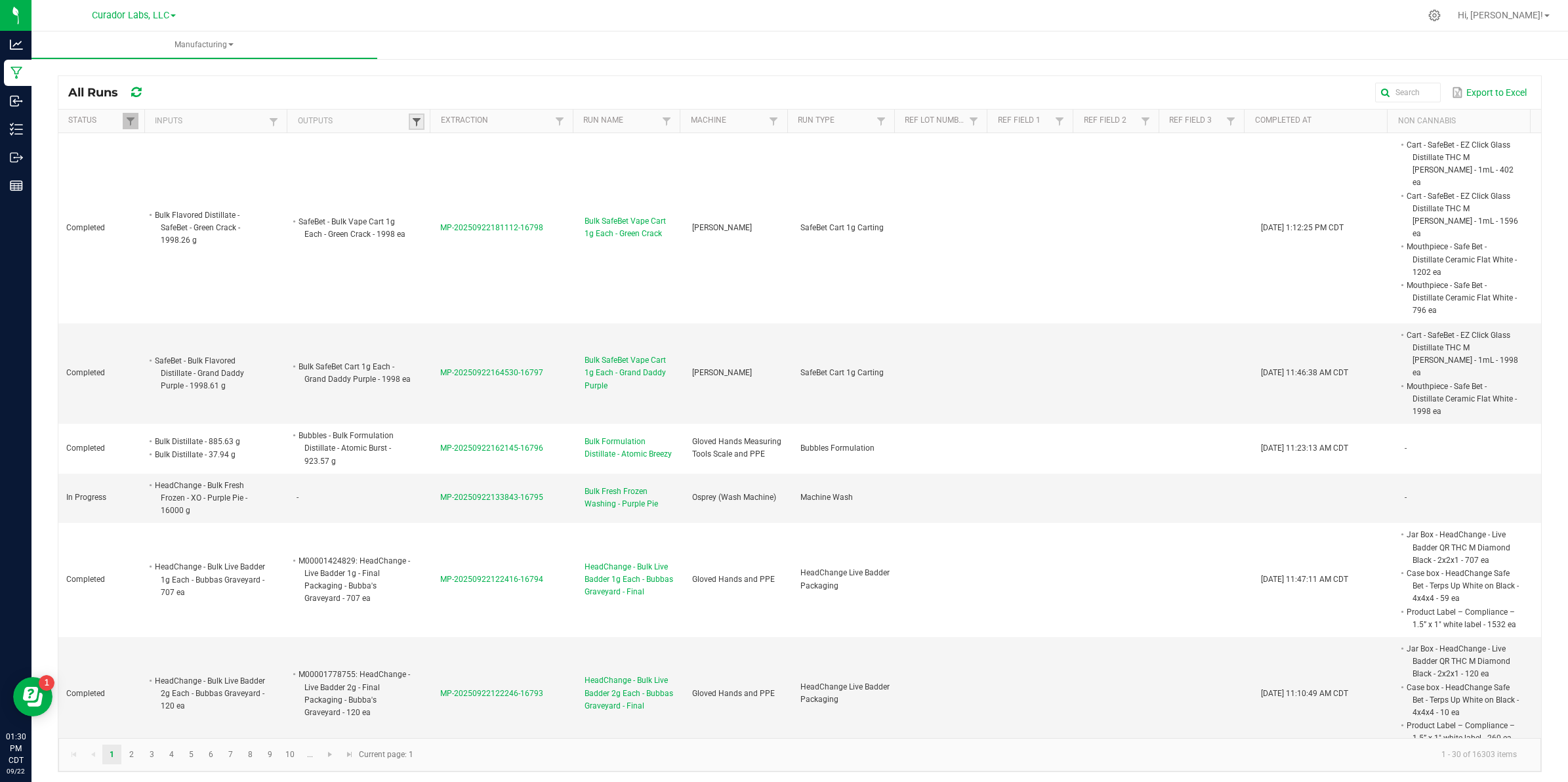
click at [412, 126] on span at bounding box center [416, 122] width 10 height 10
click at [429, 145] on input "text" at bounding box center [481, 148] width 135 height 19
paste input "HeadChange - Bulk AIO Live Resin Vape .5g Each - Bubbas Graveyard"
type input "HeadChange - Bulk AIO Live Resin Vape .5g Each - Bubbas Graveyard"
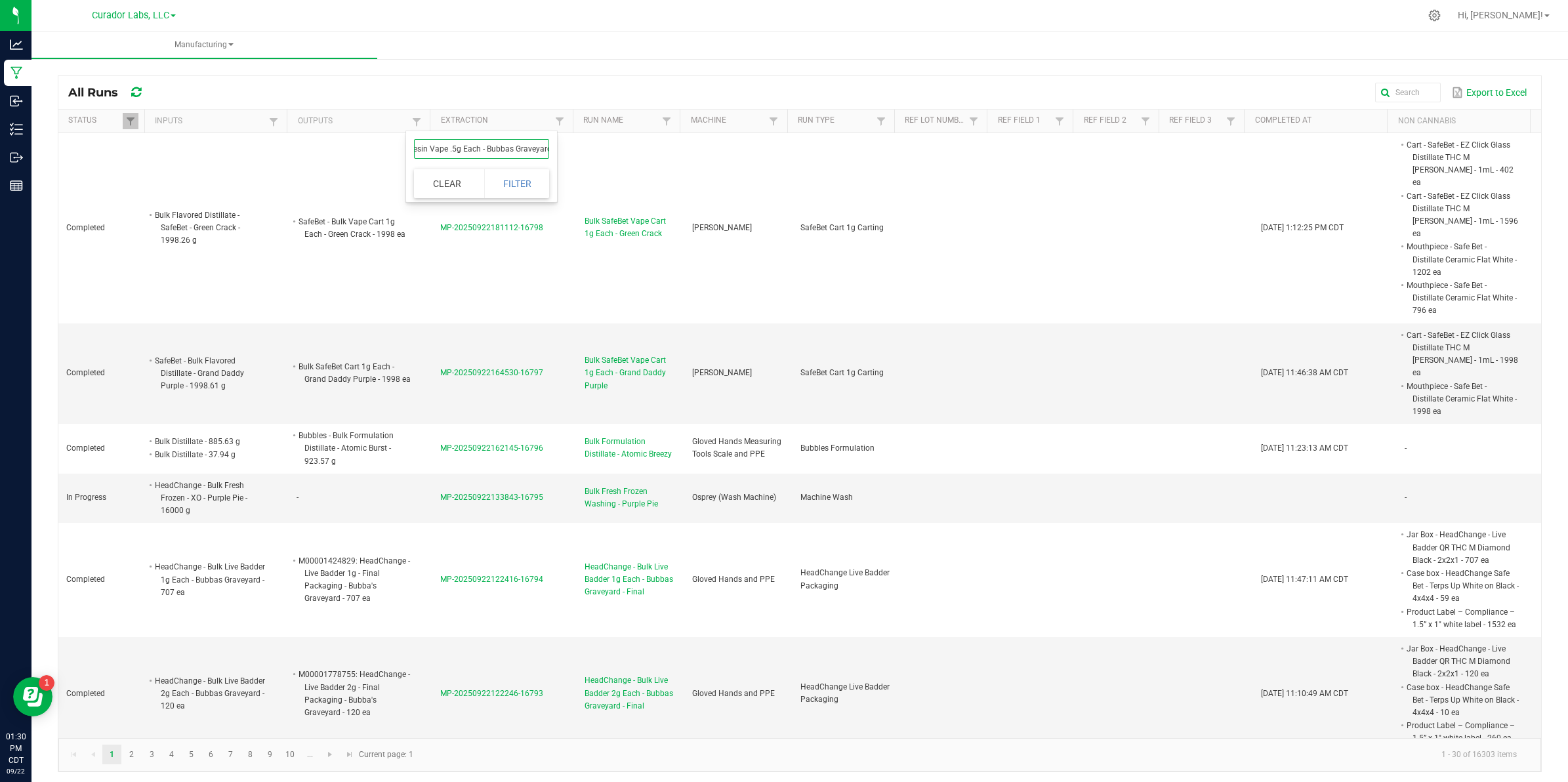
click button "Filter" at bounding box center [516, 184] width 65 height 29
